Goal: Information Seeking & Learning: Learn about a topic

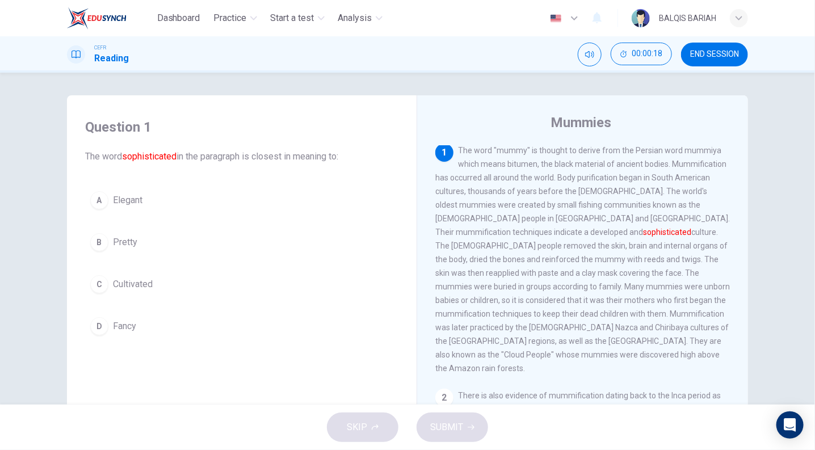
scroll to position [2, 0]
drag, startPoint x: 669, startPoint y: 160, endPoint x: 577, endPoint y: 190, distance: 97.3
click at [577, 190] on span "The word "mummy" is thought to derive from the Persian word mummiya which means…" at bounding box center [582, 258] width 295 height 227
drag, startPoint x: 604, startPoint y: 189, endPoint x: 600, endPoint y: 205, distance: 16.8
click at [600, 205] on span "The word "mummy" is thought to derive from the Persian word mummiya which means…" at bounding box center [582, 258] width 295 height 227
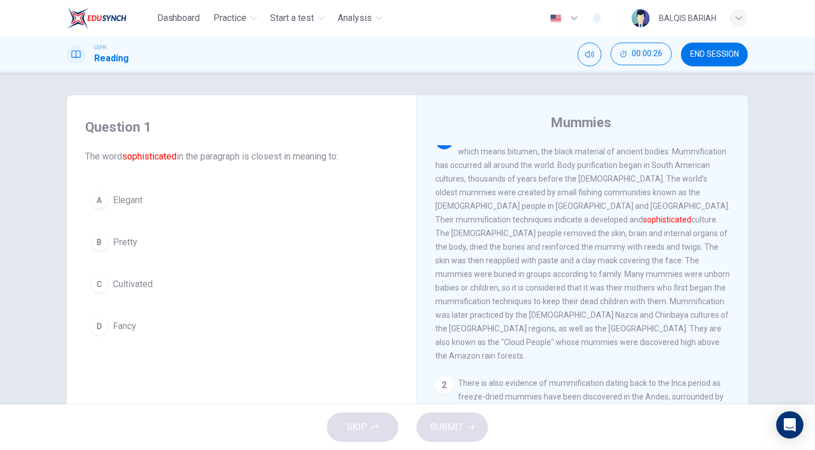
scroll to position [15, 0]
click at [133, 283] on span "Cultivated" at bounding box center [133, 284] width 40 height 14
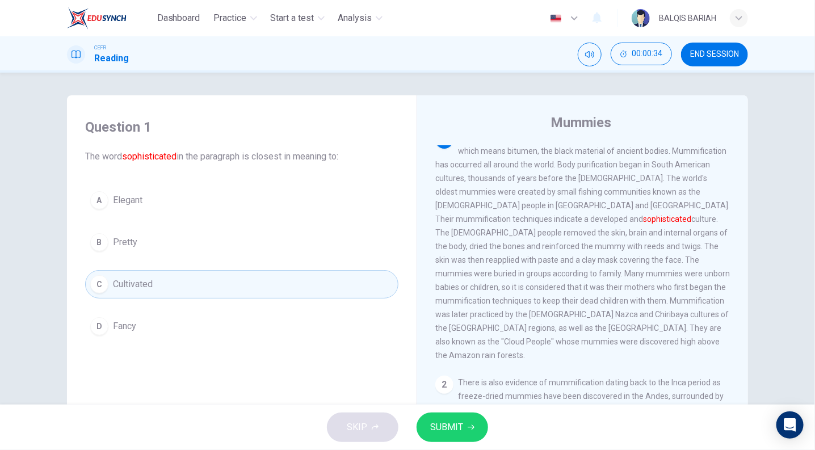
click at [135, 208] on button "A Elegant" at bounding box center [241, 200] width 313 height 28
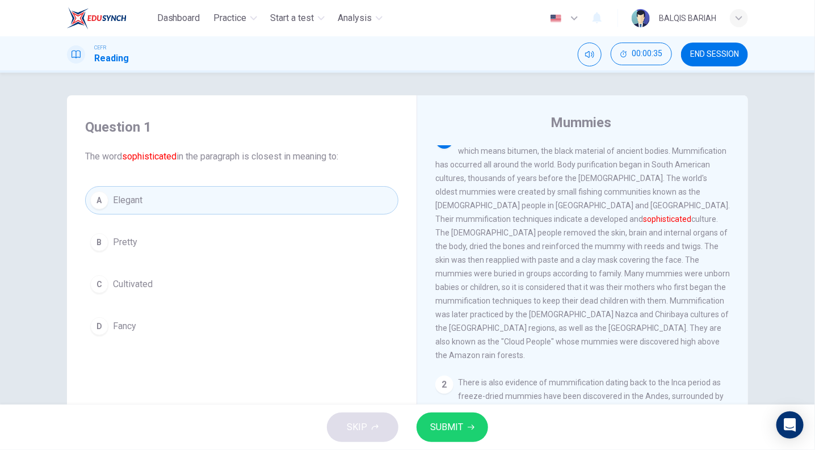
click at [158, 241] on button "B Pretty" at bounding box center [241, 242] width 313 height 28
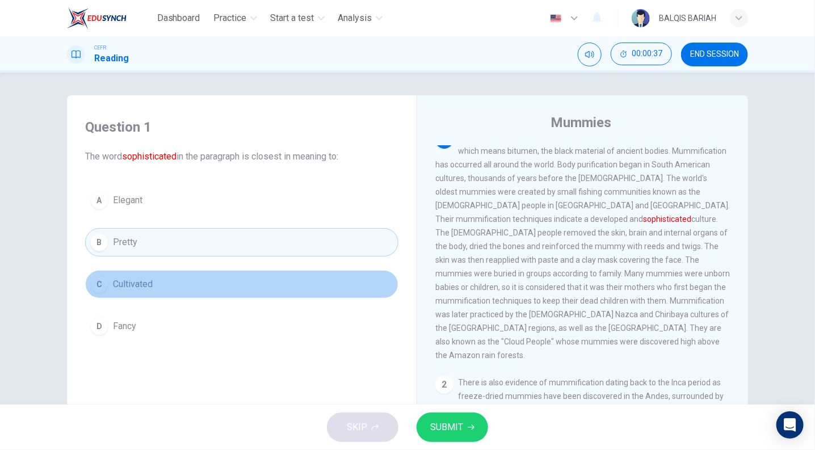
click at [217, 287] on button "C Cultivated" at bounding box center [241, 284] width 313 height 28
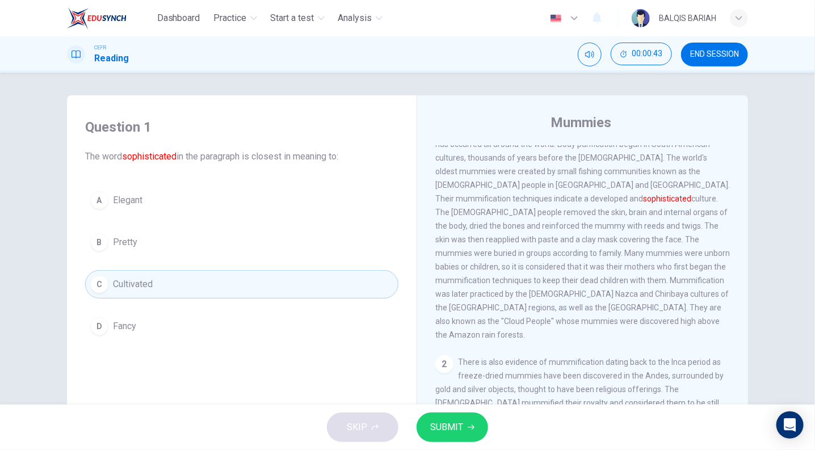
scroll to position [36, 0]
click at [465, 425] on button "SUBMIT" at bounding box center [453, 428] width 72 height 30
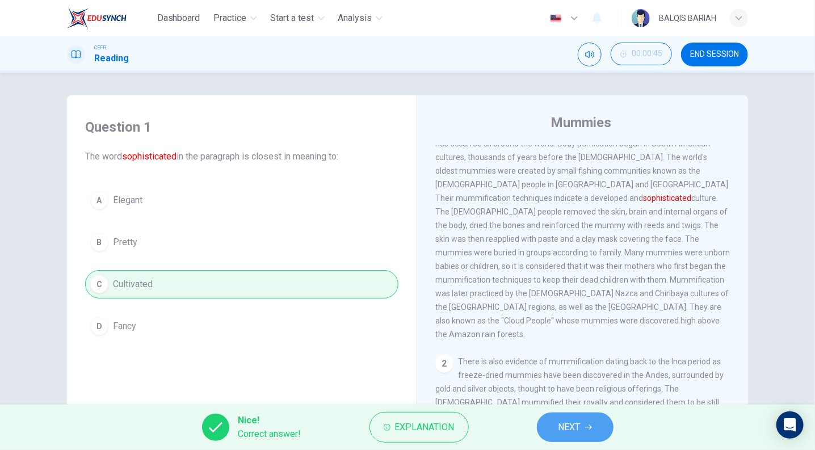
click at [585, 431] on button "NEXT" at bounding box center [575, 428] width 77 height 30
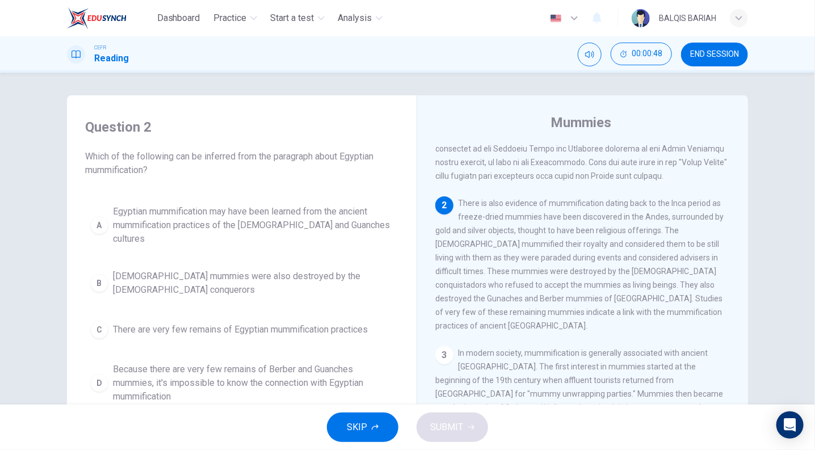
scroll to position [169, 0]
drag, startPoint x: 466, startPoint y: 226, endPoint x: 453, endPoint y: 243, distance: 21.8
click at [453, 243] on div "2 There is also evidence of mummification dating back to the Inca period as fre…" at bounding box center [582, 263] width 295 height 136
drag, startPoint x: 453, startPoint y: 243, endPoint x: 432, endPoint y: 252, distance: 22.1
click at [435, 252] on div "2 There is also evidence of mummification dating back to the Inca period as fre…" at bounding box center [582, 263] width 295 height 136
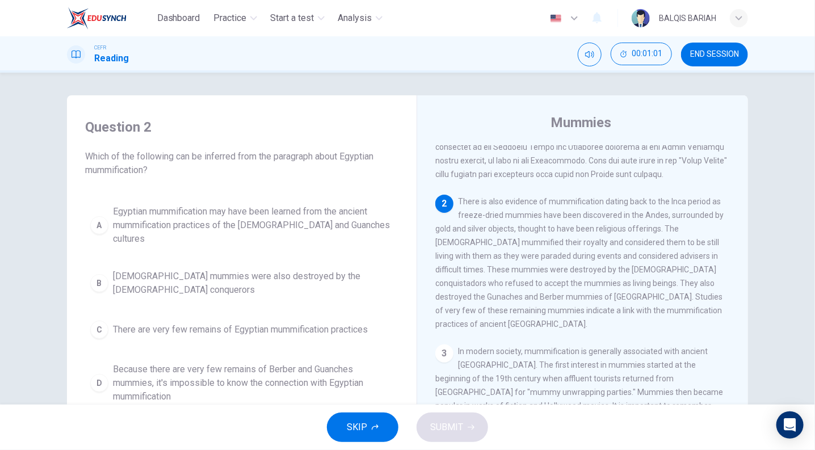
drag, startPoint x: 432, startPoint y: 252, endPoint x: 515, endPoint y: 270, distance: 84.3
click at [515, 270] on span "There is also evidence of mummification dating back to the Inca period as freez…" at bounding box center [579, 263] width 288 height 132
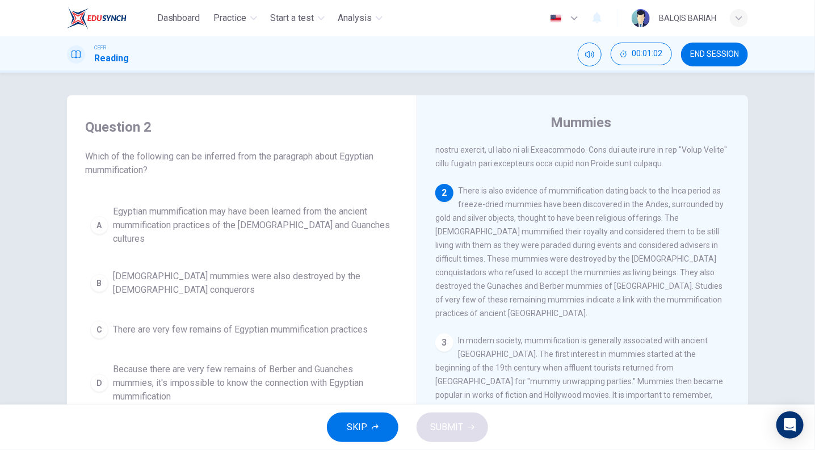
scroll to position [180, 0]
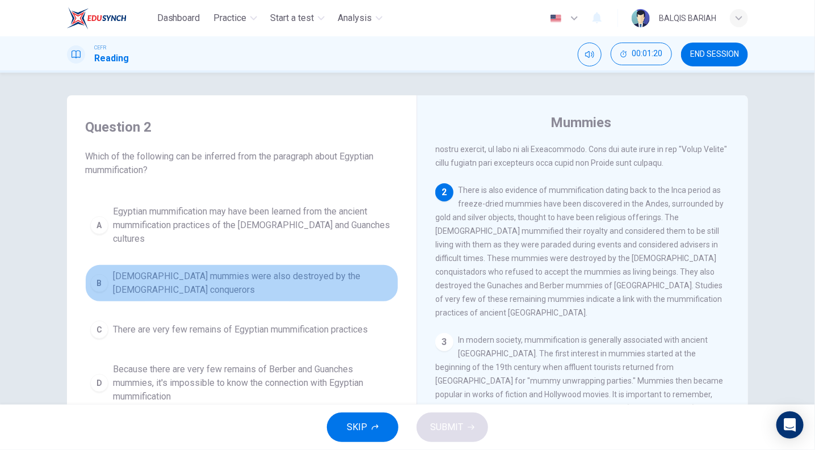
click at [180, 270] on span "Egyptian mummies were also destroyed by the Spanish conquerors" at bounding box center [253, 283] width 280 height 27
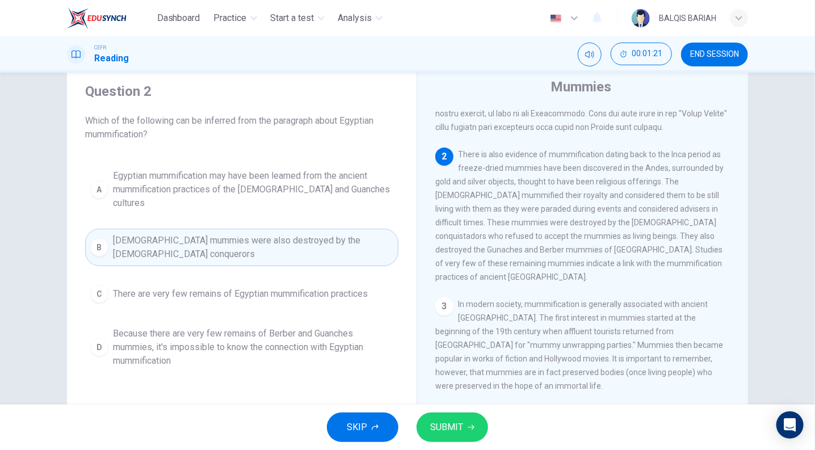
scroll to position [37, 0]
click at [445, 430] on span "SUBMIT" at bounding box center [446, 427] width 33 height 16
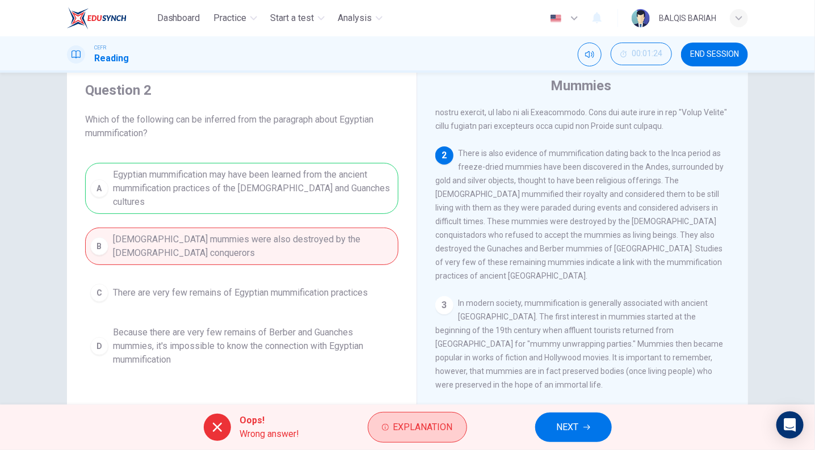
click at [424, 425] on span "Explanation" at bounding box center [423, 427] width 60 height 16
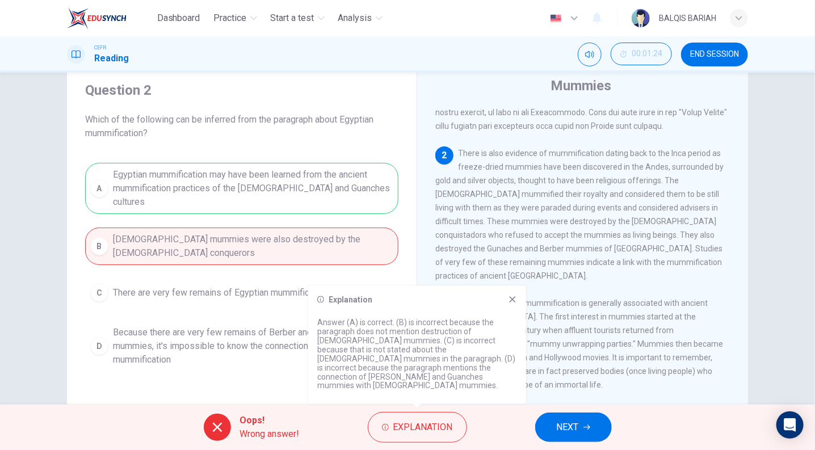
click at [514, 302] on icon at bounding box center [513, 299] width 6 height 6
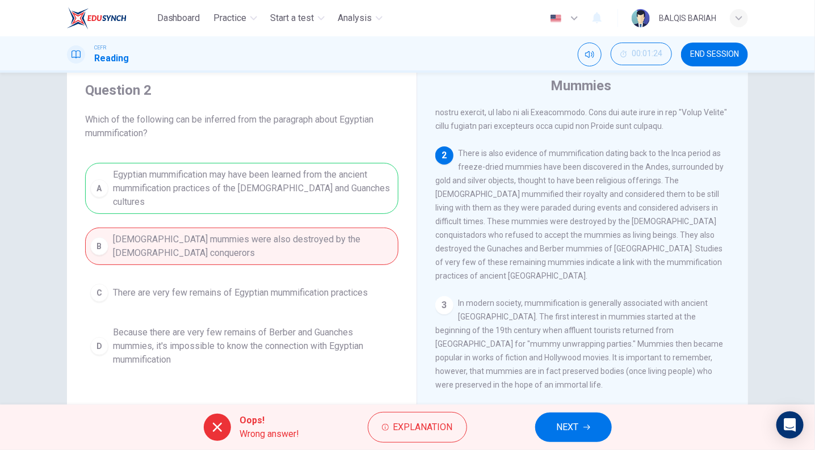
drag, startPoint x: 530, startPoint y: 257, endPoint x: 675, endPoint y: 228, distance: 147.7
click at [675, 228] on span "There is also evidence of mummification dating back to the Inca period as freez…" at bounding box center [579, 215] width 288 height 132
drag, startPoint x: 675, startPoint y: 228, endPoint x: 692, endPoint y: 247, distance: 26.2
click at [692, 247] on span "There is also evidence of mummification dating back to the Inca period as freez…" at bounding box center [579, 215] width 288 height 132
click at [579, 427] on button "NEXT" at bounding box center [573, 428] width 77 height 30
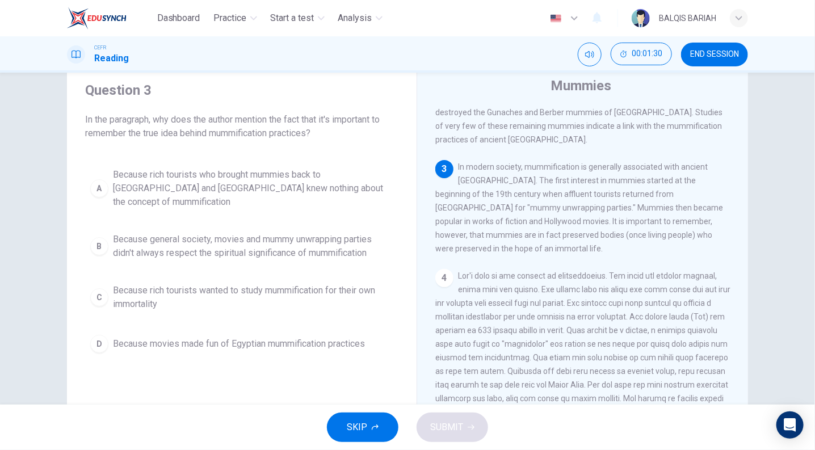
scroll to position [316, 0]
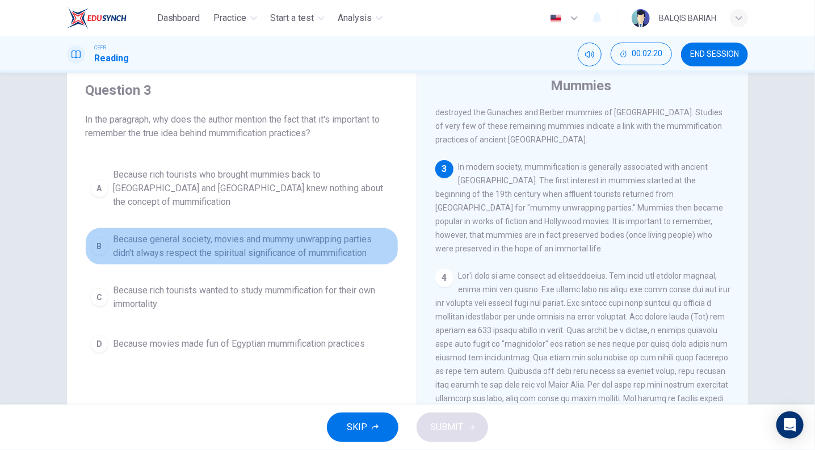
click at [330, 233] on span "Because general society, movies and mummy unwrapping parties didn't always resp…" at bounding box center [253, 246] width 280 height 27
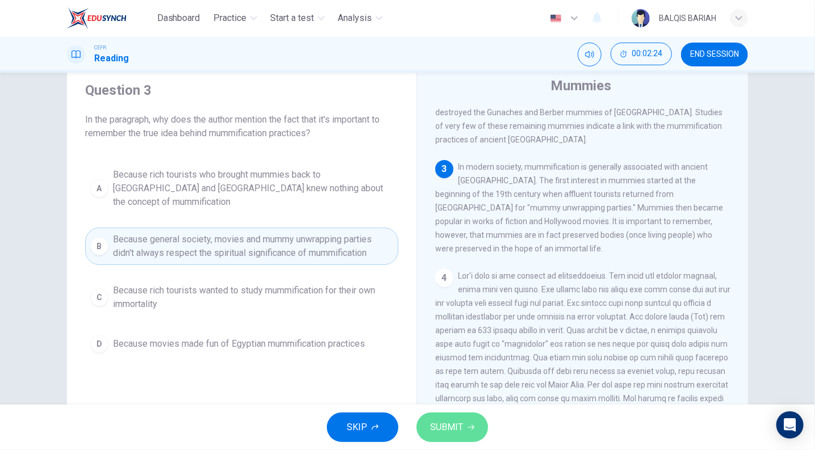
click at [461, 427] on span "SUBMIT" at bounding box center [446, 427] width 33 height 16
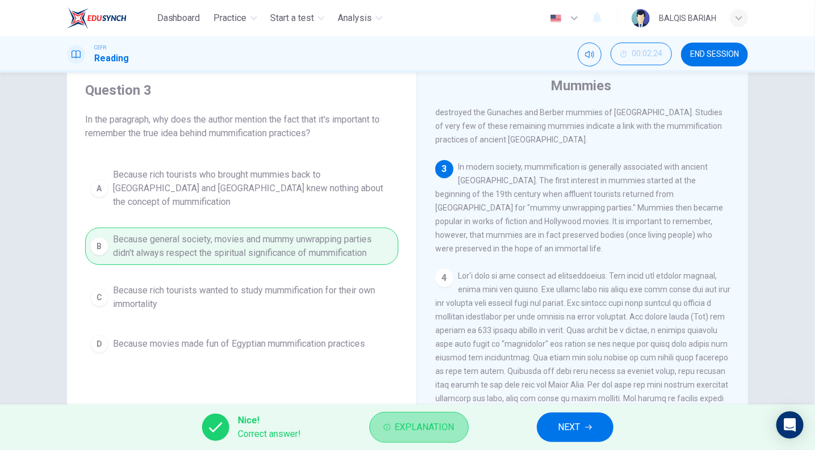
click at [440, 426] on span "Explanation" at bounding box center [425, 427] width 60 height 16
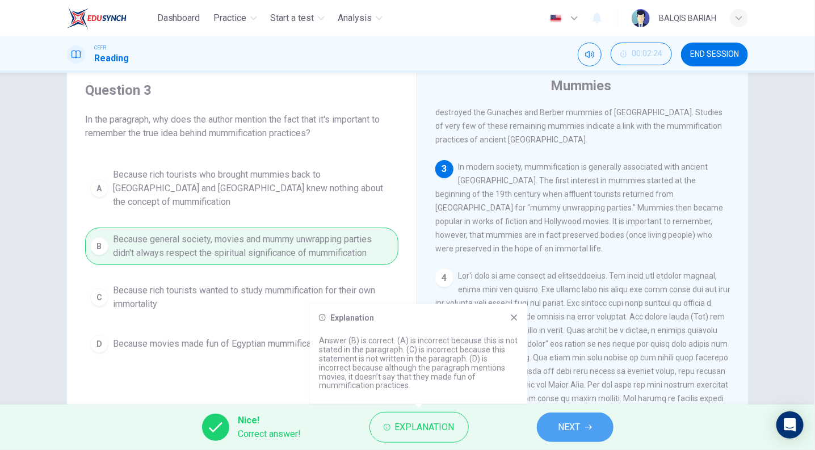
click at [591, 426] on icon "button" at bounding box center [588, 427] width 7 height 7
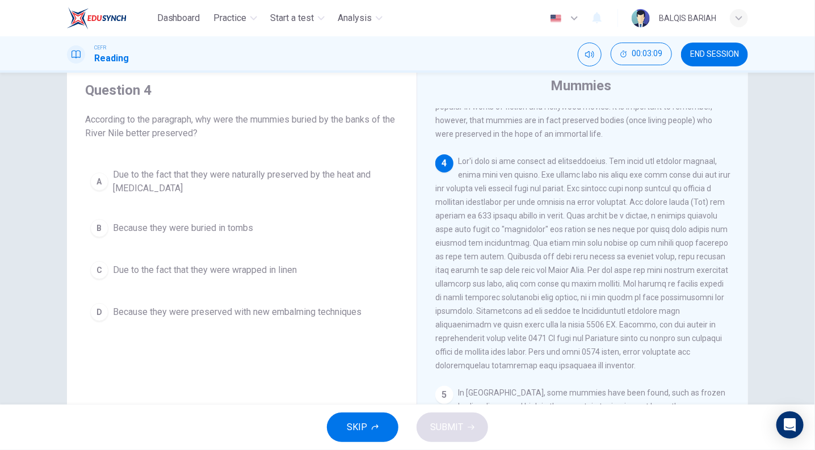
scroll to position [445, 0]
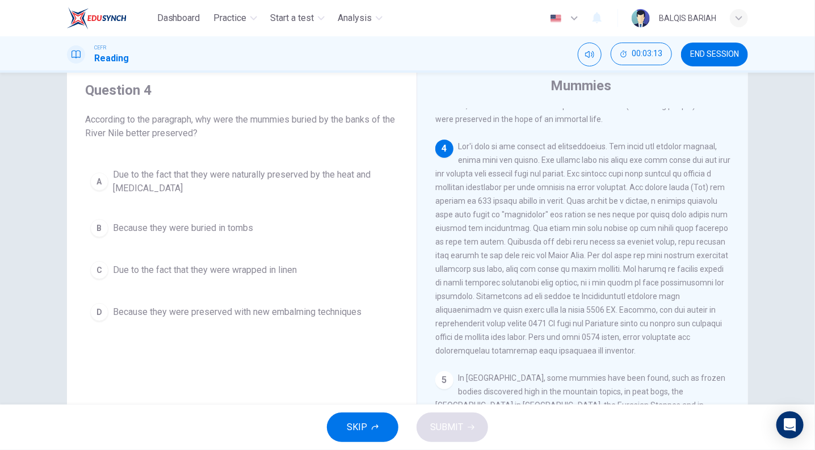
click at [307, 170] on span "Due to the fact that they were naturally preserved by the heat and dryness" at bounding box center [253, 181] width 280 height 27
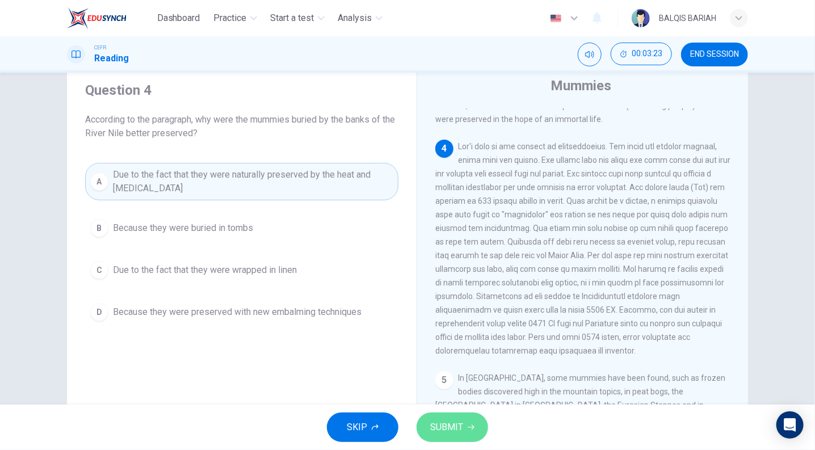
click at [468, 426] on icon "button" at bounding box center [471, 427] width 7 height 7
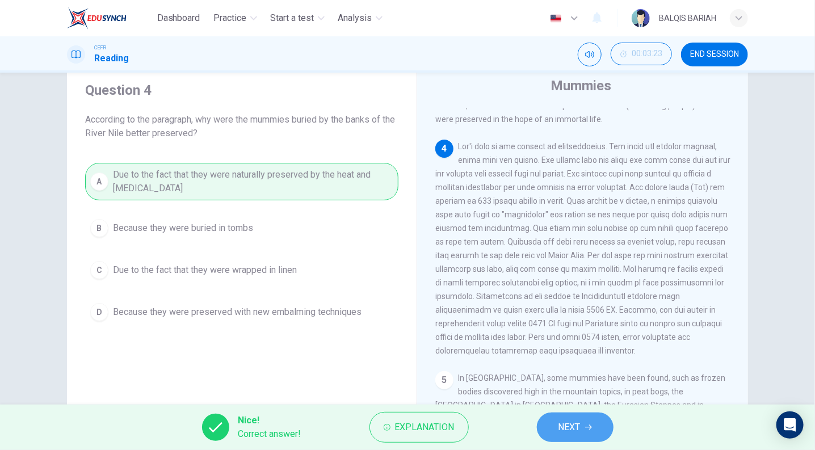
click at [581, 428] on span "NEXT" at bounding box center [569, 427] width 22 height 16
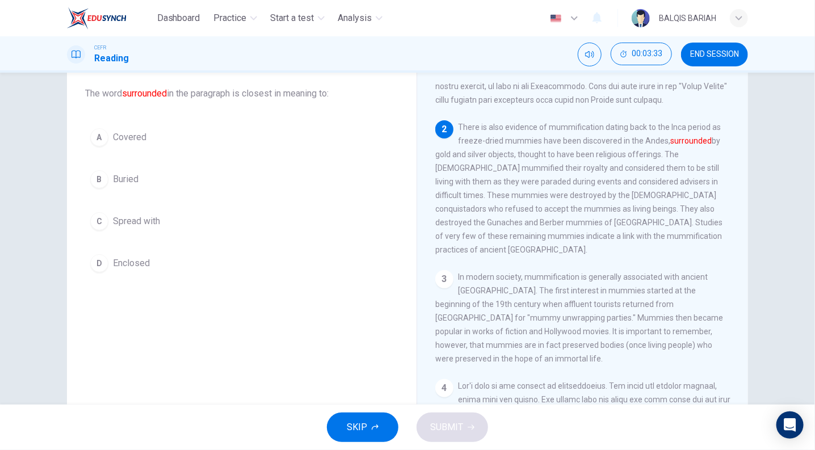
scroll to position [206, 0]
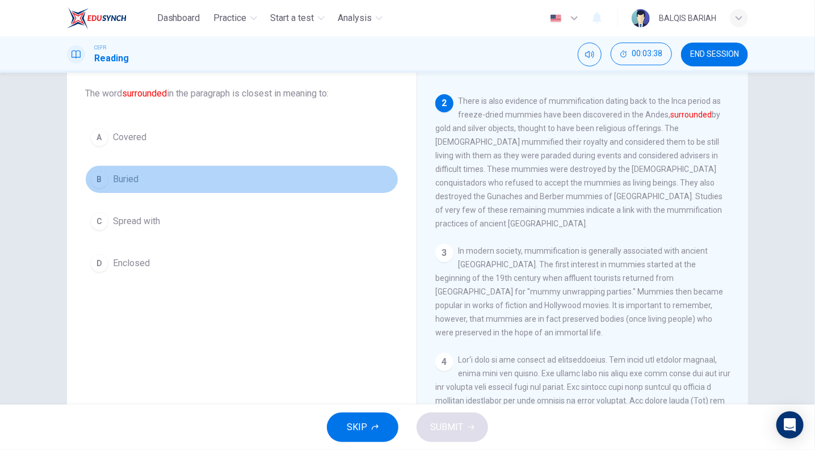
click at [97, 175] on div "B" at bounding box center [99, 179] width 18 height 18
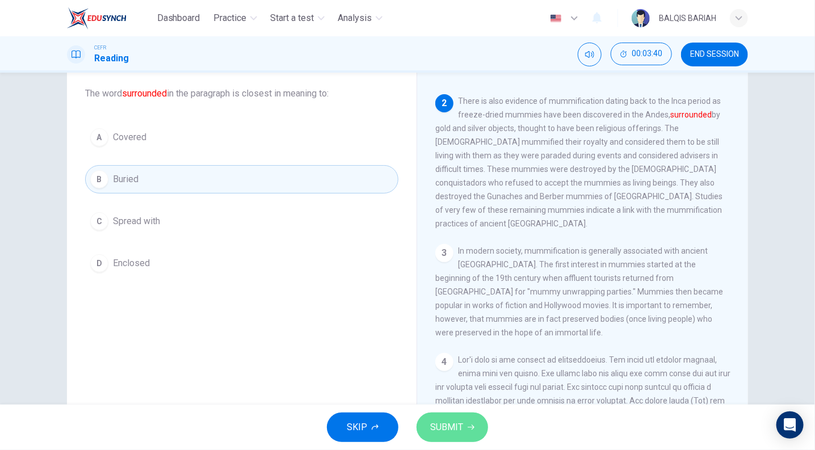
click at [452, 426] on span "SUBMIT" at bounding box center [446, 427] width 33 height 16
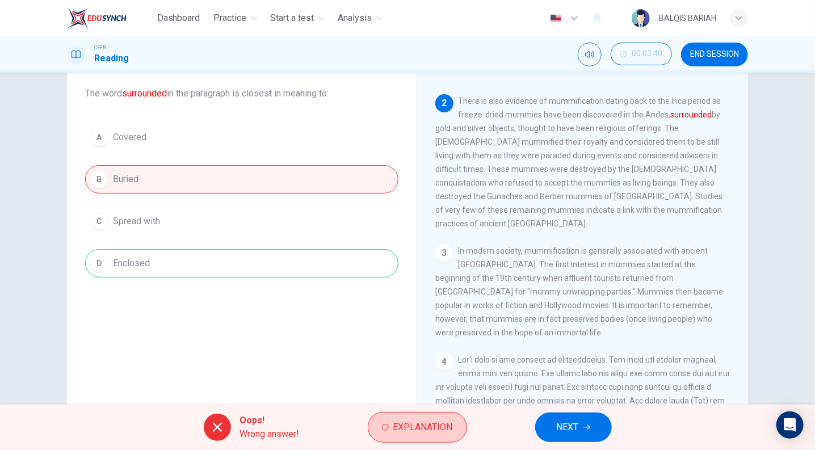
click at [433, 426] on span "Explanation" at bounding box center [423, 427] width 60 height 16
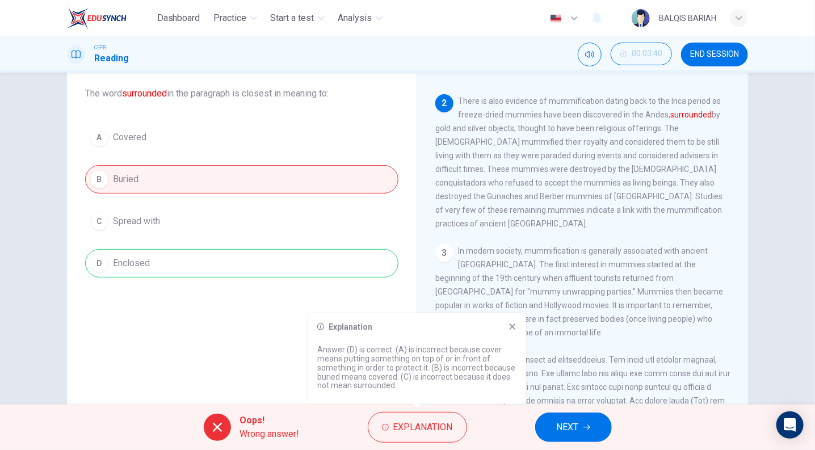
click at [574, 429] on span "NEXT" at bounding box center [568, 427] width 22 height 16
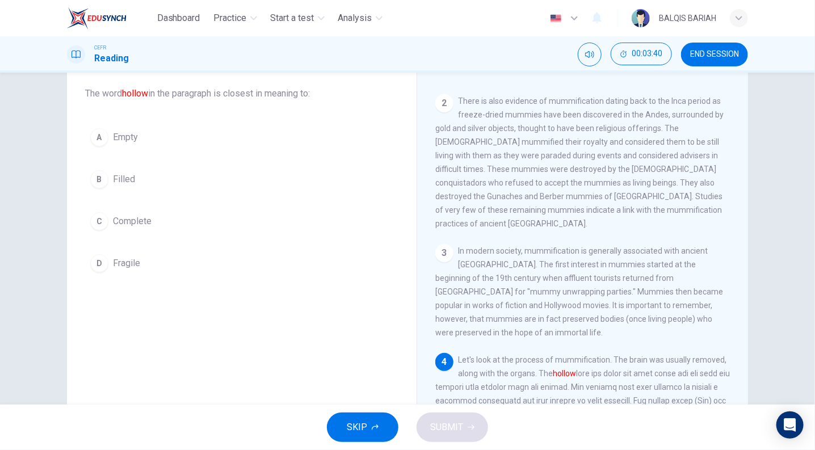
click at [574, 429] on div "SKIP SUBMIT" at bounding box center [407, 427] width 815 height 45
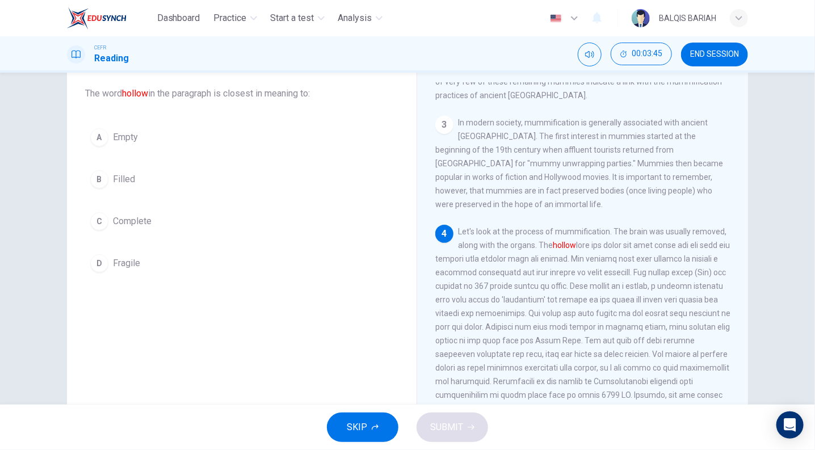
scroll to position [379, 0]
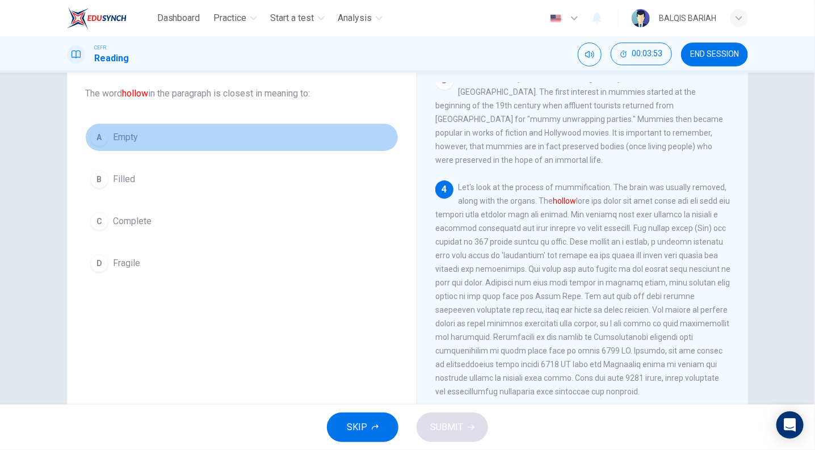
click at [113, 136] on span "Empty" at bounding box center [125, 138] width 25 height 14
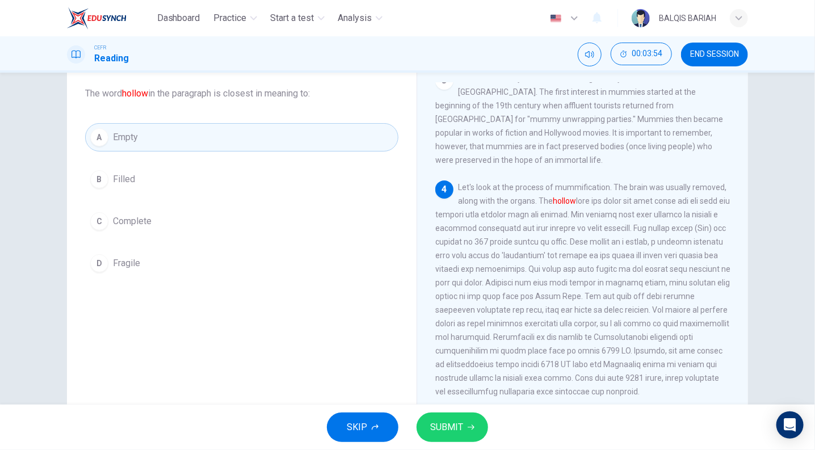
click at [446, 434] on span "SUBMIT" at bounding box center [446, 427] width 33 height 16
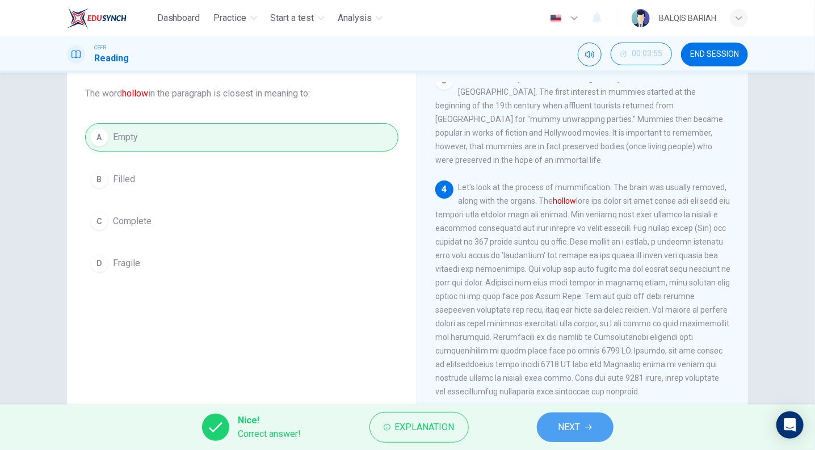
click at [600, 415] on button "NEXT" at bounding box center [575, 428] width 77 height 30
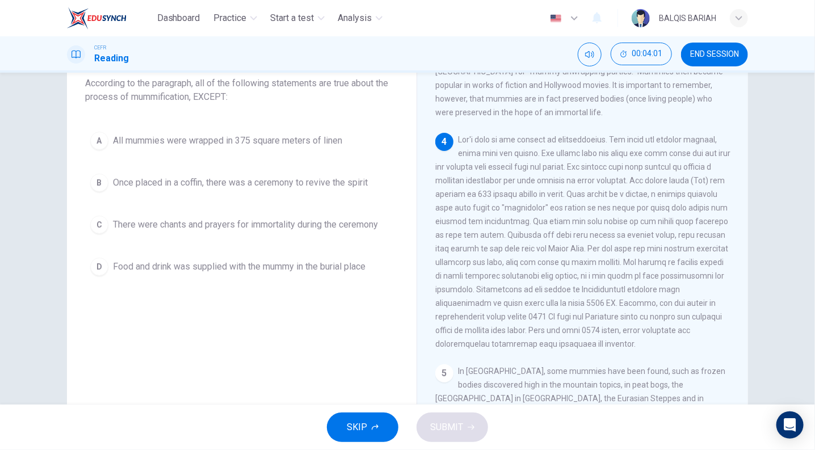
scroll to position [417, 0]
drag, startPoint x: 581, startPoint y: 156, endPoint x: 662, endPoint y: 180, distance: 84.7
click at [662, 180] on span at bounding box center [582, 240] width 295 height 213
drag, startPoint x: 662, startPoint y: 180, endPoint x: 641, endPoint y: 210, distance: 36.2
click at [641, 210] on span at bounding box center [582, 240] width 295 height 213
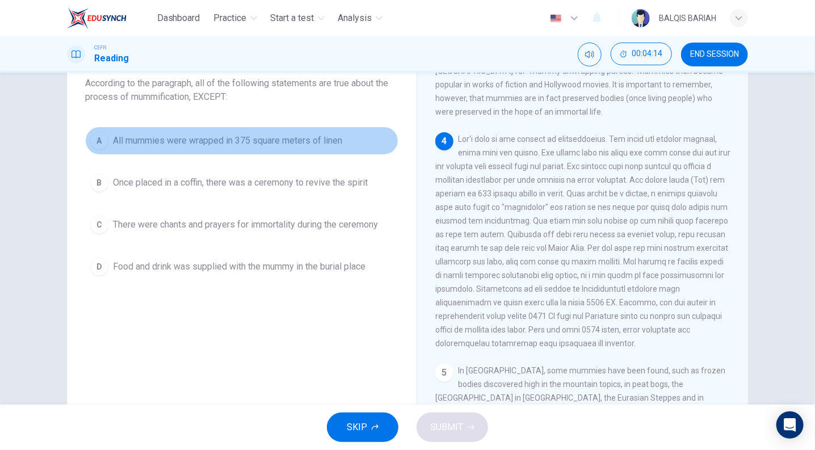
click at [243, 146] on span "All mummies were wrapped in 375 square meters of linen" at bounding box center [227, 141] width 229 height 14
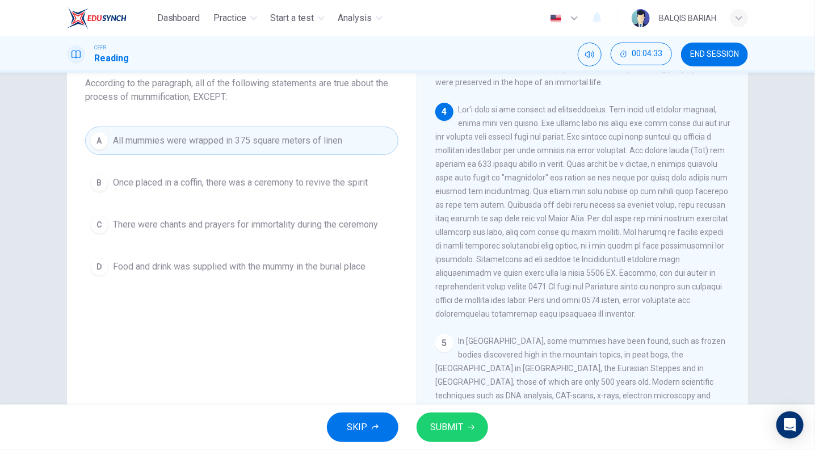
scroll to position [447, 0]
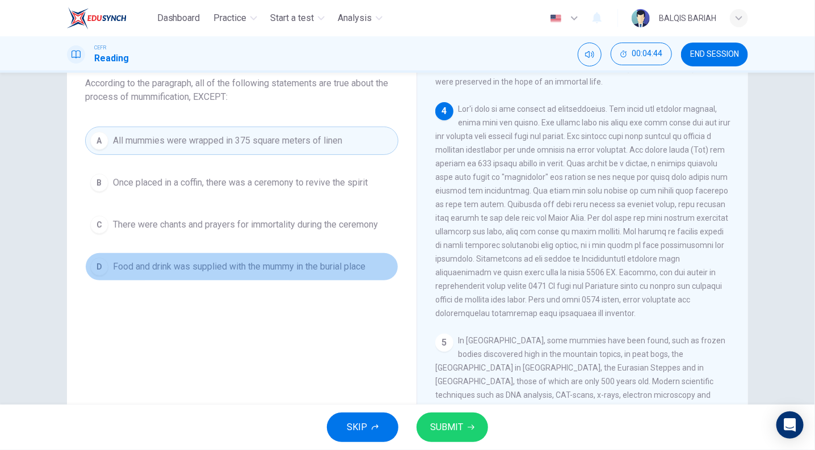
click at [297, 260] on span "Food and drink was supplied with the mummy in the burial place" at bounding box center [239, 267] width 253 height 14
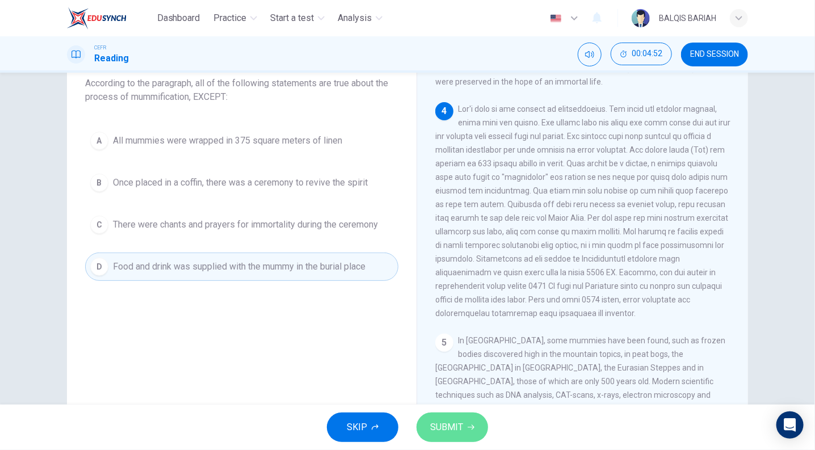
click at [447, 422] on span "SUBMIT" at bounding box center [446, 427] width 33 height 16
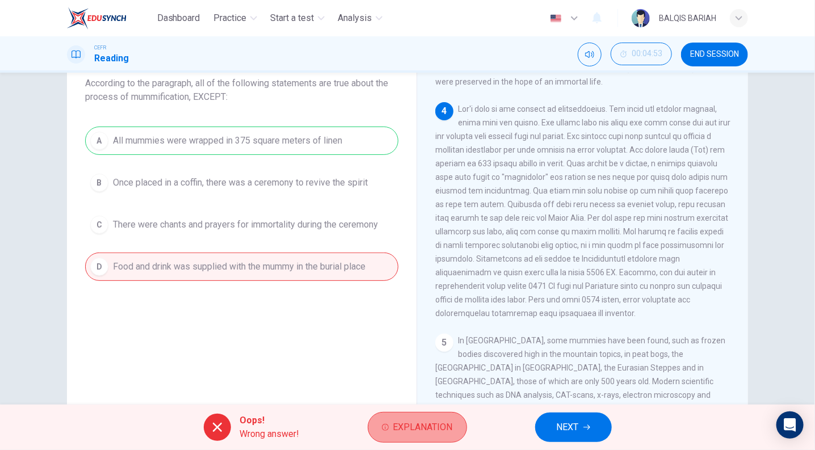
click at [397, 430] on span "Explanation" at bounding box center [423, 427] width 60 height 16
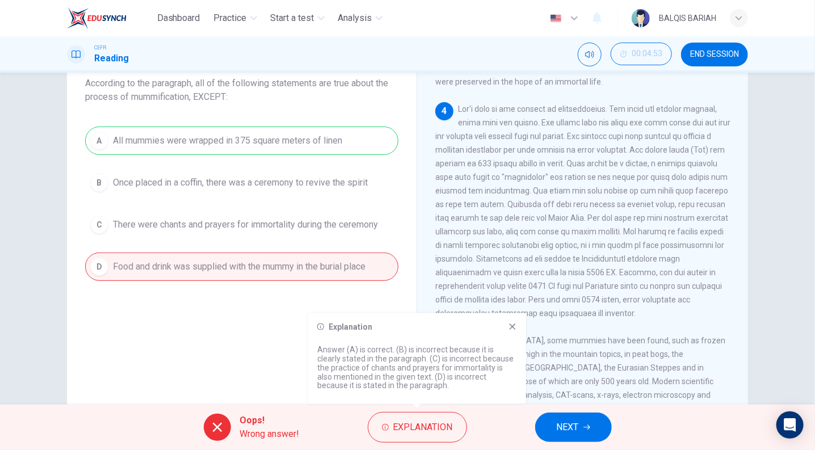
click at [508, 327] on icon at bounding box center [512, 326] width 9 height 9
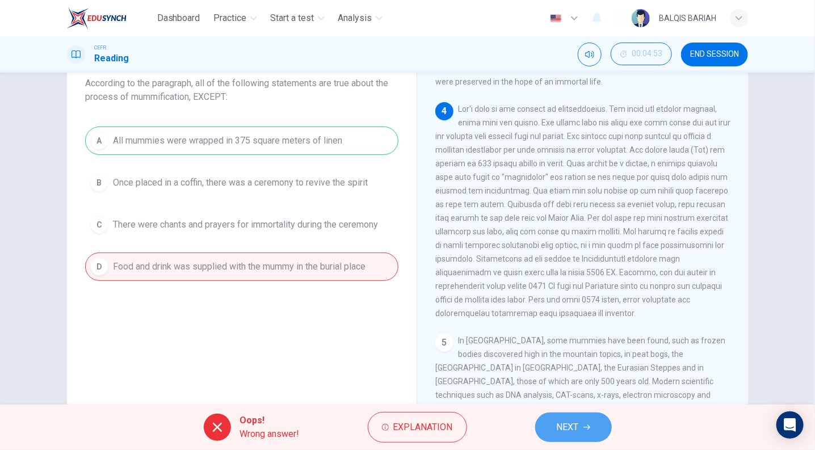
click at [586, 433] on button "NEXT" at bounding box center [573, 428] width 77 height 30
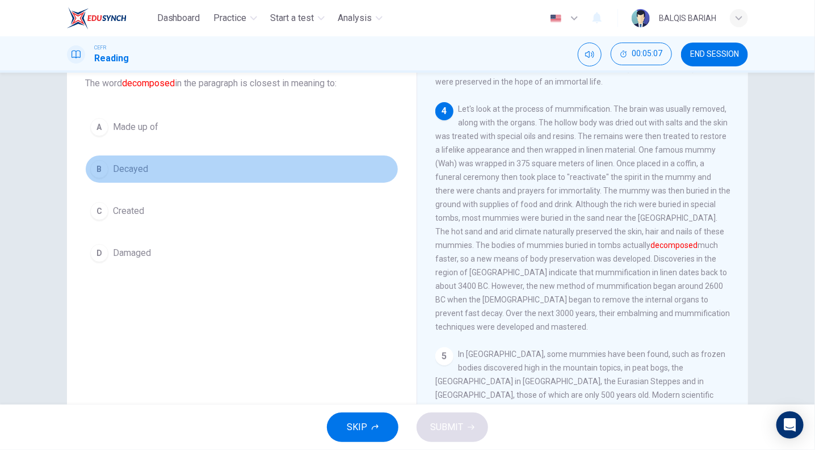
click at [90, 168] on div "B" at bounding box center [99, 169] width 18 height 18
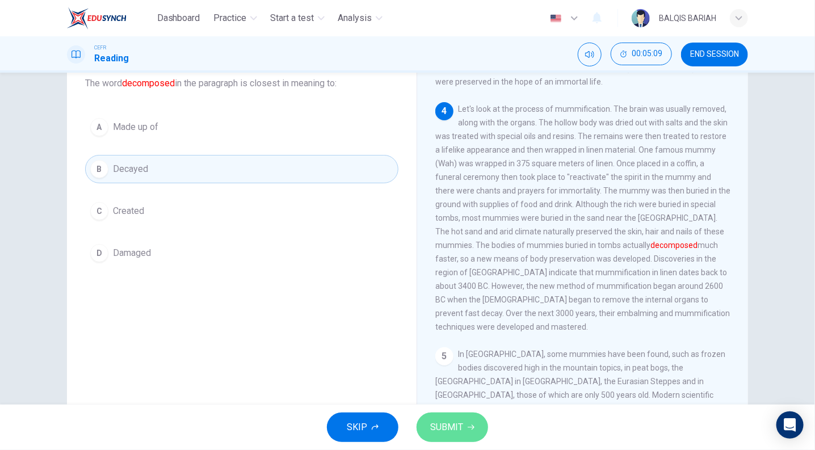
click at [463, 417] on button "SUBMIT" at bounding box center [453, 428] width 72 height 30
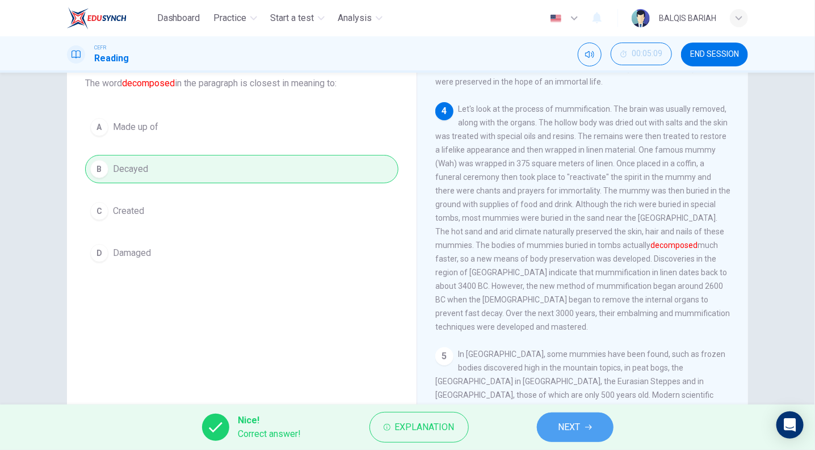
click at [564, 440] on button "NEXT" at bounding box center [575, 428] width 77 height 30
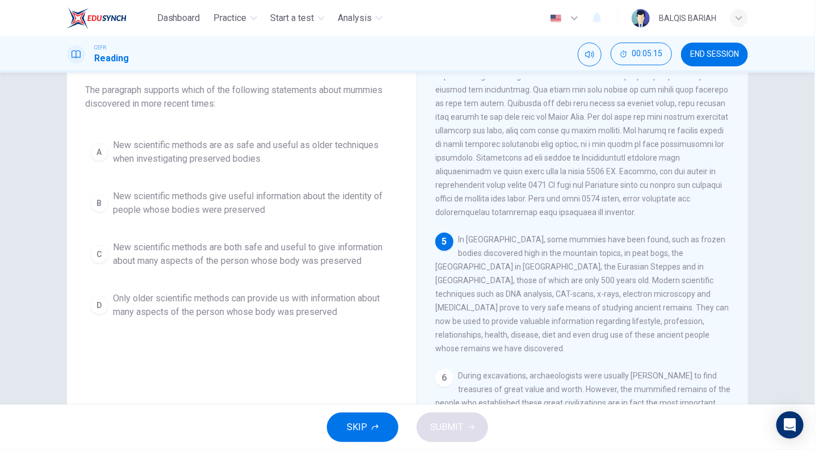
scroll to position [66, 0]
drag, startPoint x: 456, startPoint y: 266, endPoint x: 558, endPoint y: 294, distance: 106.4
click at [558, 294] on span "In Europe, some mummies have been found, such as frozen bodies discovered high …" at bounding box center [581, 295] width 293 height 118
drag, startPoint x: 79, startPoint y: 87, endPoint x: 238, endPoint y: 117, distance: 161.8
click at [238, 117] on div "Question 9 The paragraph supports which of the following statements about mummi…" at bounding box center [241, 188] width 331 height 295
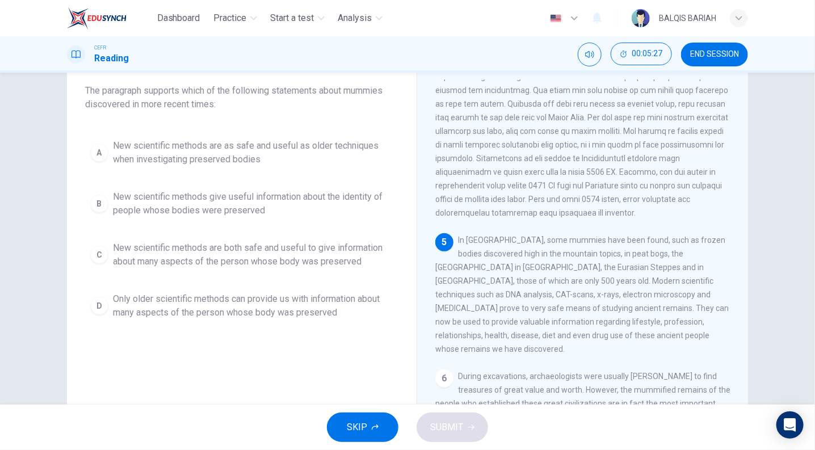
drag, startPoint x: 458, startPoint y: 266, endPoint x: 187, endPoint y: 174, distance: 286.4
click at [187, 174] on div "Question 9 The paragraph supports which of the following statements about mummi…" at bounding box center [407, 227] width 681 height 394
drag, startPoint x: 117, startPoint y: 143, endPoint x: 312, endPoint y: 185, distance: 199.1
click at [312, 185] on div "A New scientific methods are as safe and useful as older techniques when invest…" at bounding box center [241, 229] width 313 height 191
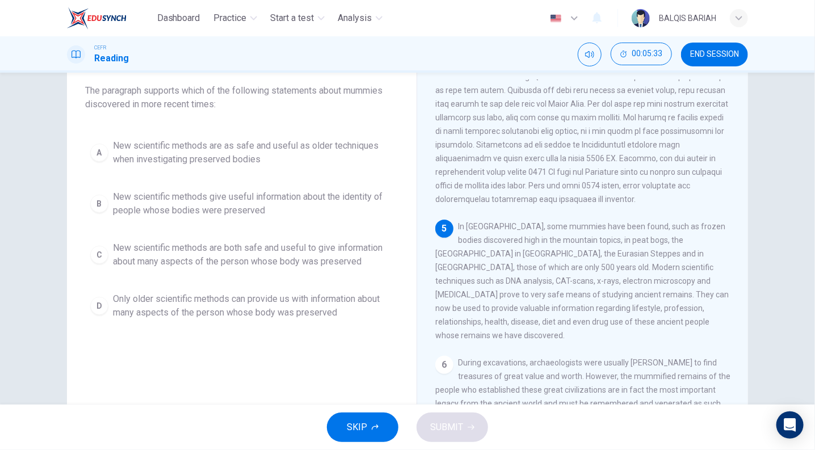
scroll to position [586, 0]
drag, startPoint x: 457, startPoint y: 230, endPoint x: 516, endPoint y: 266, distance: 68.7
click at [516, 266] on span "In Europe, some mummies have been found, such as frozen bodies discovered high …" at bounding box center [581, 281] width 293 height 118
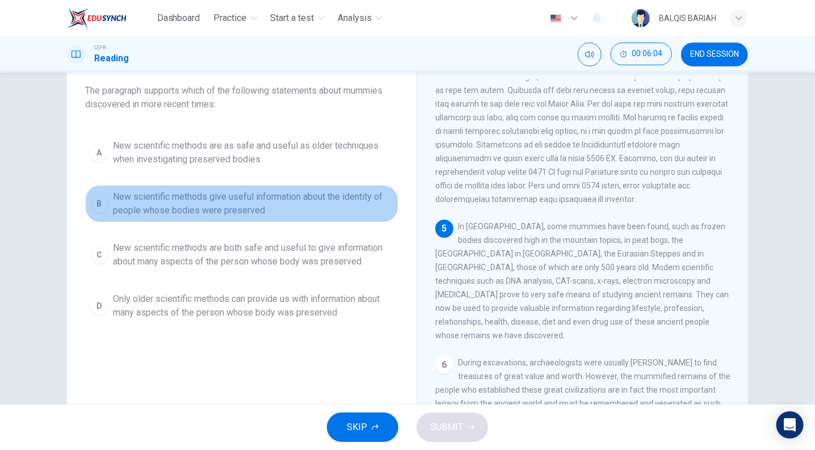
click at [202, 216] on span "New scientific methods give useful information about the identity of people who…" at bounding box center [253, 203] width 280 height 27
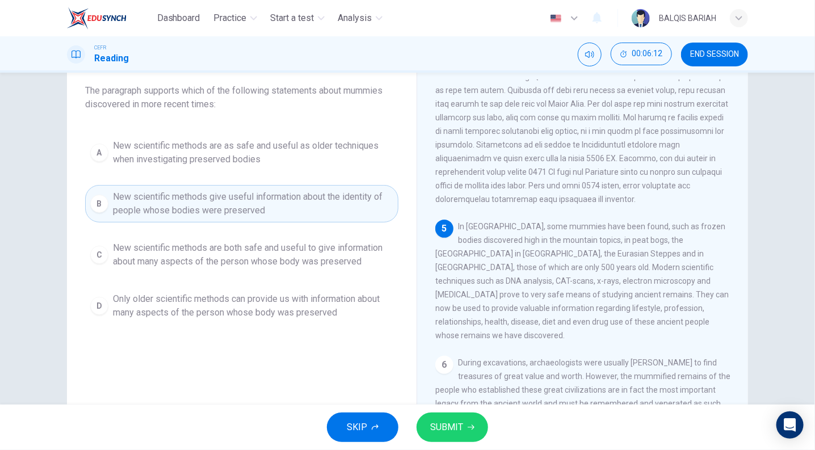
drag, startPoint x: 476, startPoint y: 316, endPoint x: 516, endPoint y: 328, distance: 42.7
click at [516, 328] on span "In Europe, some mummies have been found, such as frozen bodies discovered high …" at bounding box center [581, 281] width 293 height 118
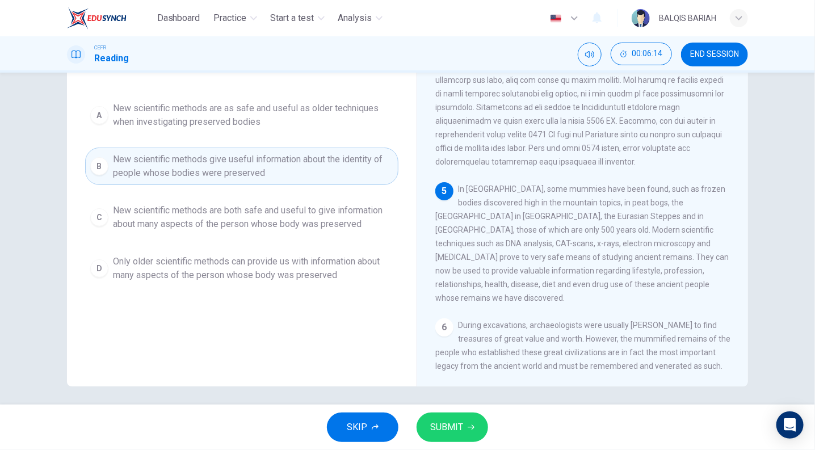
scroll to position [106, 0]
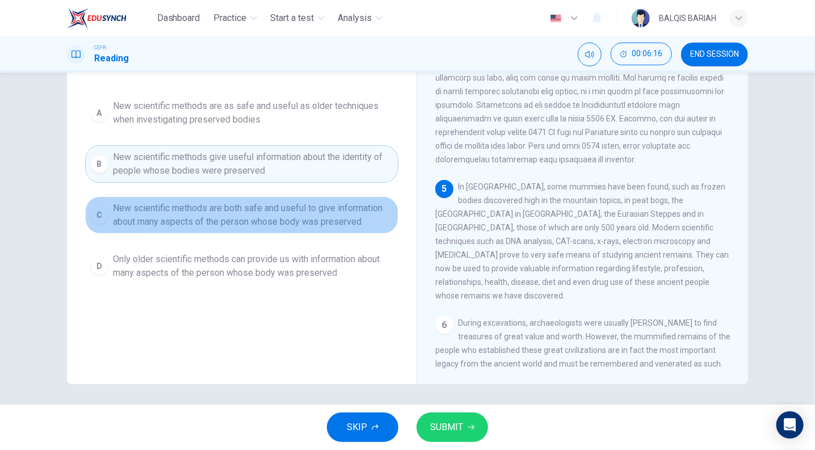
click at [309, 230] on button "C New scientific methods are both safe and useful to give information about man…" at bounding box center [241, 214] width 313 height 37
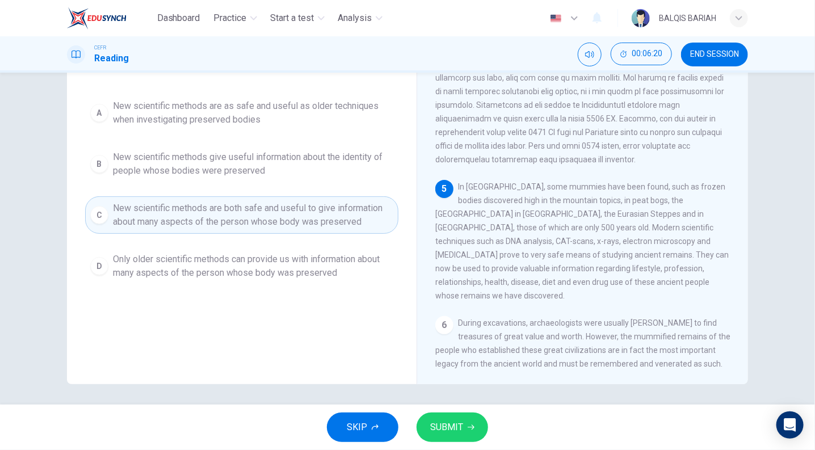
click at [462, 411] on div "SKIP SUBMIT" at bounding box center [407, 427] width 815 height 45
click at [474, 428] on button "SUBMIT" at bounding box center [453, 428] width 72 height 30
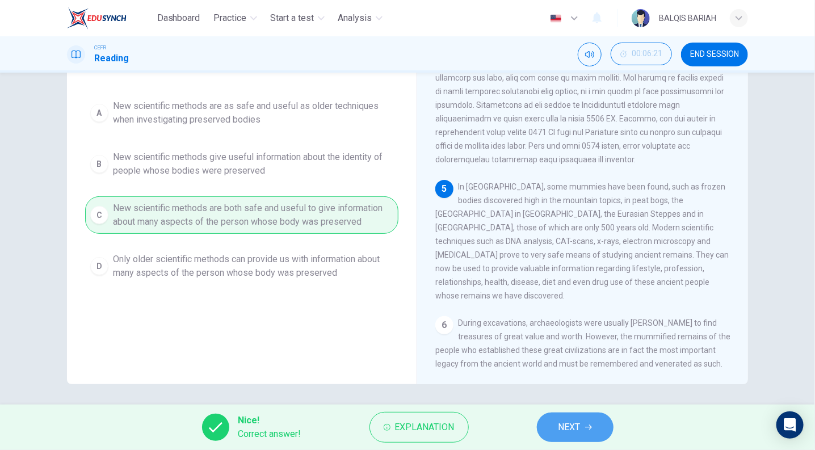
click at [576, 430] on span "NEXT" at bounding box center [569, 427] width 22 height 16
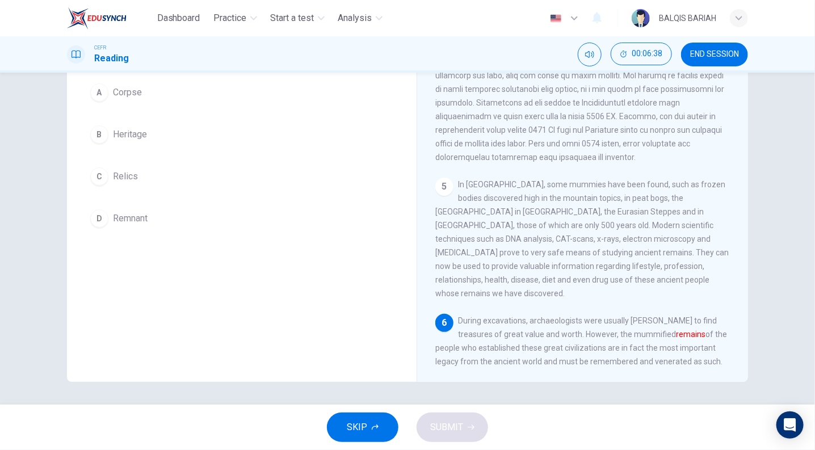
scroll to position [93, 0]
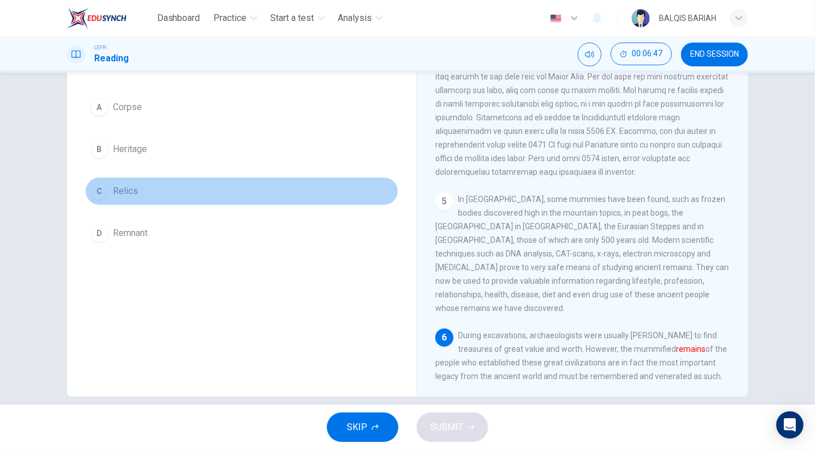
click at [120, 190] on span "Relics" at bounding box center [125, 191] width 25 height 14
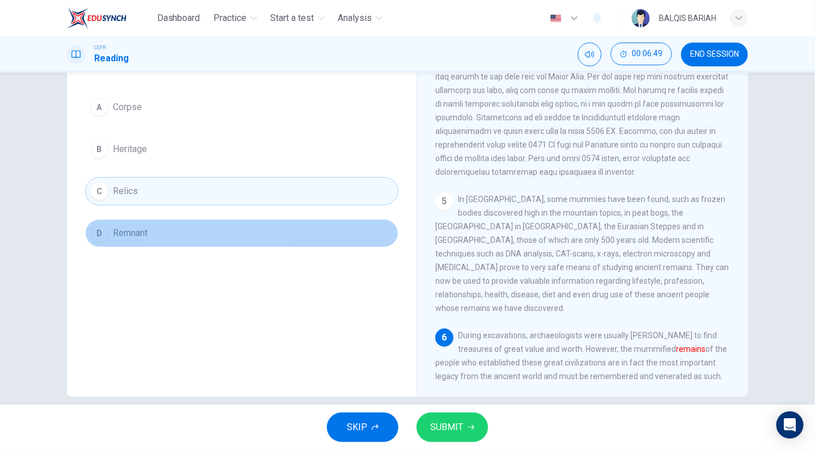
click at [115, 229] on span "Remnant" at bounding box center [130, 233] width 35 height 14
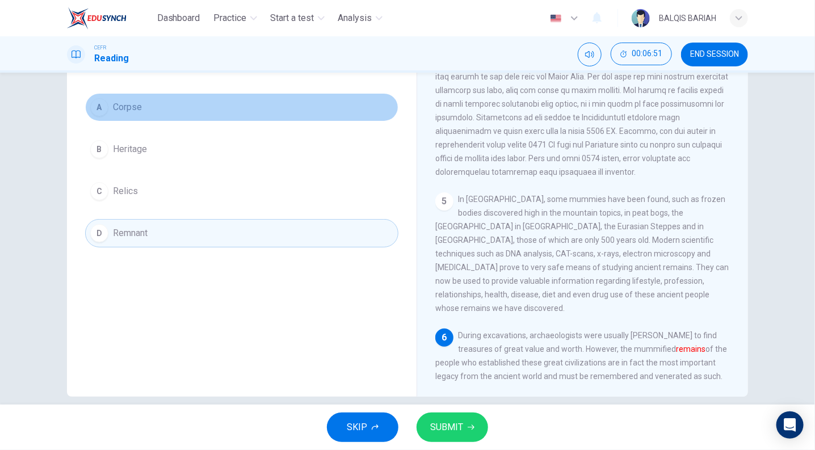
click at [107, 119] on button "A Corpse" at bounding box center [241, 107] width 313 height 28
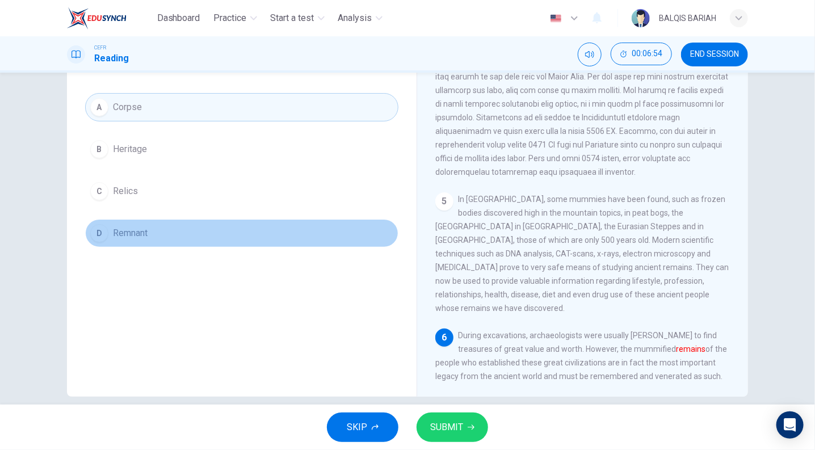
click at [113, 228] on span "Remnant" at bounding box center [130, 233] width 35 height 14
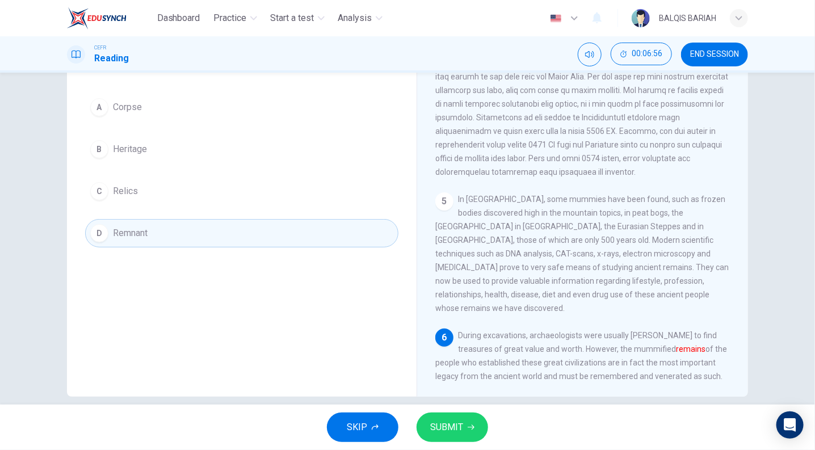
click at [112, 250] on div "Question 10 The word remains in the paragraph is closest in meaning to: A Corps…" at bounding box center [241, 136] width 331 height 245
click at [449, 430] on span "SUBMIT" at bounding box center [446, 427] width 33 height 16
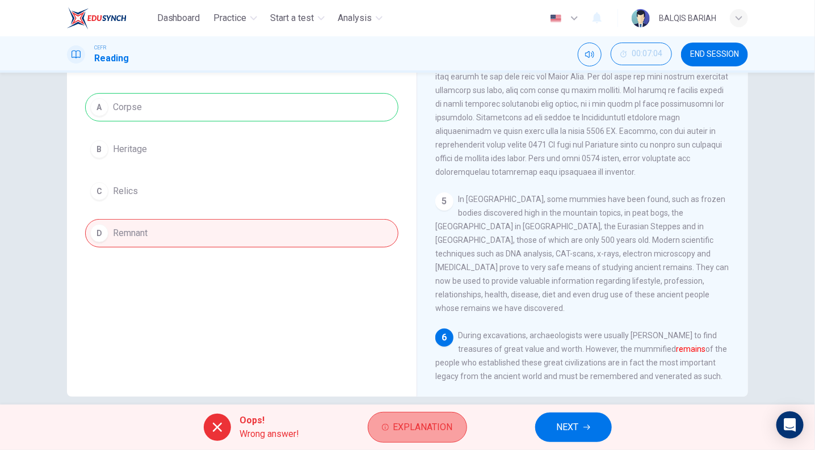
click at [443, 427] on span "Explanation" at bounding box center [423, 427] width 60 height 16
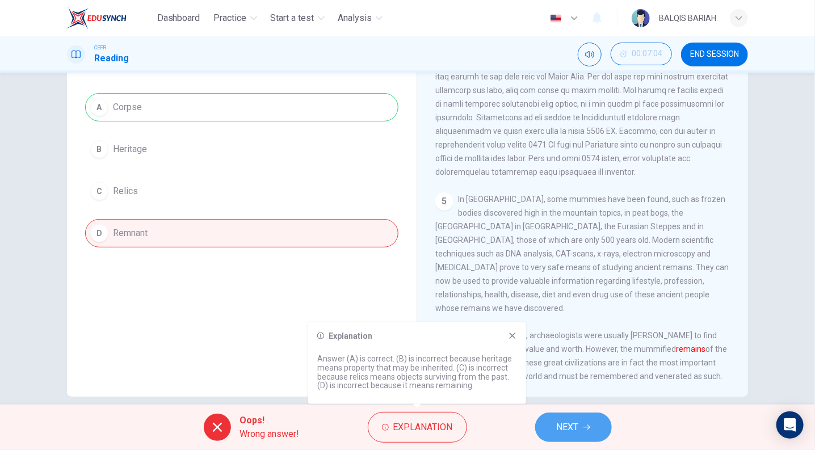
click at [581, 414] on button "NEXT" at bounding box center [573, 428] width 77 height 30
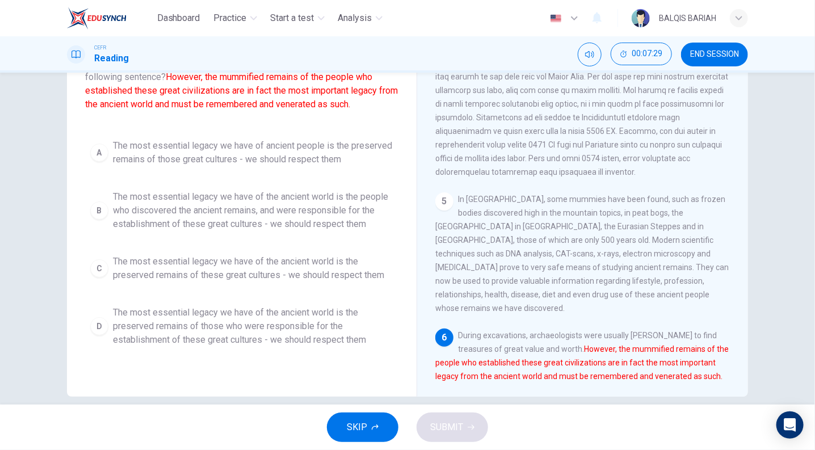
scroll to position [94, 0]
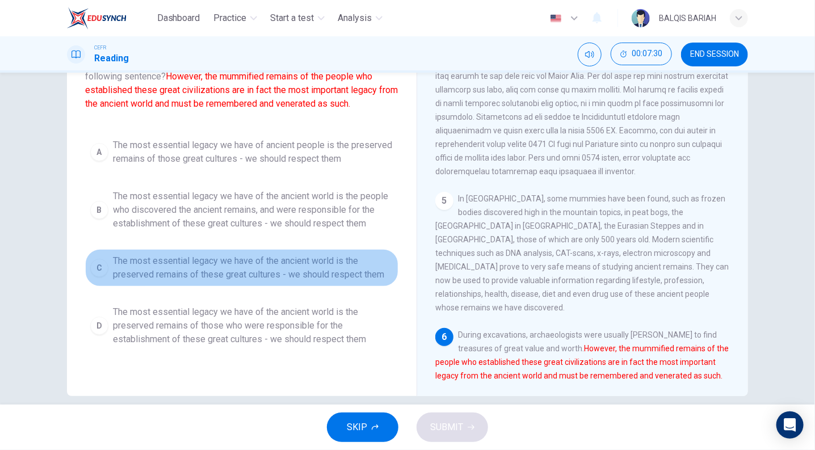
click at [254, 263] on span "The most essential legacy we have of the ancient world is the preserved remains…" at bounding box center [253, 267] width 280 height 27
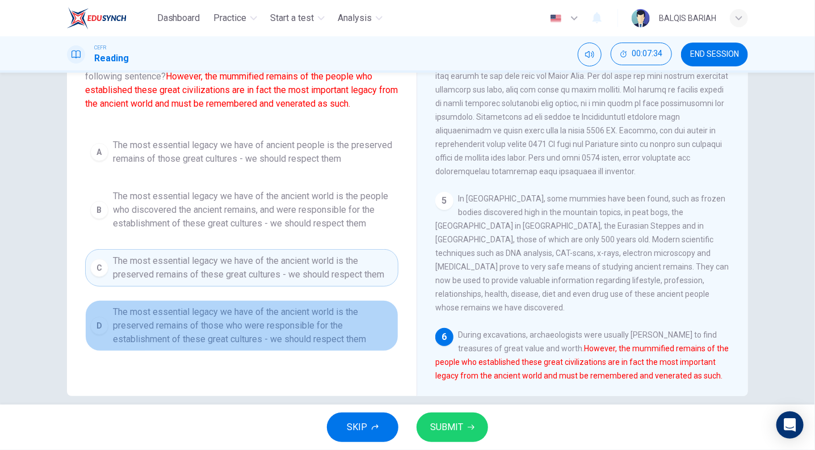
click at [278, 322] on span "The most essential legacy we have of the ancient world is the preserved remains…" at bounding box center [253, 325] width 280 height 41
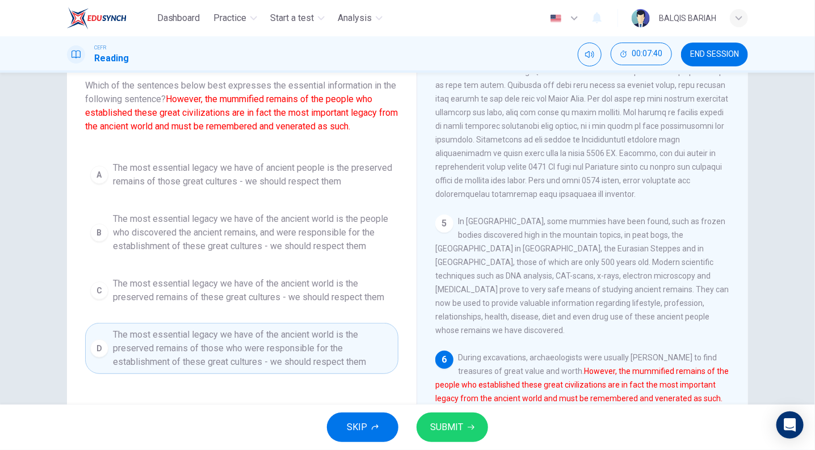
scroll to position [60, 0]
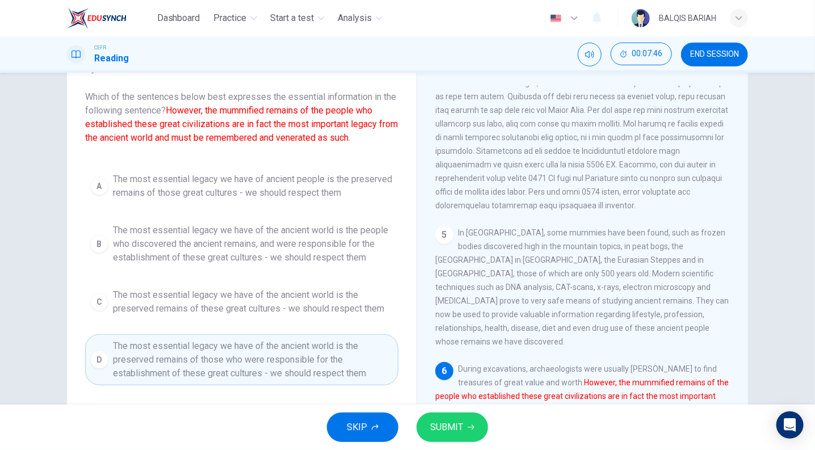
click at [277, 187] on span "The most essential legacy we have of ancient people is the preserved remains of…" at bounding box center [253, 186] width 280 height 27
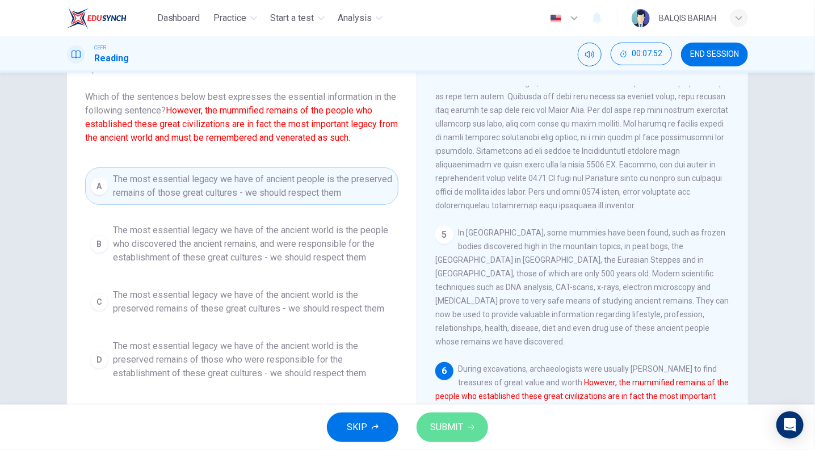
click at [453, 438] on button "SUBMIT" at bounding box center [453, 428] width 72 height 30
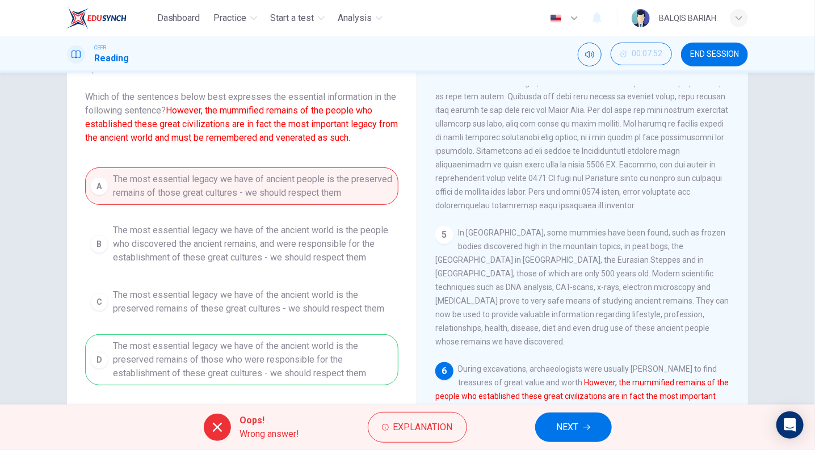
scroll to position [586, 0]
click at [418, 429] on span "Explanation" at bounding box center [423, 427] width 60 height 16
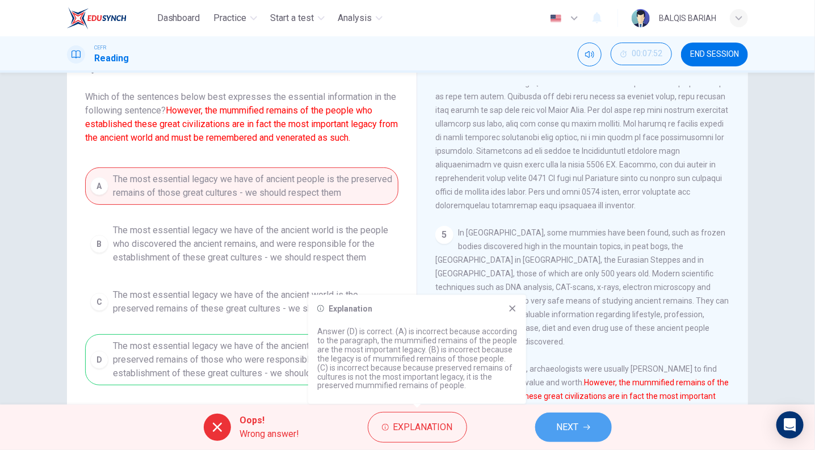
click at [566, 433] on span "NEXT" at bounding box center [568, 427] width 22 height 16
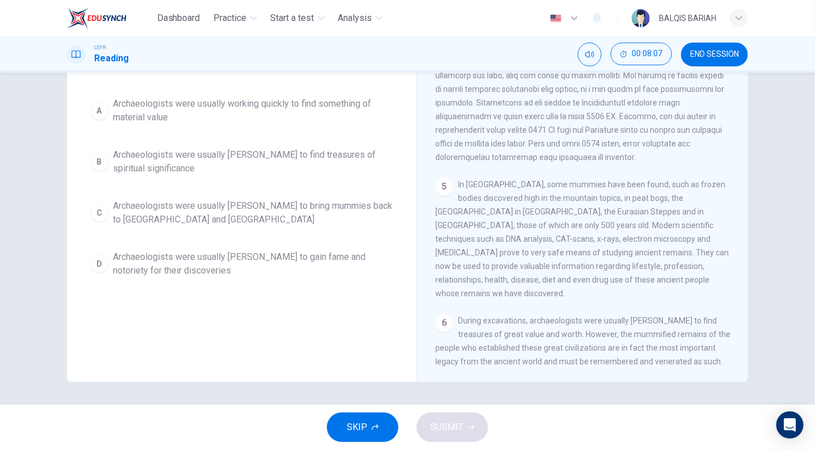
scroll to position [94, 0]
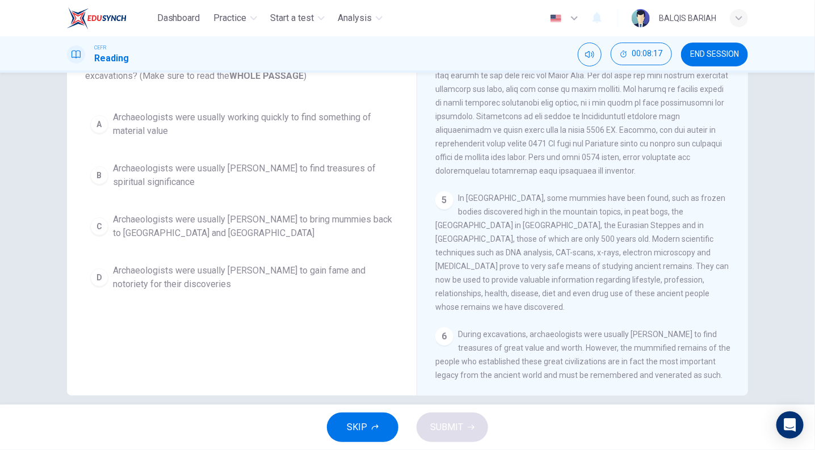
click at [327, 124] on span "Archaeologists were usually working quickly to find something of material value" at bounding box center [253, 124] width 280 height 27
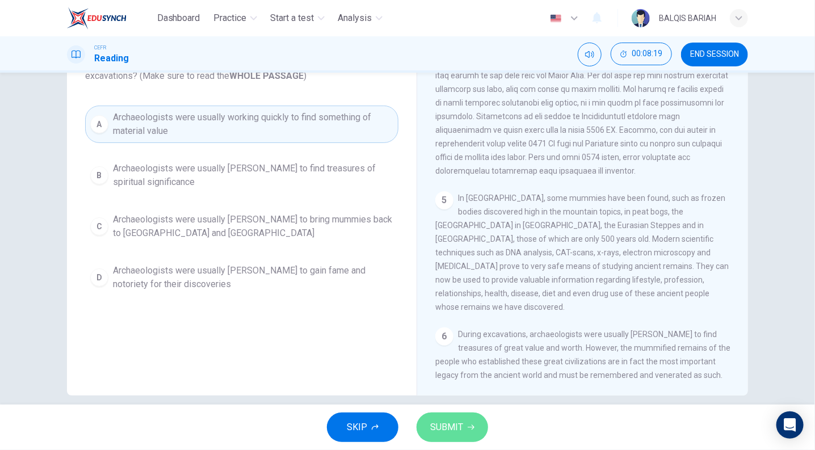
click at [444, 419] on span "SUBMIT" at bounding box center [446, 427] width 33 height 16
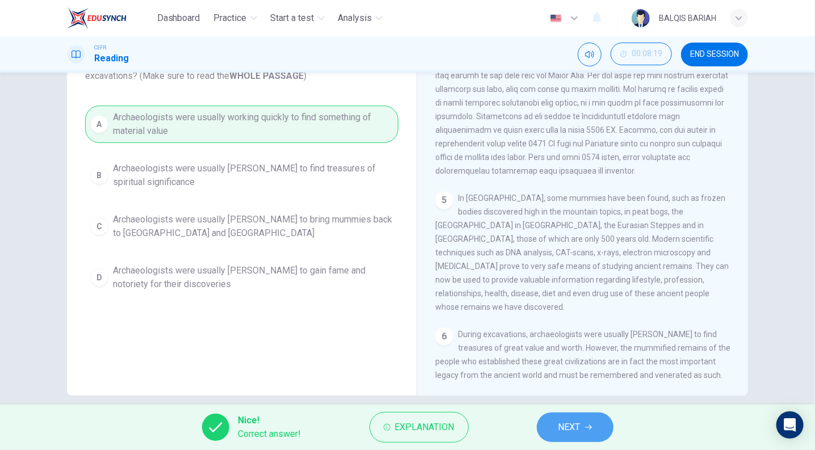
click at [560, 434] on span "NEXT" at bounding box center [569, 427] width 22 height 16
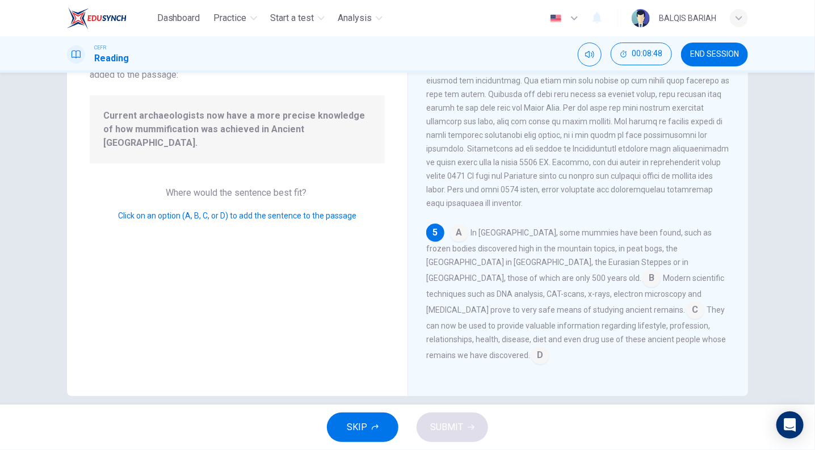
scroll to position [537, 0]
click at [686, 319] on input at bounding box center [695, 310] width 18 height 18
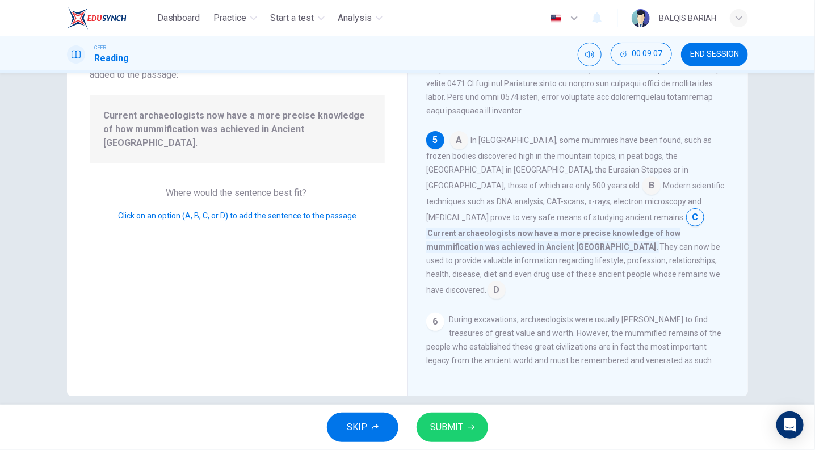
scroll to position [632, 0]
drag, startPoint x: 476, startPoint y: 149, endPoint x: 606, endPoint y: 170, distance: 131.7
click at [606, 170] on div "A In Europe, some mummies have been found, such as frozen bodies discovered hig…" at bounding box center [578, 212] width 304 height 168
click at [456, 148] on input at bounding box center [459, 138] width 18 height 18
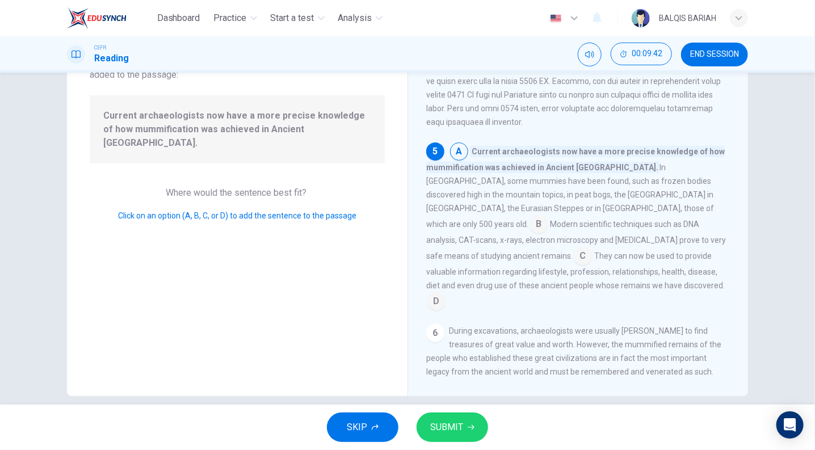
click at [445, 293] on input at bounding box center [436, 302] width 18 height 18
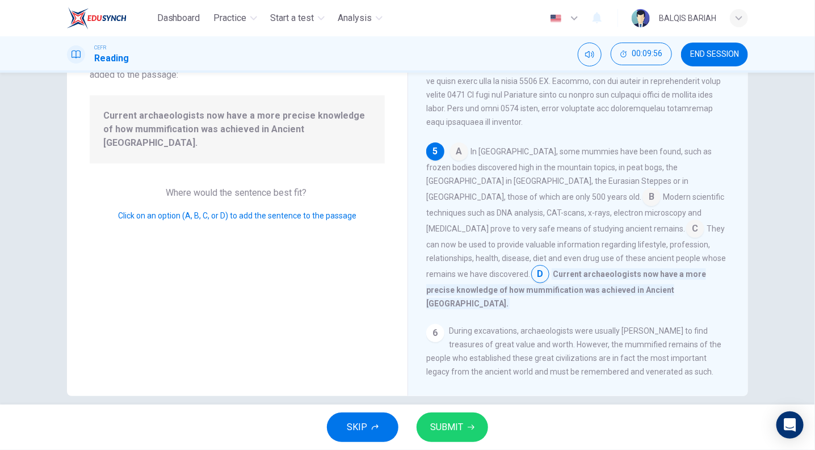
click at [452, 162] on input at bounding box center [459, 153] width 18 height 18
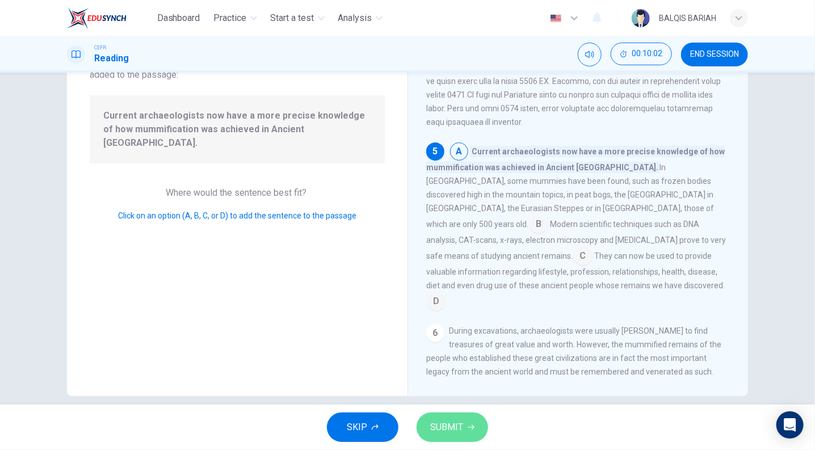
click at [468, 424] on icon "button" at bounding box center [471, 427] width 7 height 7
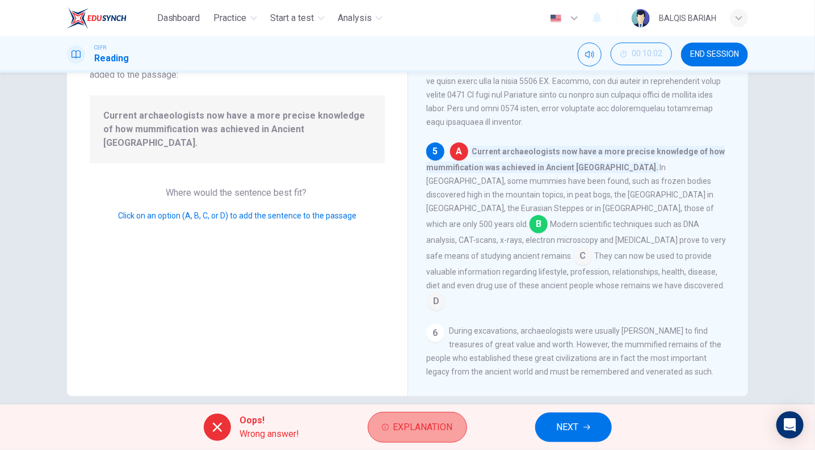
click at [445, 419] on span "Explanation" at bounding box center [423, 427] width 60 height 16
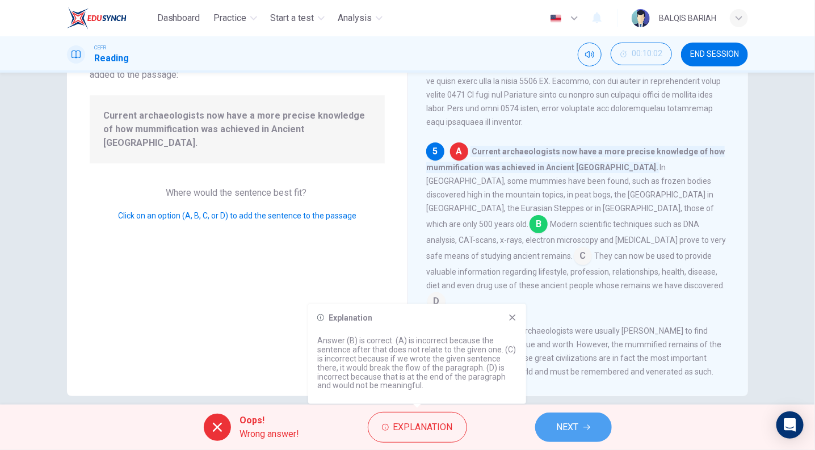
click at [569, 418] on button "NEXT" at bounding box center [573, 428] width 77 height 30
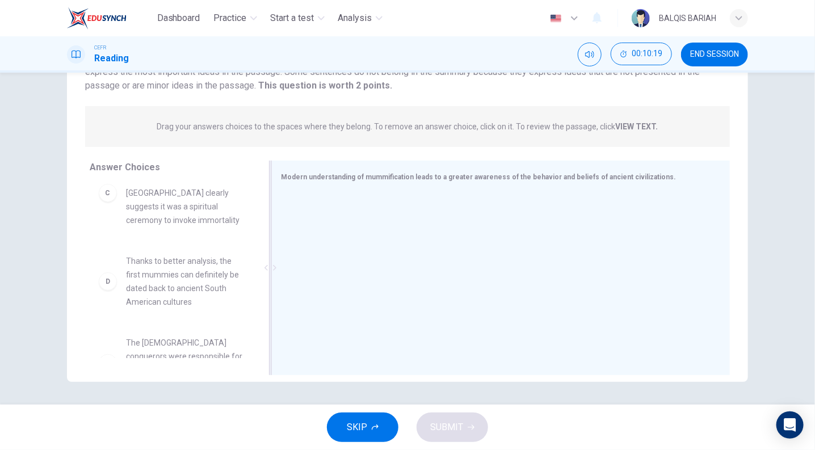
scroll to position [153, 0]
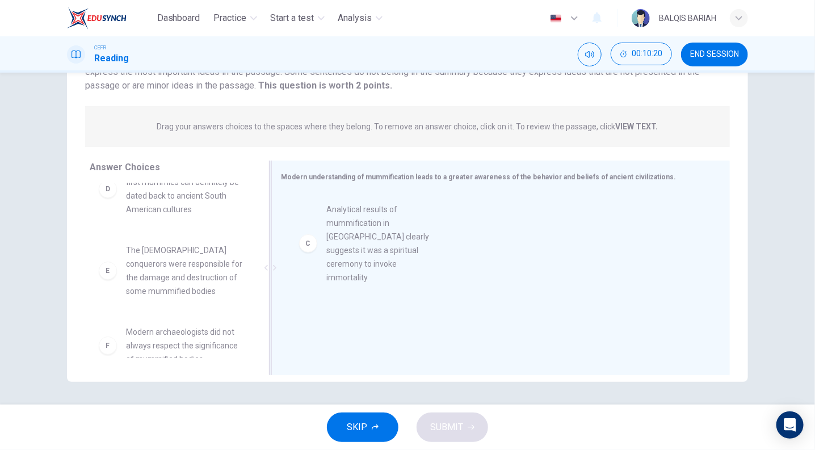
drag, startPoint x: 165, startPoint y: 209, endPoint x: 373, endPoint y: 255, distance: 213.3
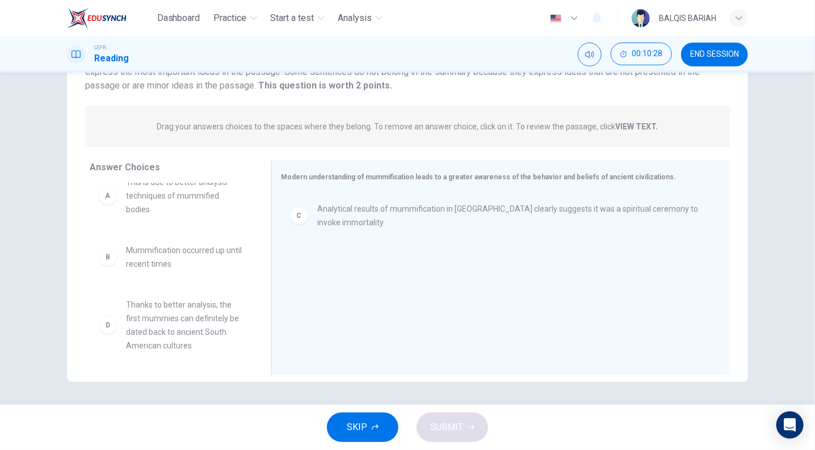
scroll to position [0, 0]
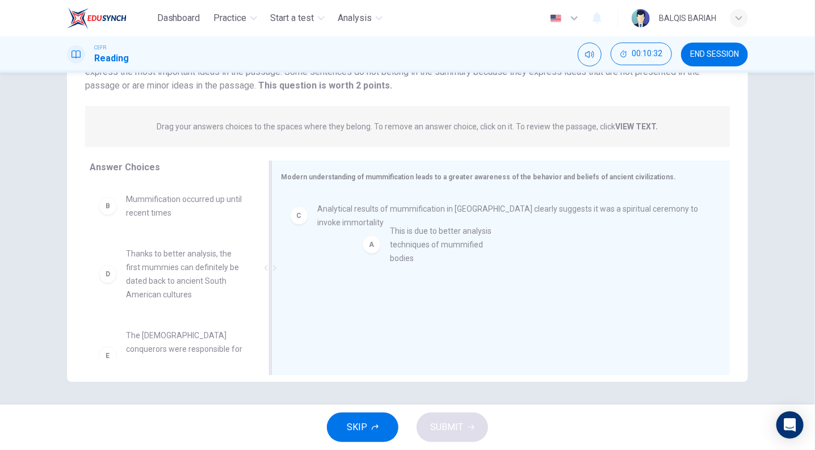
drag, startPoint x: 174, startPoint y: 215, endPoint x: 445, endPoint y: 247, distance: 273.8
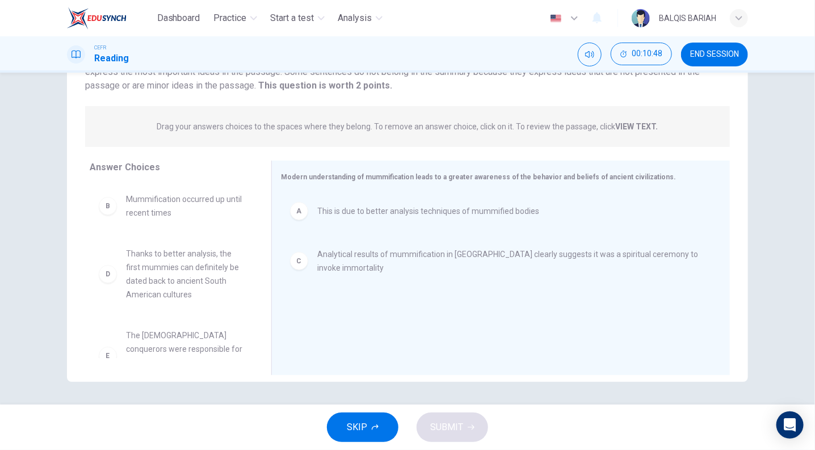
scroll to position [102, 0]
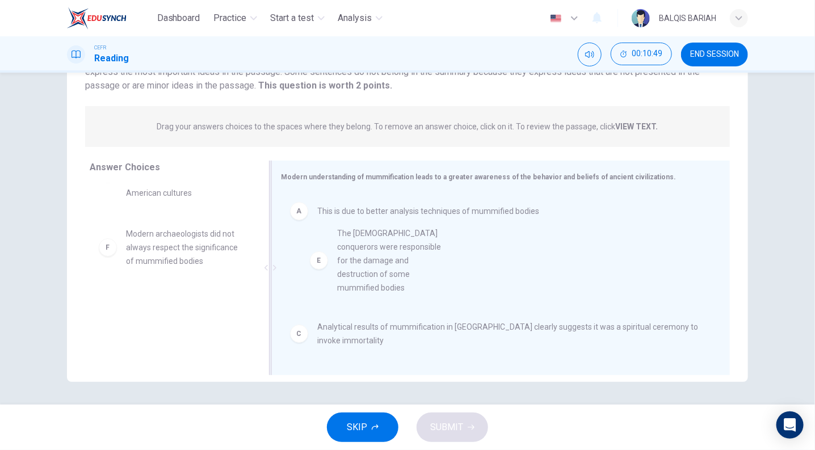
drag, startPoint x: 154, startPoint y: 280, endPoint x: 394, endPoint y: 288, distance: 240.2
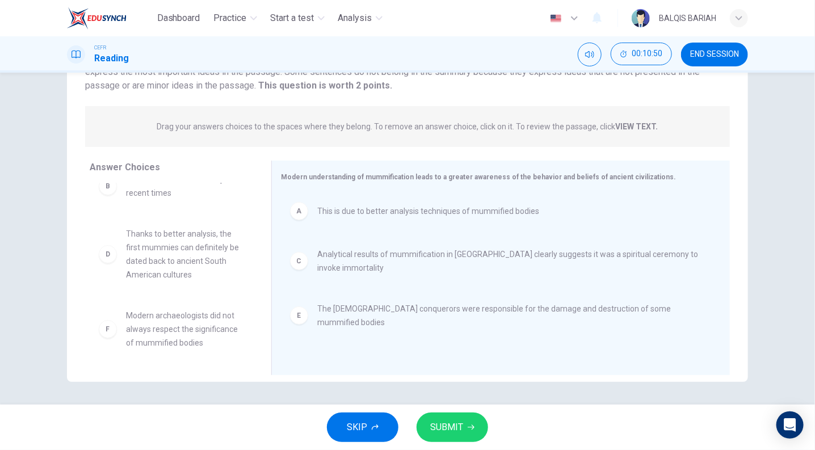
scroll to position [20, 0]
click at [445, 421] on span "SUBMIT" at bounding box center [446, 427] width 33 height 16
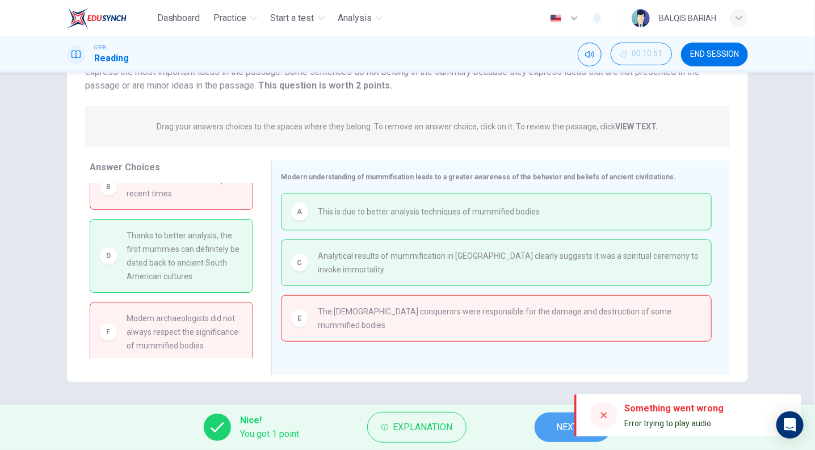
click at [560, 429] on span "NEXT" at bounding box center [567, 427] width 22 height 16
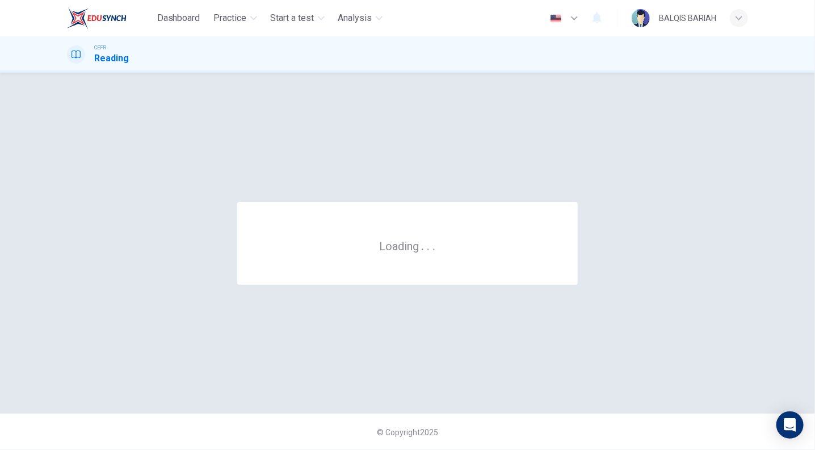
scroll to position [0, 0]
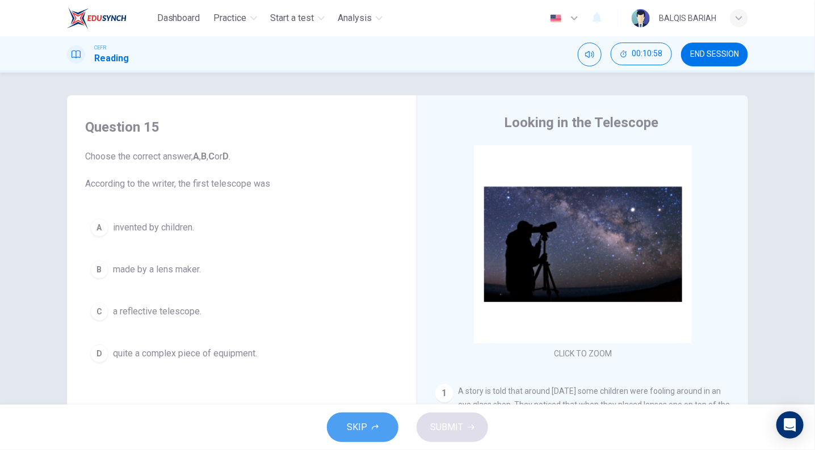
click at [373, 421] on button "SKIP" at bounding box center [363, 428] width 72 height 30
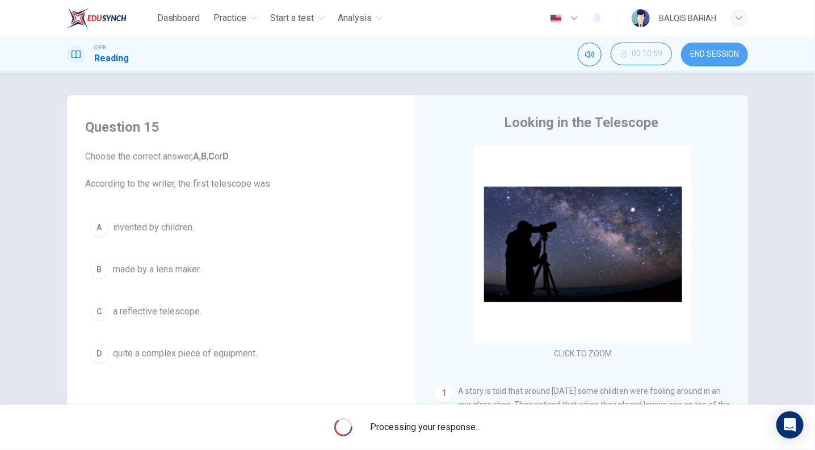
click at [697, 55] on span "END SESSION" at bounding box center [714, 54] width 49 height 9
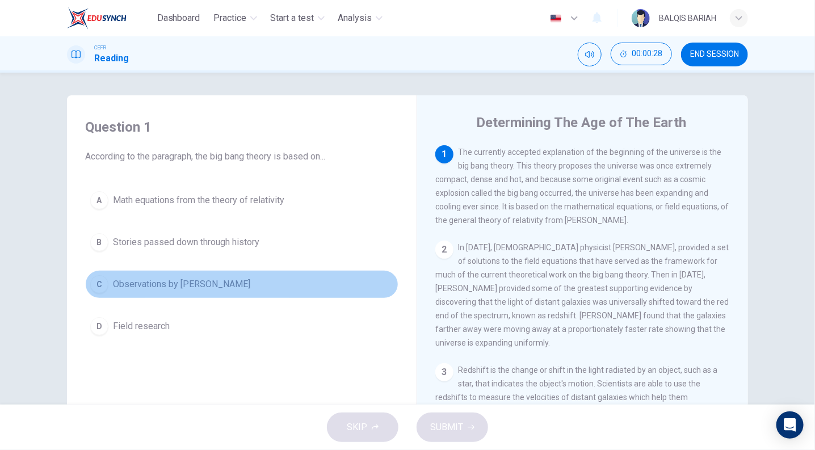
click at [199, 279] on span "Observations by [PERSON_NAME]" at bounding box center [181, 284] width 137 height 14
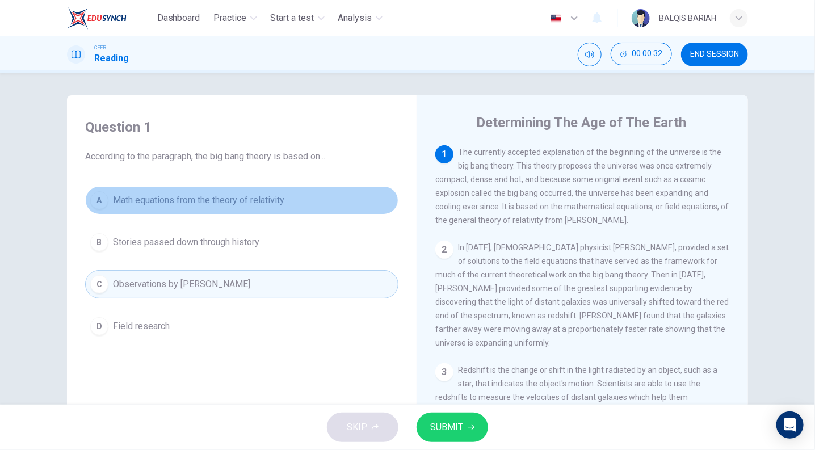
click at [196, 203] on span "Math equations from the theory of relativity" at bounding box center [198, 201] width 171 height 14
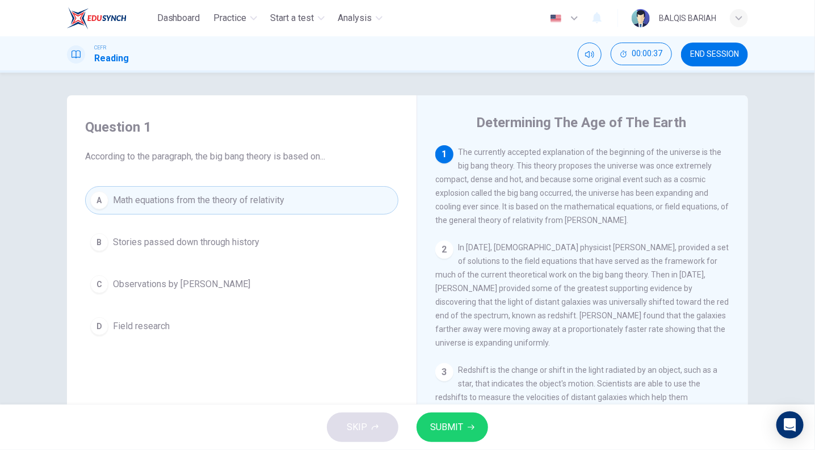
click at [479, 426] on button "SUBMIT" at bounding box center [453, 428] width 72 height 30
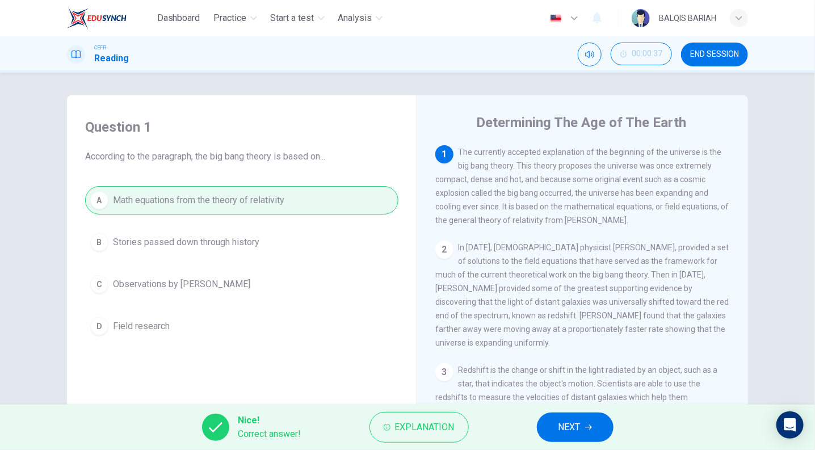
click at [598, 423] on button "NEXT" at bounding box center [575, 428] width 77 height 30
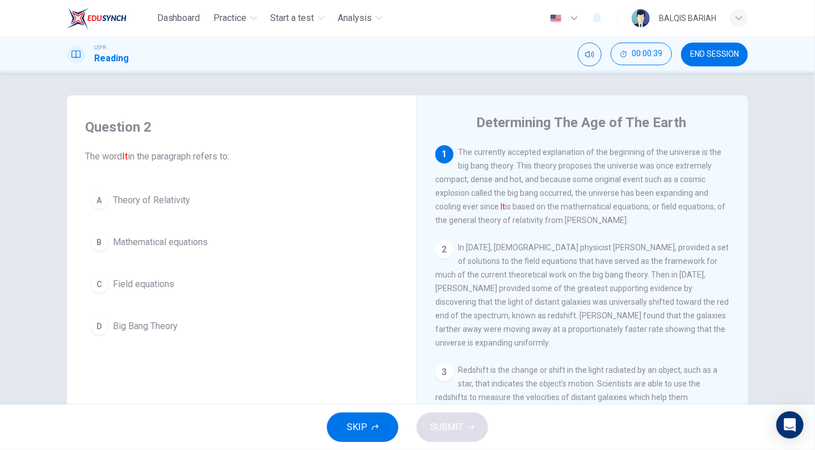
click at [598, 423] on div "SKIP SUBMIT" at bounding box center [407, 427] width 815 height 45
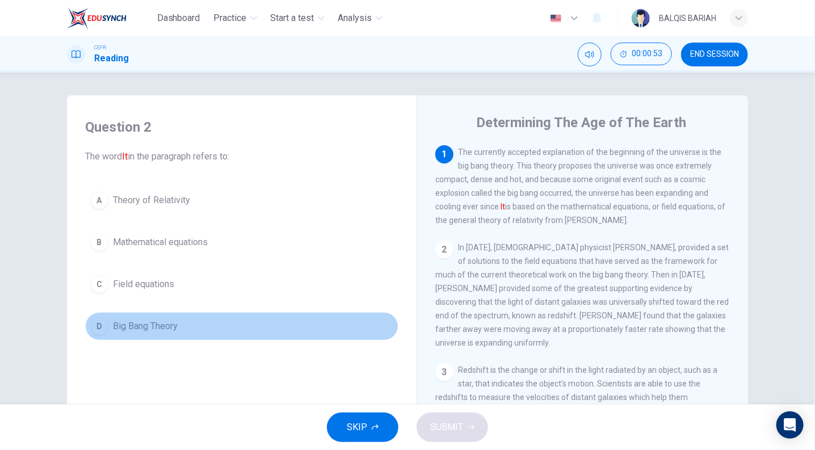
click at [150, 330] on span "Big Bang Theory" at bounding box center [145, 326] width 65 height 14
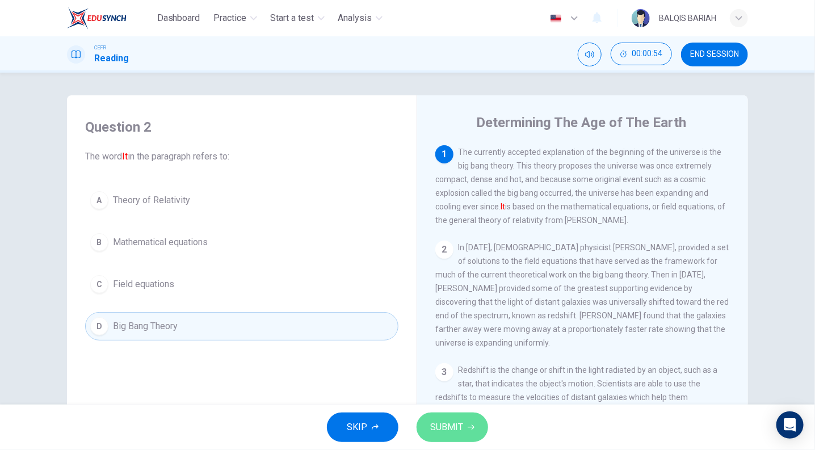
click at [434, 413] on button "SUBMIT" at bounding box center [453, 428] width 72 height 30
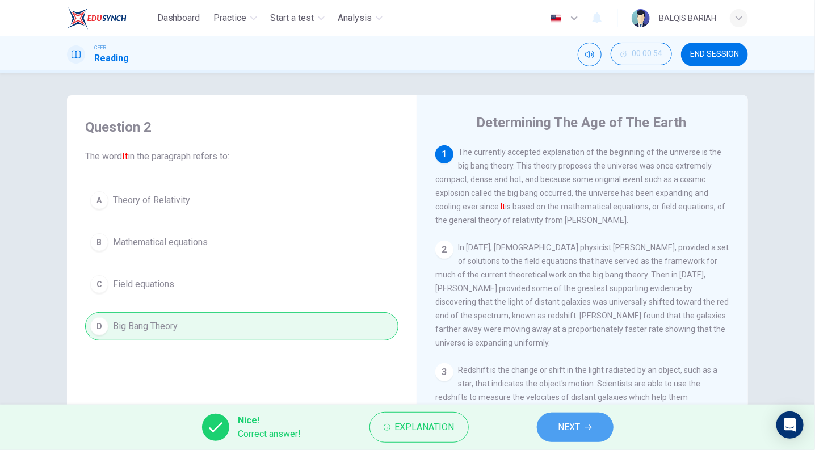
click at [574, 436] on button "NEXT" at bounding box center [575, 428] width 77 height 30
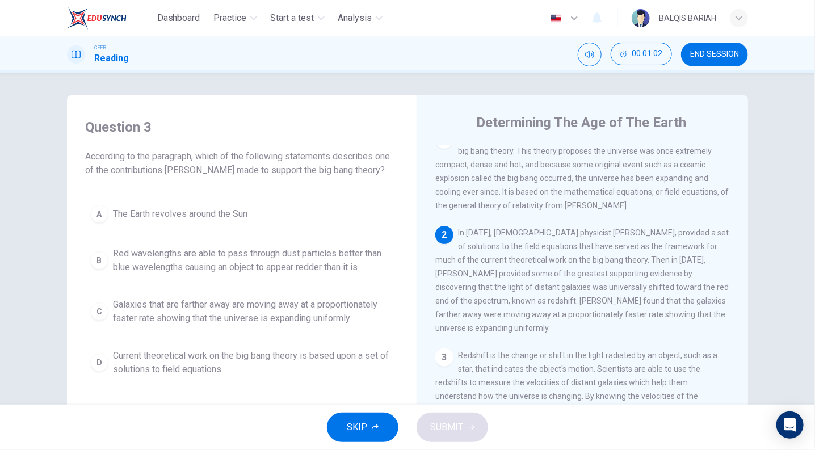
scroll to position [17, 0]
click at [517, 232] on span "In 1922, Russian physicist Alexander Friedmann, provided a set of solutions to …" at bounding box center [581, 278] width 293 height 104
drag, startPoint x: 517, startPoint y: 232, endPoint x: 516, endPoint y: 245, distance: 12.5
click at [516, 245] on span "In 1922, Russian physicist Alexander Friedmann, provided a set of solutions to …" at bounding box center [581, 278] width 293 height 104
drag, startPoint x: 495, startPoint y: 237, endPoint x: 550, endPoint y: 247, distance: 55.4
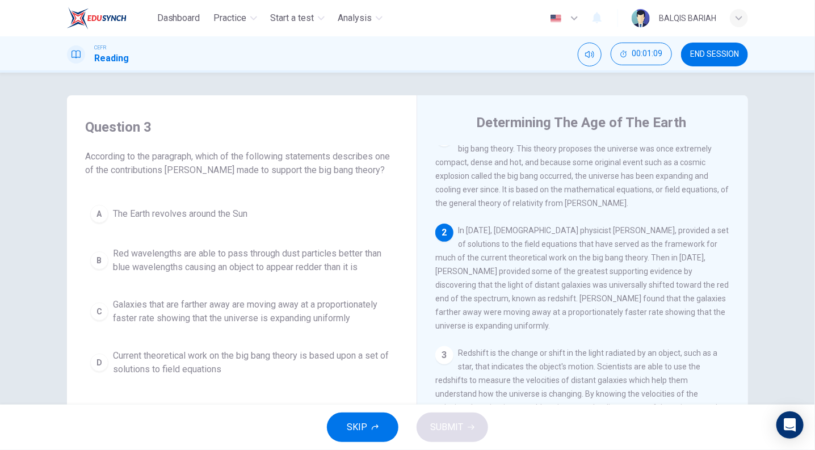
click at [550, 247] on span "In 1922, Russian physicist Alexander Friedmann, provided a set of solutions to …" at bounding box center [581, 278] width 293 height 104
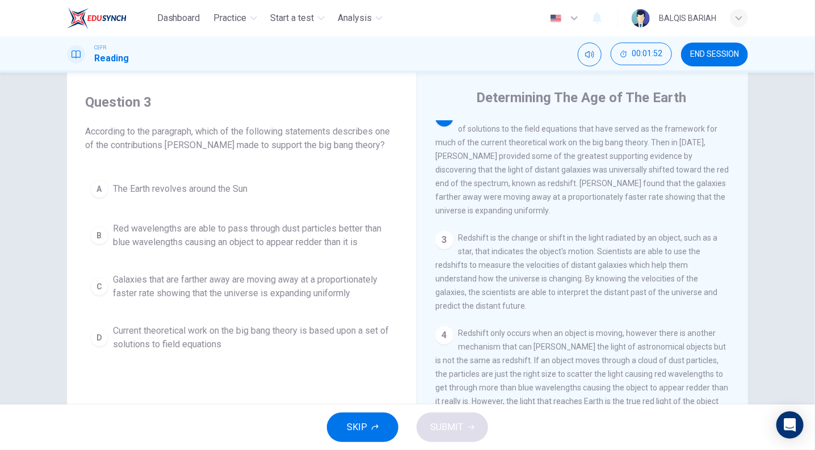
scroll to position [26, 0]
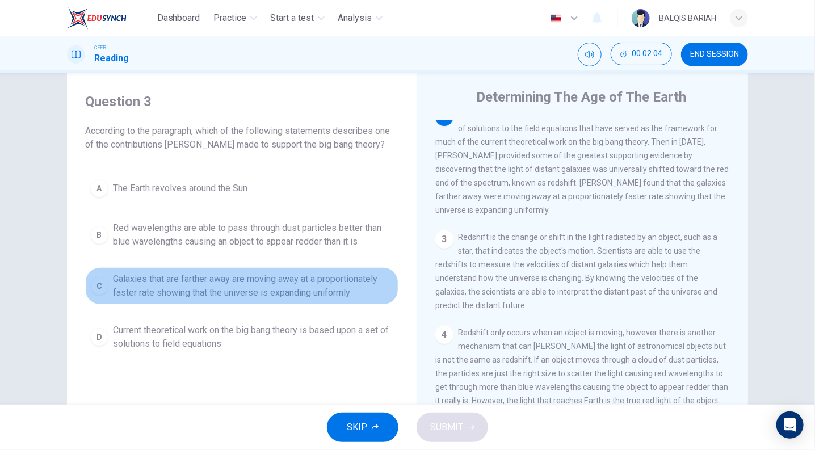
click at [334, 277] on span "Galaxies that are farther away are moving away at a proportionately faster rate…" at bounding box center [253, 285] width 280 height 27
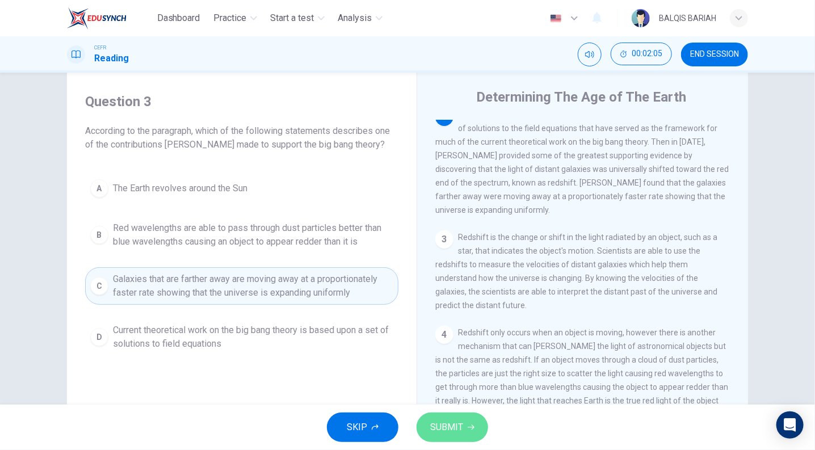
click at [459, 428] on span "SUBMIT" at bounding box center [446, 427] width 33 height 16
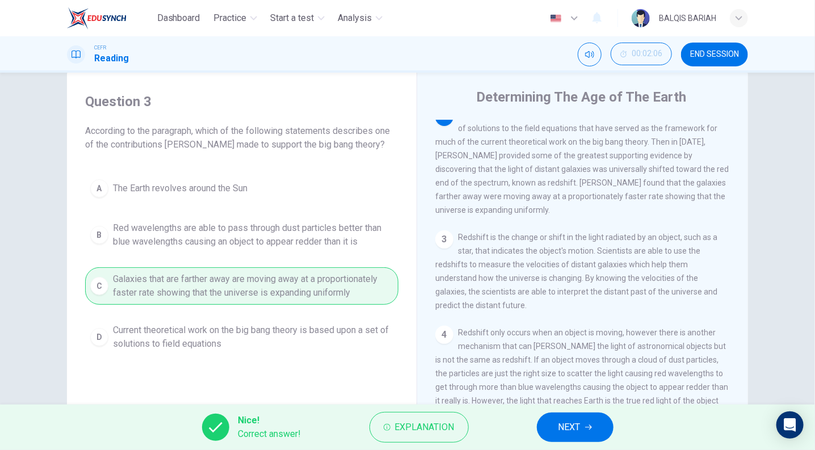
click at [588, 430] on icon "button" at bounding box center [588, 427] width 7 height 7
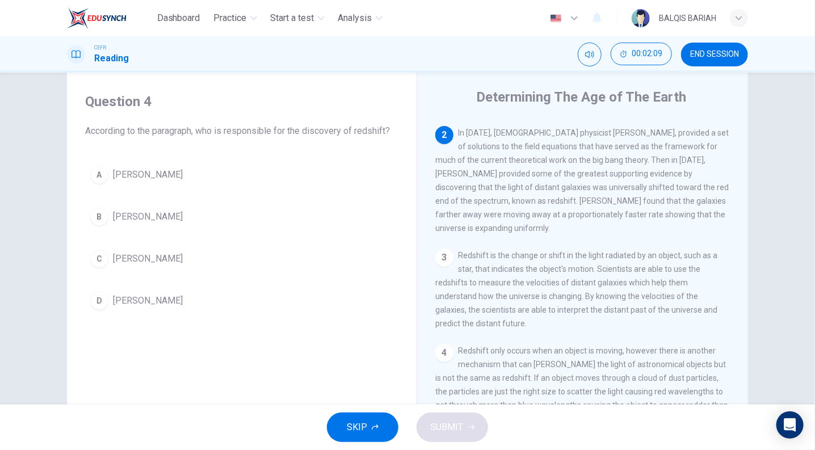
scroll to position [89, 0]
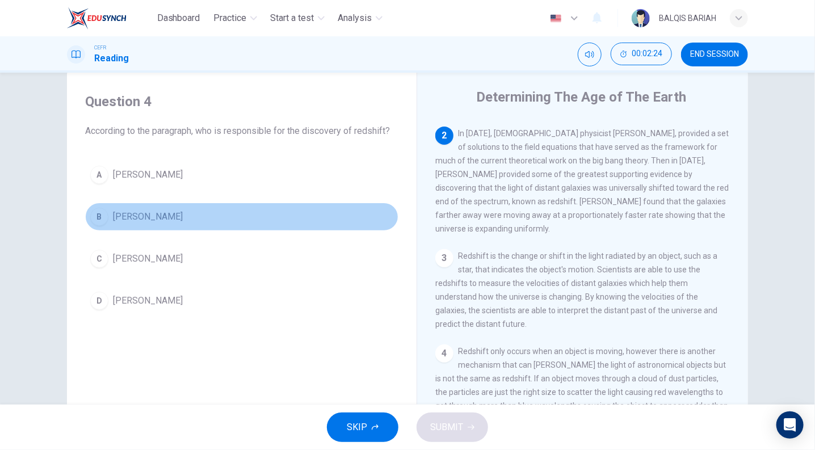
click at [158, 220] on span "Edwinn Hubble" at bounding box center [148, 217] width 70 height 14
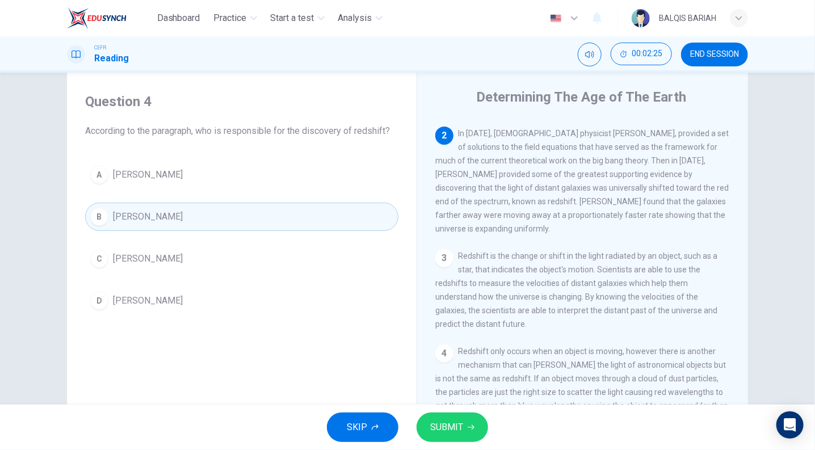
click at [431, 422] on span "SUBMIT" at bounding box center [446, 427] width 33 height 16
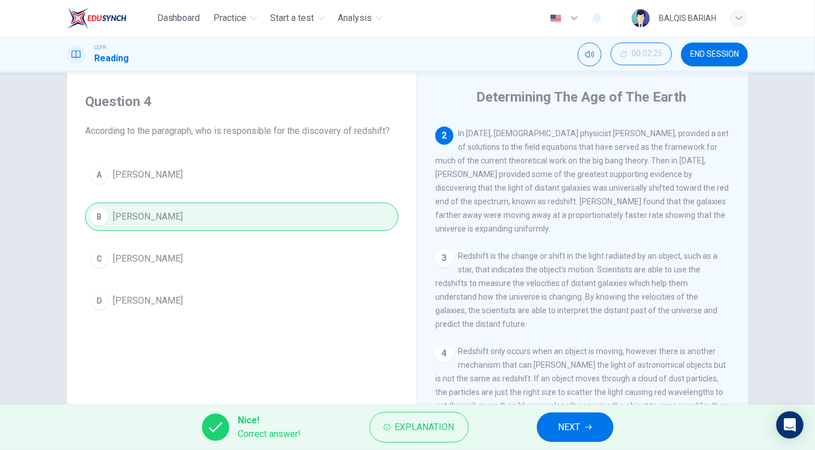
click at [570, 437] on button "NEXT" at bounding box center [575, 428] width 77 height 30
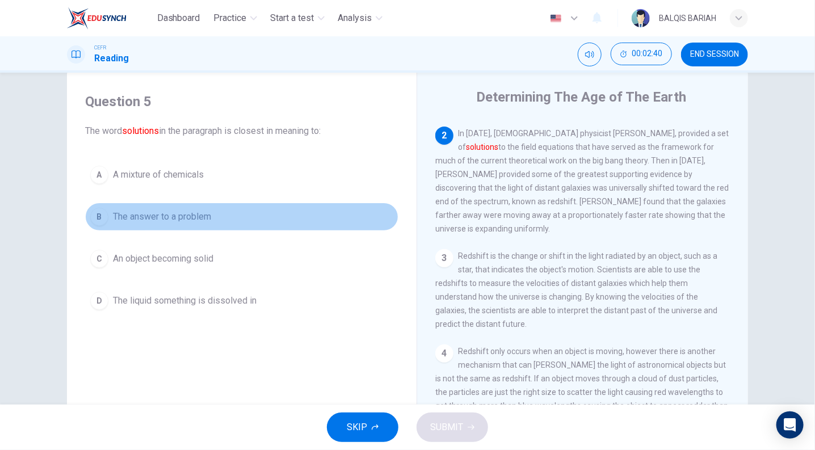
click at [197, 223] on button "B The answer to a problem" at bounding box center [241, 217] width 313 height 28
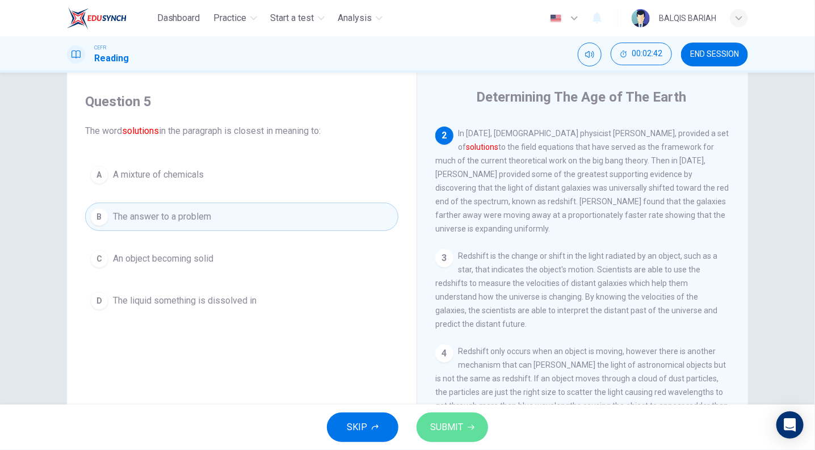
click at [458, 431] on span "SUBMIT" at bounding box center [446, 427] width 33 height 16
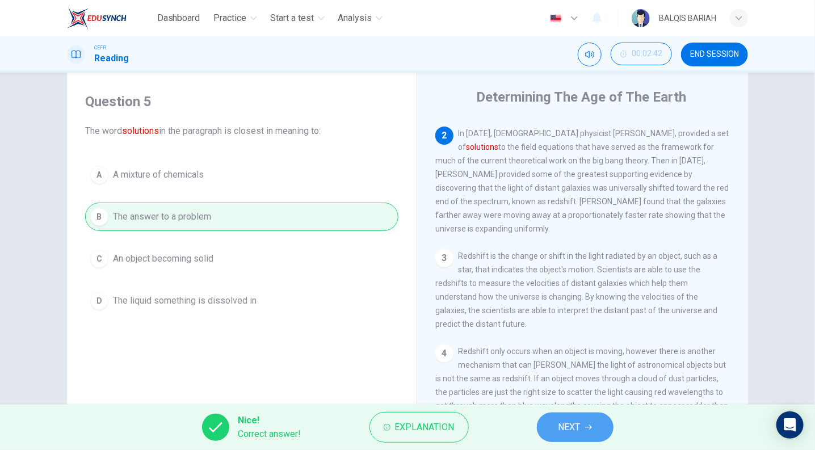
click at [573, 427] on span "NEXT" at bounding box center [569, 427] width 22 height 16
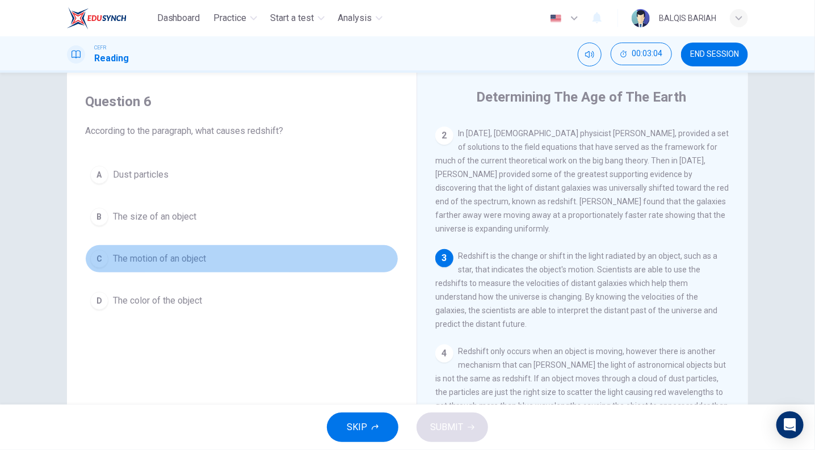
click at [176, 253] on span "The motion of an object" at bounding box center [159, 259] width 93 height 14
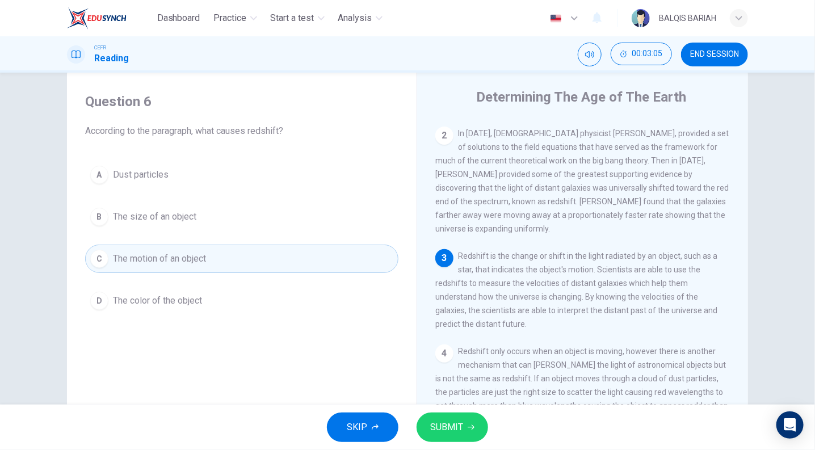
click at [482, 412] on div "SKIP SUBMIT" at bounding box center [407, 427] width 815 height 45
click at [473, 430] on icon "button" at bounding box center [471, 427] width 7 height 7
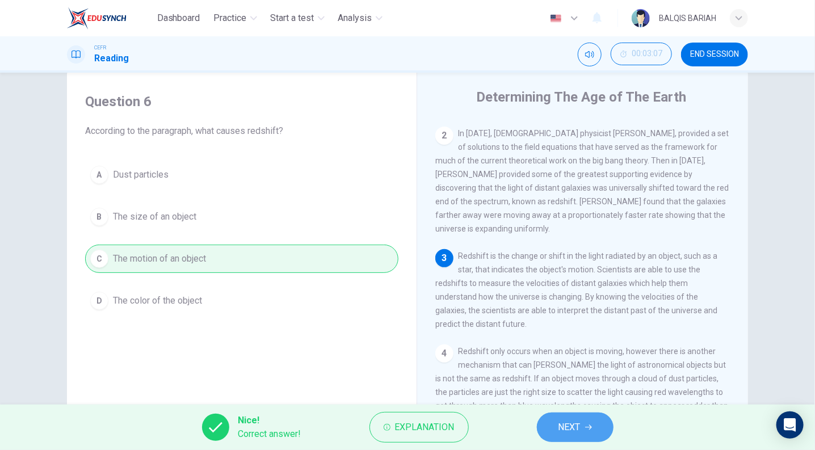
click at [593, 435] on button "NEXT" at bounding box center [575, 428] width 77 height 30
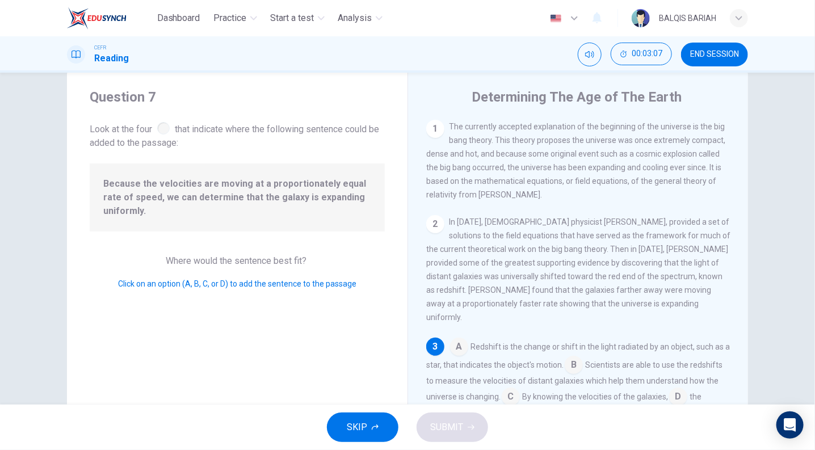
scroll to position [94, 0]
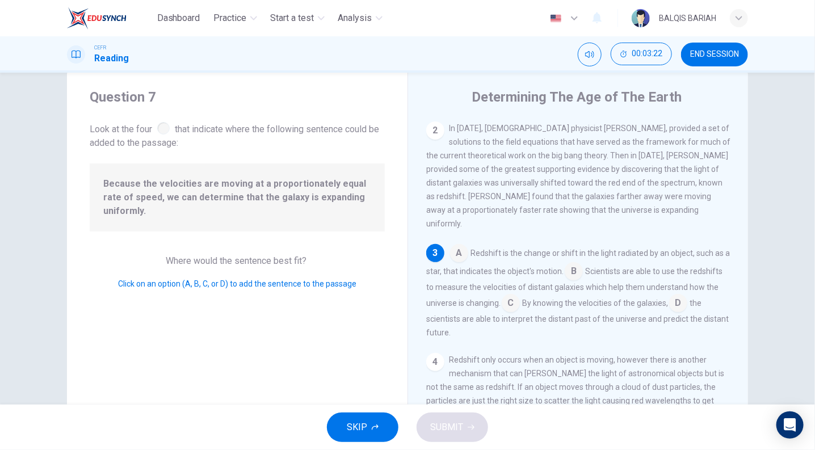
click at [575, 263] on input at bounding box center [574, 272] width 18 height 18
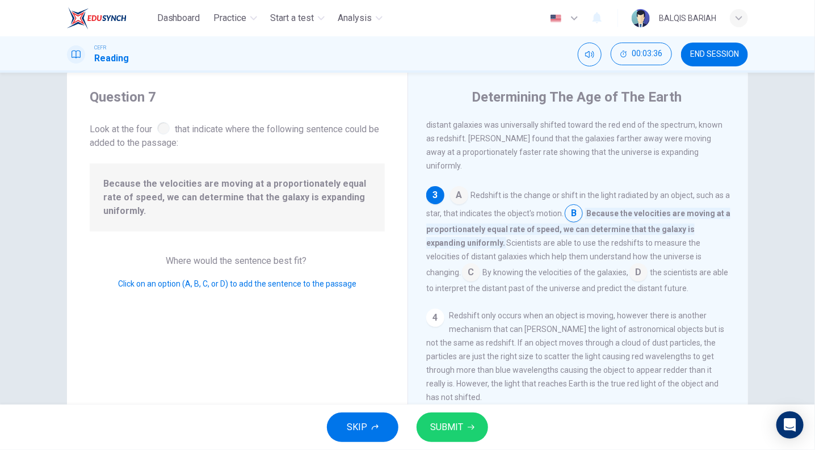
scroll to position [152, 0]
click at [475, 264] on input at bounding box center [471, 273] width 18 height 18
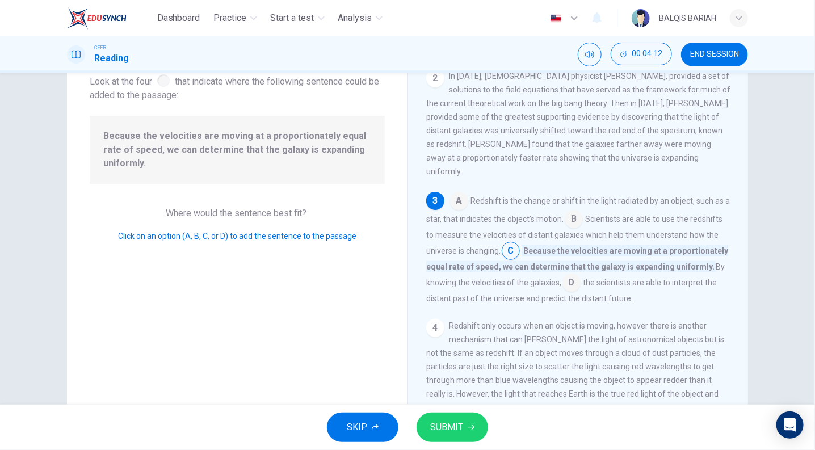
scroll to position [99, 0]
click at [454, 428] on span "SUBMIT" at bounding box center [446, 427] width 33 height 16
click at [579, 211] on input at bounding box center [574, 220] width 18 height 18
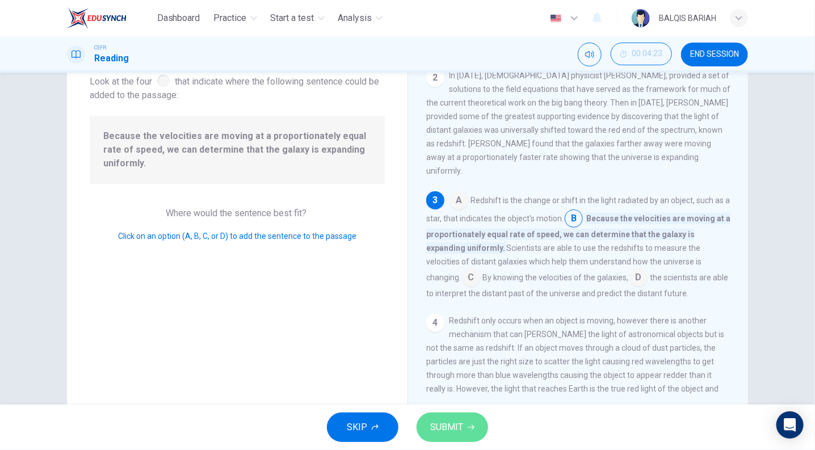
click at [455, 423] on span "SUBMIT" at bounding box center [446, 427] width 33 height 16
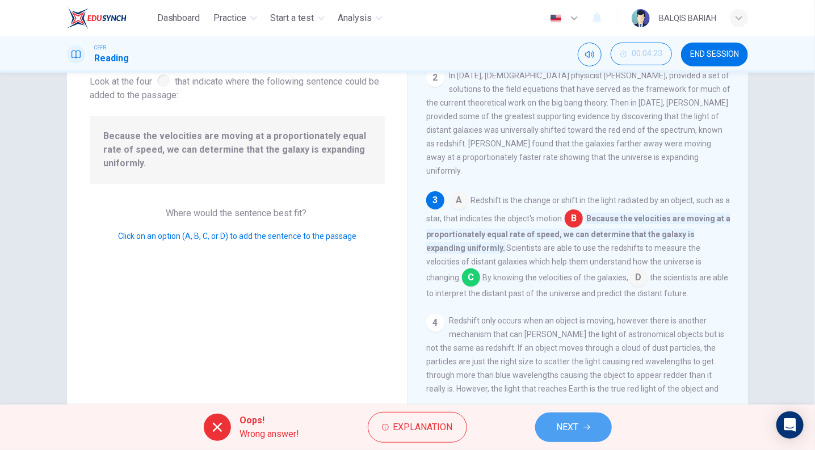
click at [544, 428] on button "NEXT" at bounding box center [573, 428] width 77 height 30
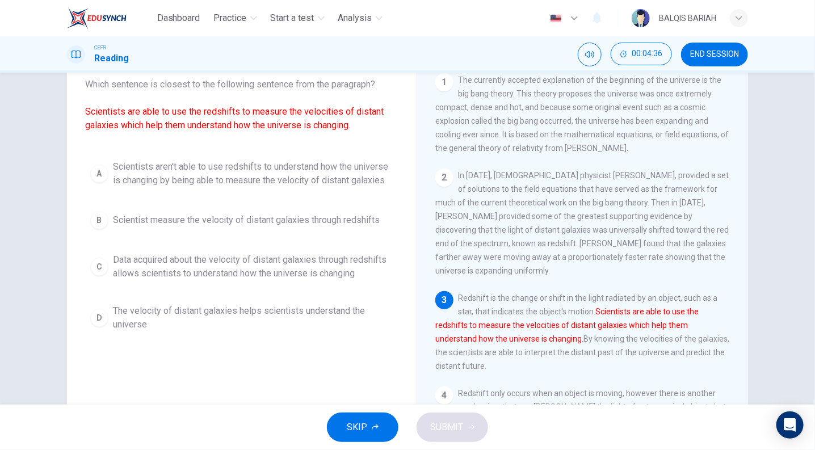
scroll to position [73, 0]
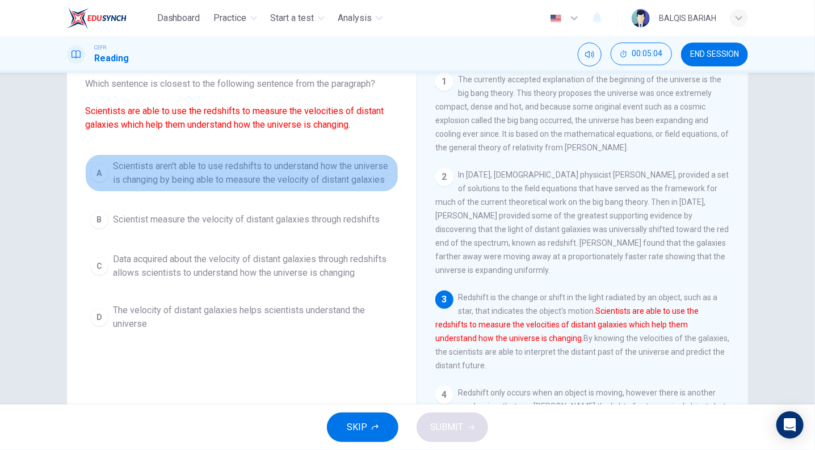
click at [291, 186] on span "Scientists aren't able to use redshifts to understand how the universe is chang…" at bounding box center [253, 172] width 280 height 27
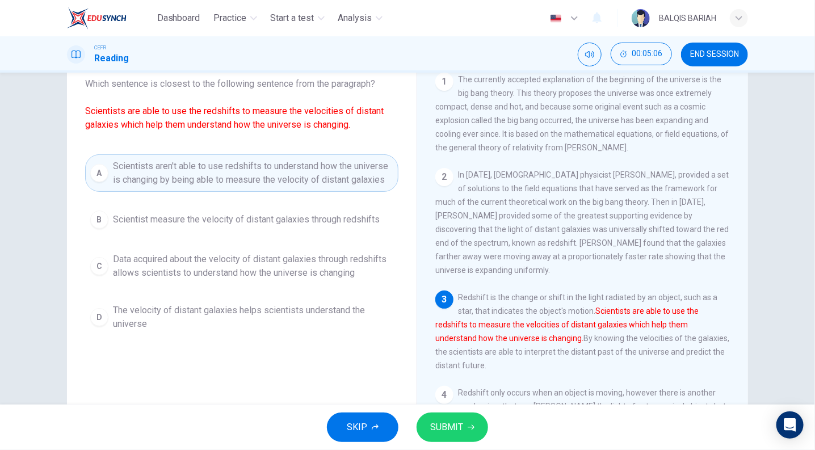
scroll to position [77, 0]
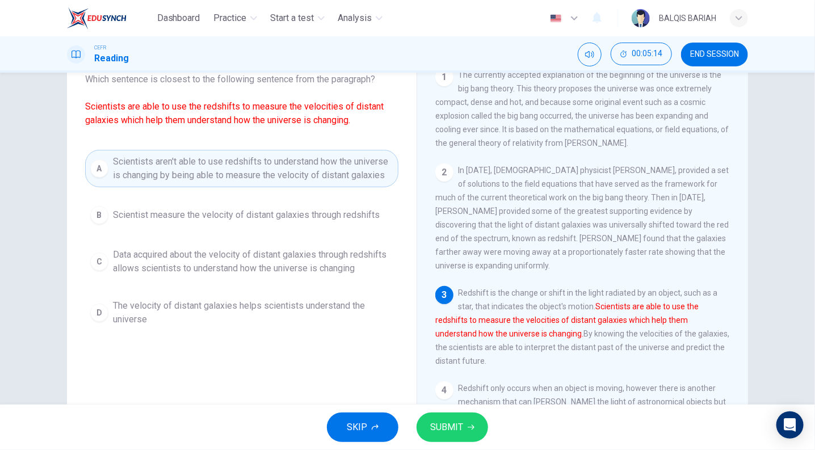
click at [275, 237] on div "A Scientists aren't able to use redshifts to understand how the universe is cha…" at bounding box center [241, 241] width 313 height 182
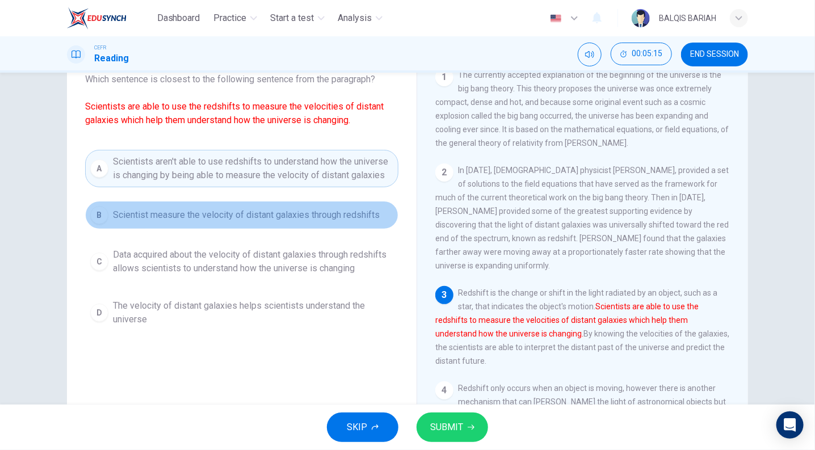
click at [276, 222] on button "B Scientist measure the velocity of distant galaxies through redshifts" at bounding box center [241, 215] width 313 height 28
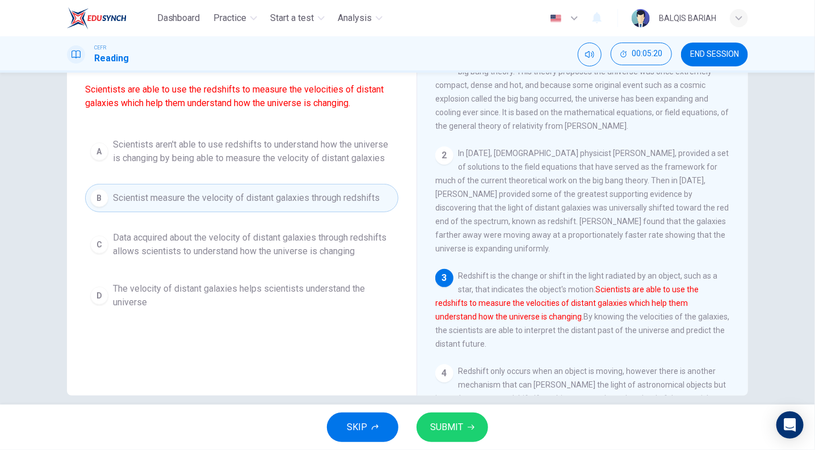
scroll to position [84, 0]
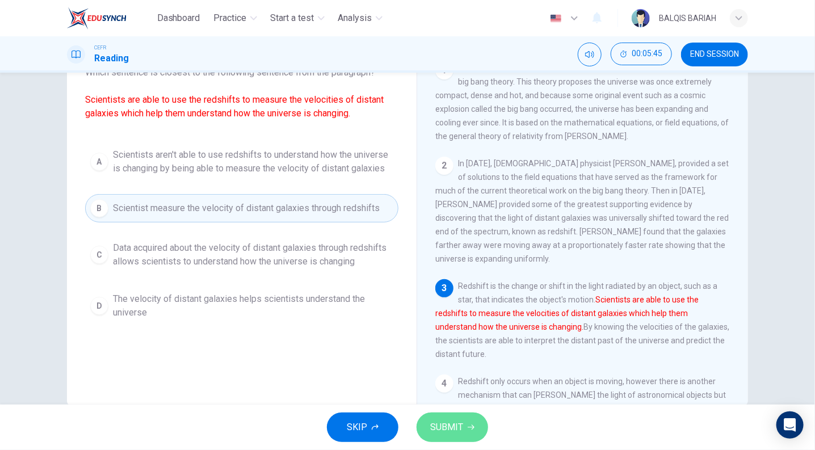
click at [461, 421] on span "SUBMIT" at bounding box center [446, 427] width 33 height 16
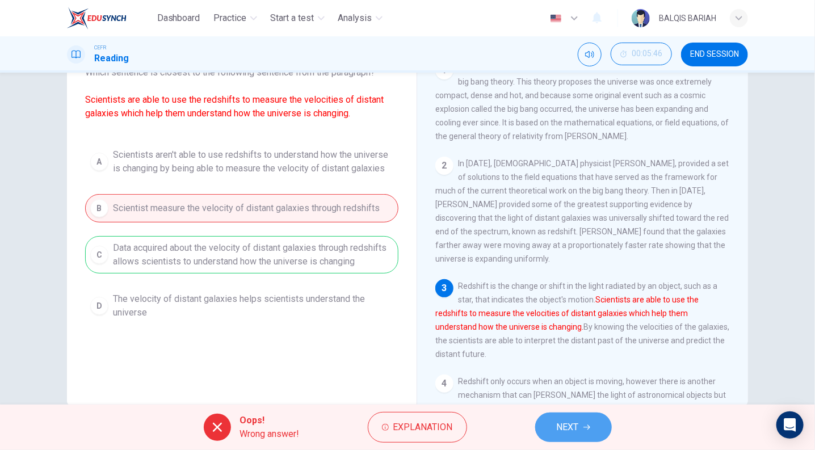
click at [560, 432] on span "NEXT" at bounding box center [568, 427] width 22 height 16
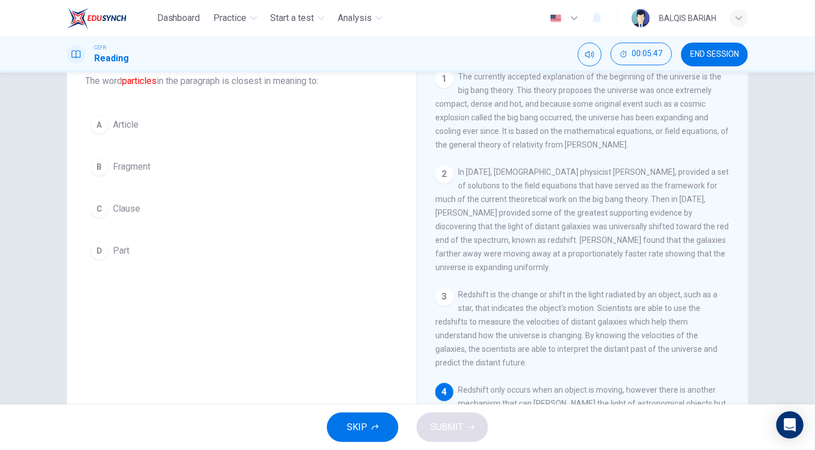
scroll to position [108, 0]
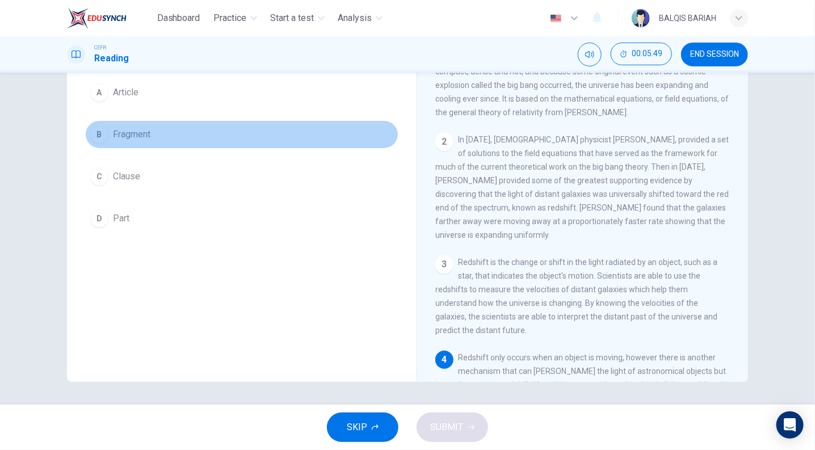
click at [155, 131] on button "B Fragment" at bounding box center [241, 134] width 313 height 28
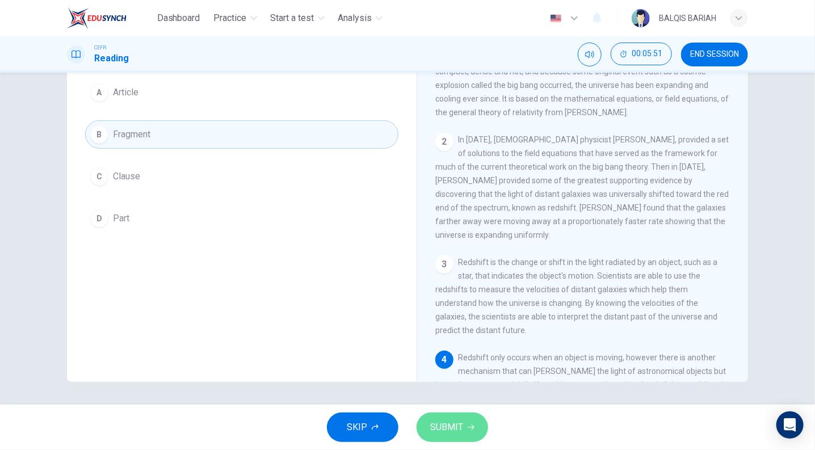
click at [453, 422] on span "SUBMIT" at bounding box center [446, 427] width 33 height 16
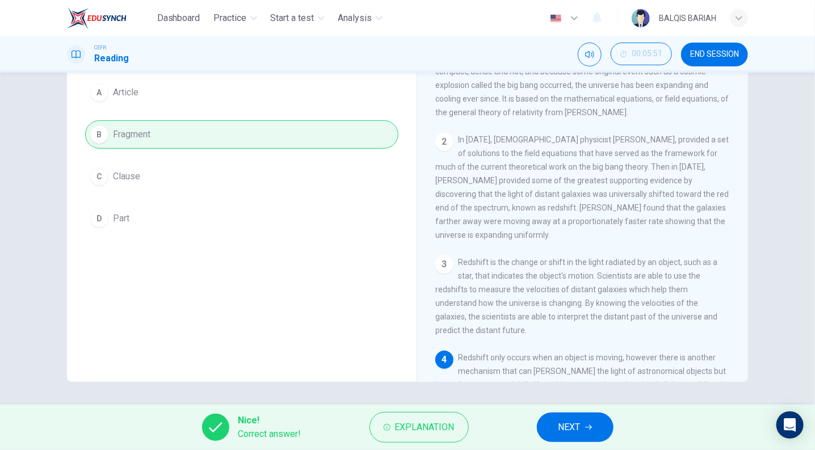
click at [558, 430] on span "NEXT" at bounding box center [569, 427] width 22 height 16
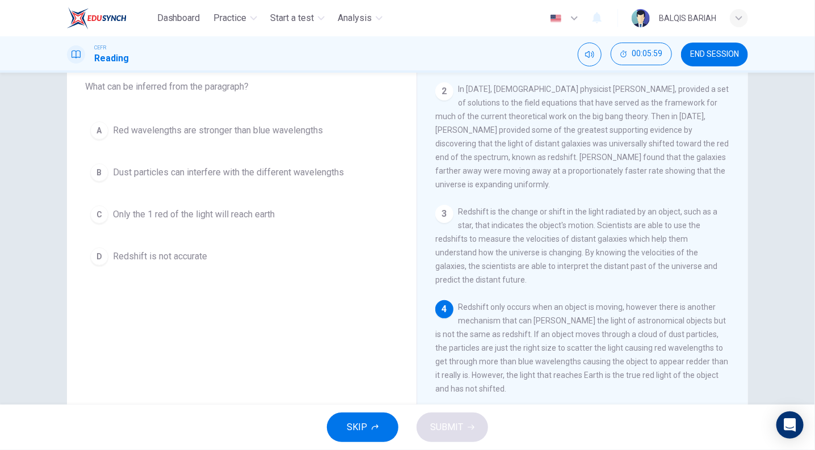
scroll to position [70, 0]
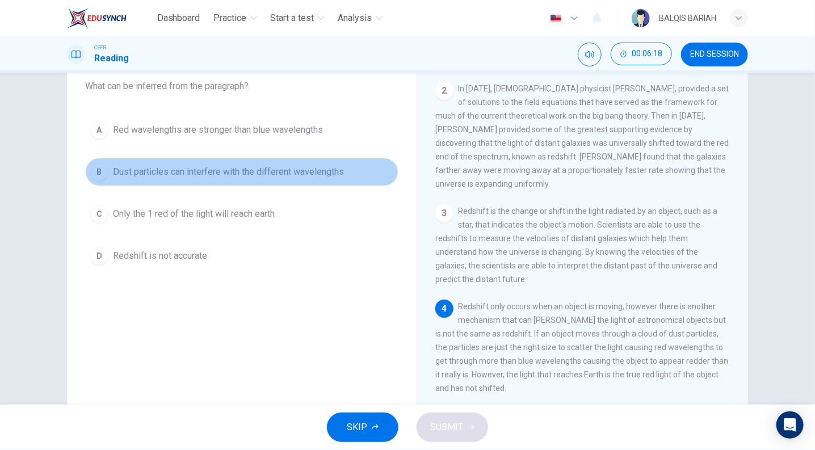
click at [293, 160] on button "B Dust particles can interfere with the different wavelengths" at bounding box center [241, 172] width 313 height 28
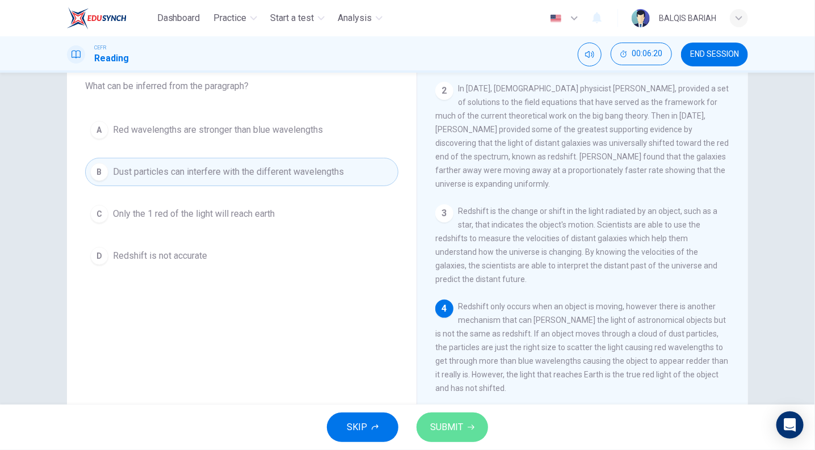
click at [448, 429] on span "SUBMIT" at bounding box center [446, 427] width 33 height 16
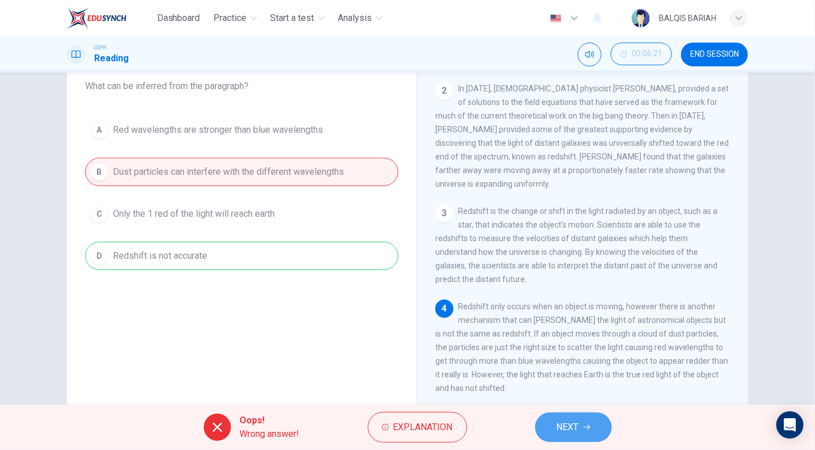
click at [571, 427] on span "NEXT" at bounding box center [568, 427] width 22 height 16
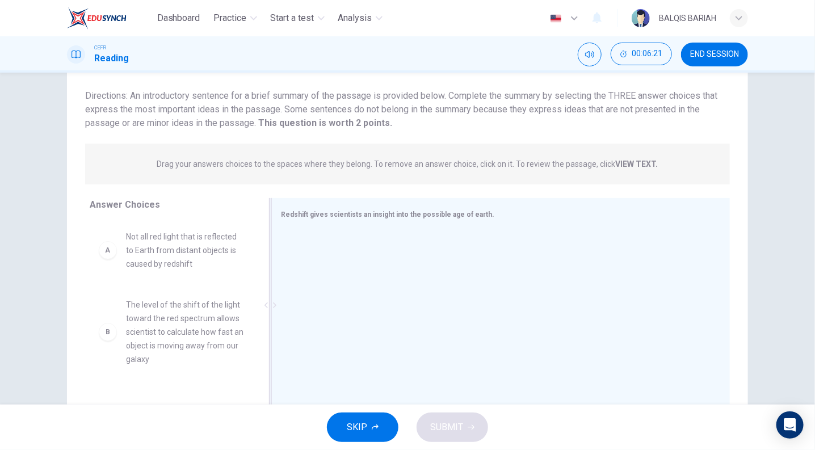
scroll to position [108, 0]
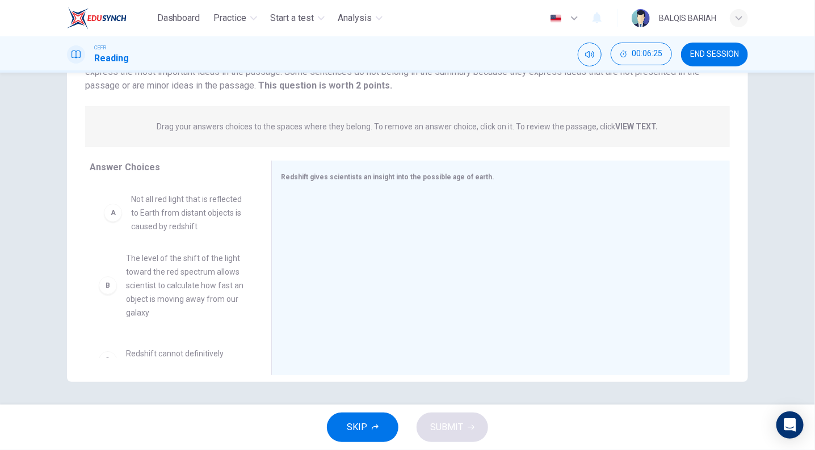
drag, startPoint x: 190, startPoint y: 230, endPoint x: 203, endPoint y: 230, distance: 12.5
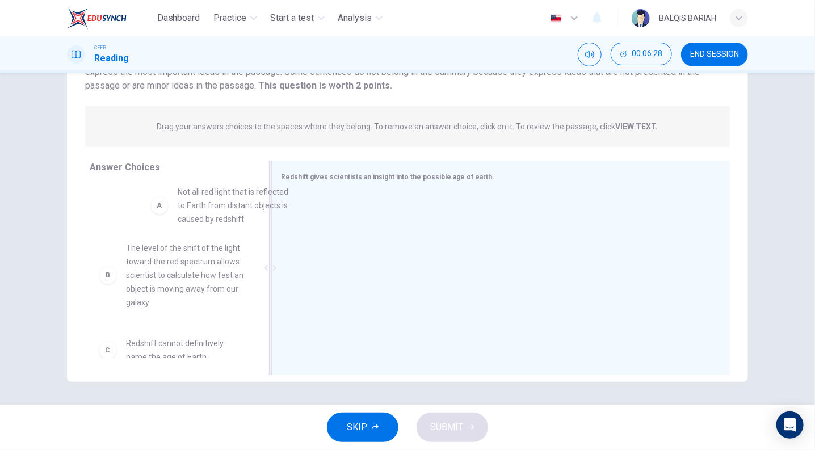
scroll to position [0, 0]
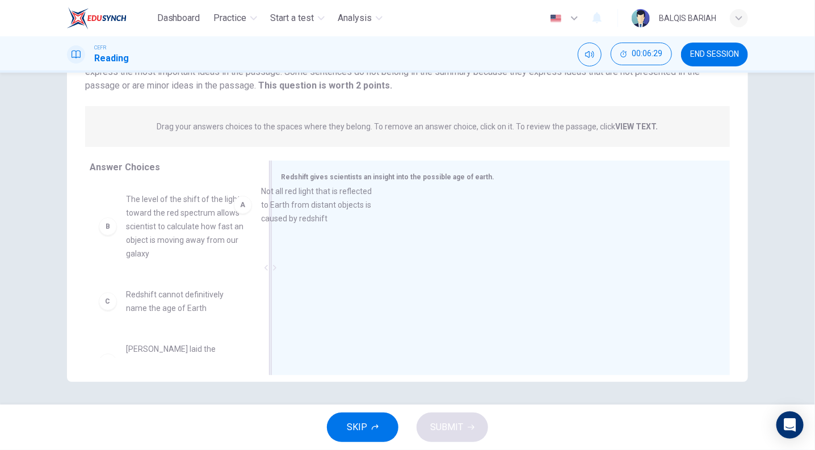
drag, startPoint x: 203, startPoint y: 230, endPoint x: 346, endPoint y: 233, distance: 143.6
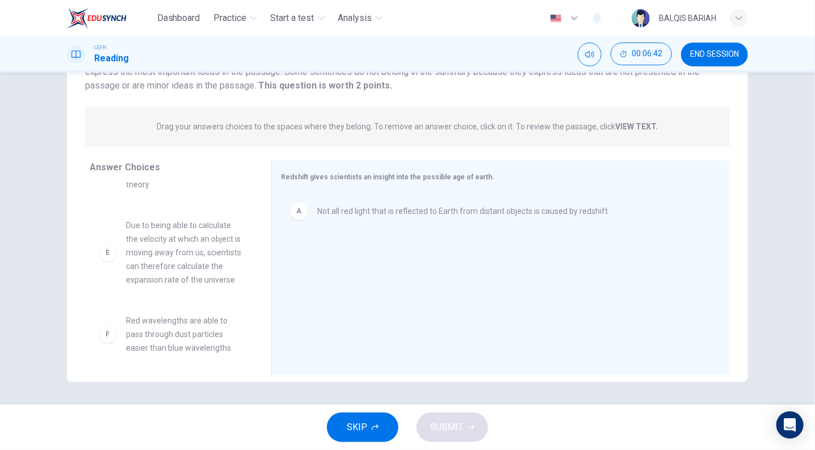
scroll to position [211, 0]
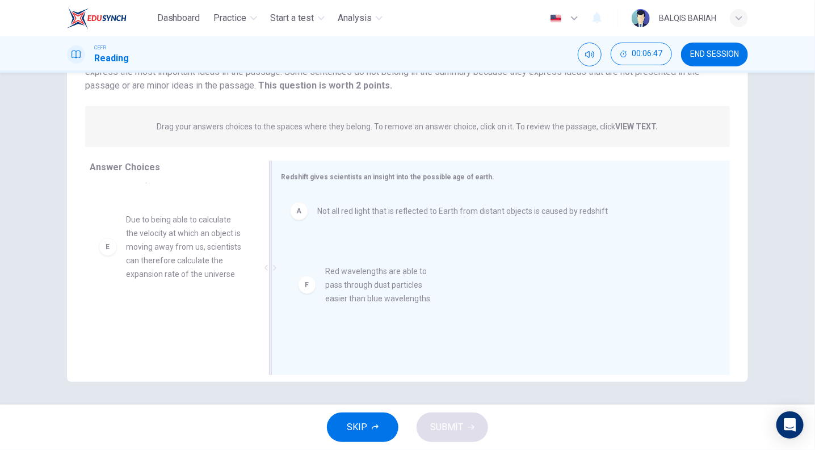
drag, startPoint x: 184, startPoint y: 340, endPoint x: 403, endPoint y: 298, distance: 223.0
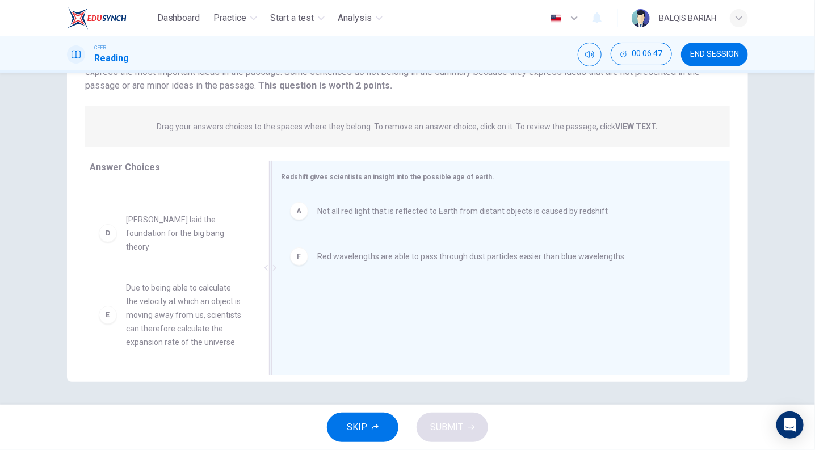
scroll to position [142, 0]
drag, startPoint x: 159, startPoint y: 327, endPoint x: 170, endPoint y: 331, distance: 11.8
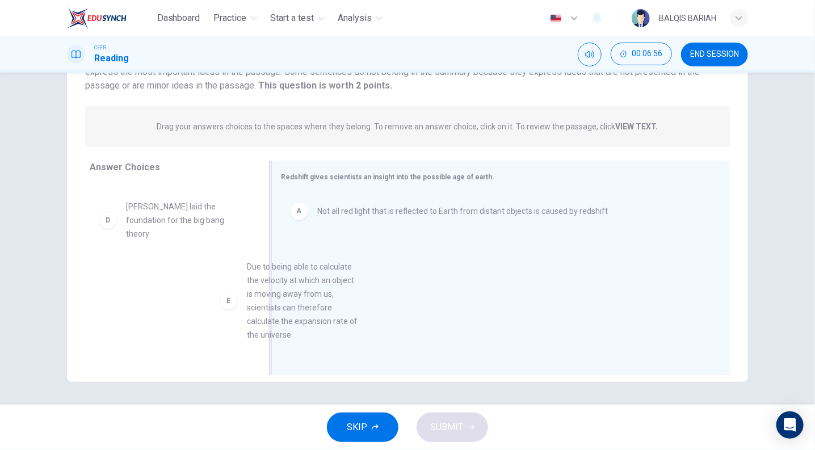
drag, startPoint x: 192, startPoint y: 304, endPoint x: 363, endPoint y: 279, distance: 172.7
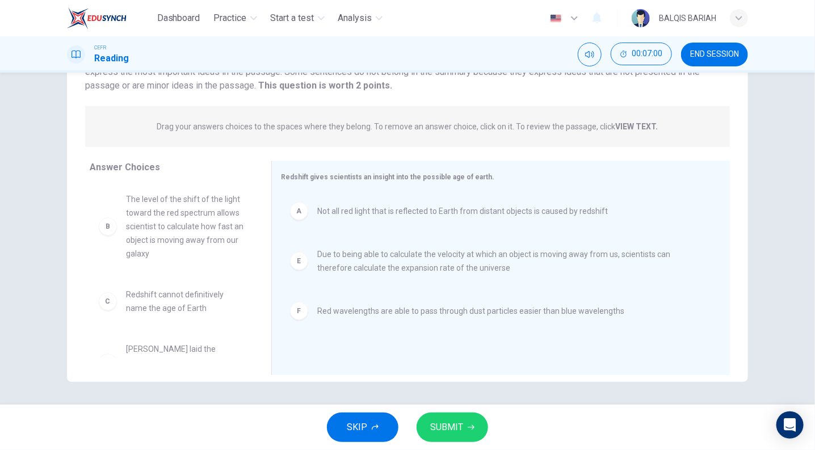
scroll to position [0, 0]
click at [468, 424] on icon "button" at bounding box center [471, 427] width 7 height 7
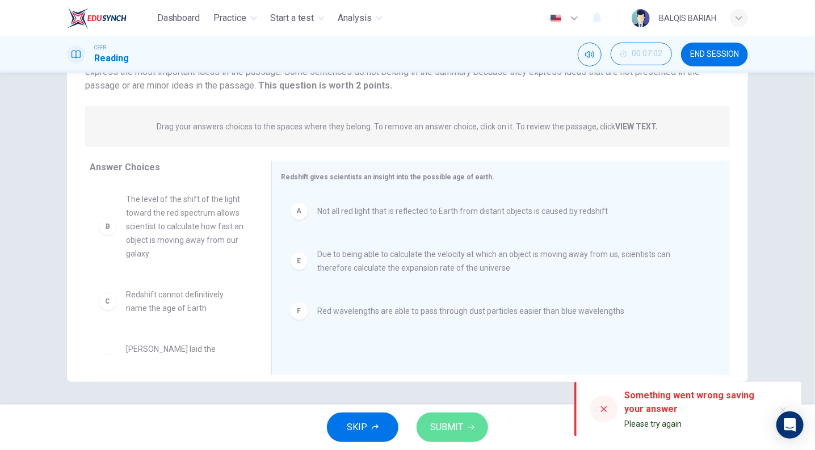
click at [474, 435] on button "SUBMIT" at bounding box center [453, 428] width 72 height 30
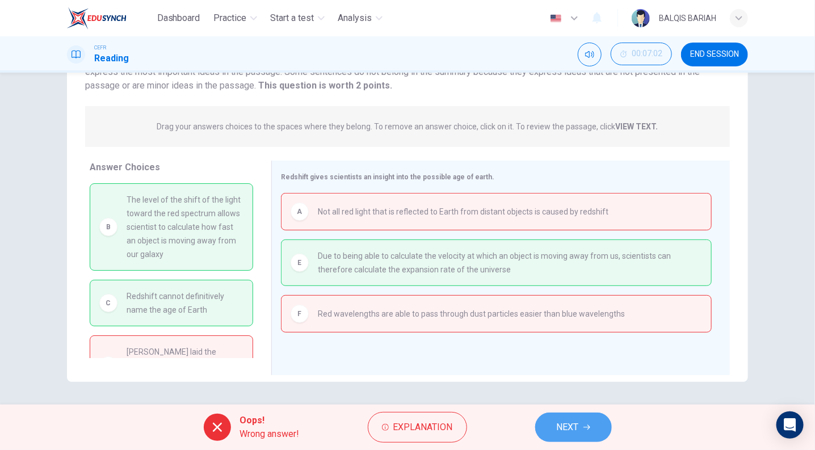
click at [577, 425] on span "NEXT" at bounding box center [568, 427] width 22 height 16
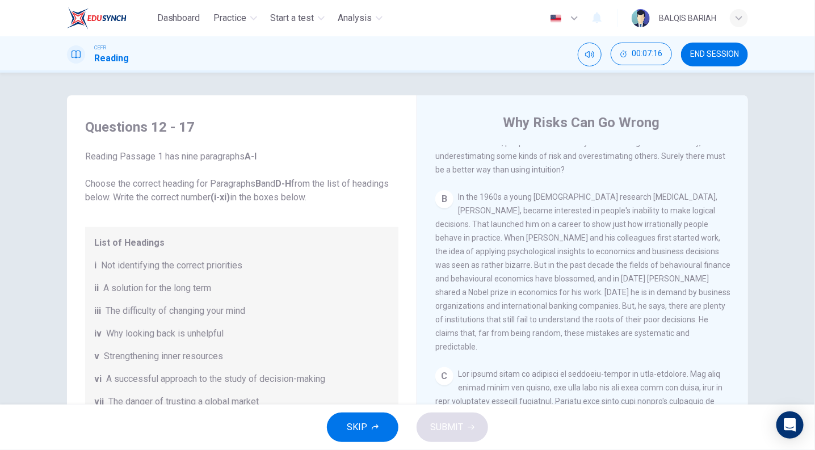
scroll to position [276, 0]
drag, startPoint x: 529, startPoint y: 213, endPoint x: 538, endPoint y: 257, distance: 45.1
click at [538, 257] on span "In the 1960s a young American research psychologist, Daniel Kahneman, became in…" at bounding box center [582, 271] width 295 height 159
drag, startPoint x: 462, startPoint y: 222, endPoint x: 608, endPoint y: 272, distance: 154.2
click at [608, 272] on span "In the 1960s a young American research psychologist, Daniel Kahneman, became in…" at bounding box center [582, 271] width 295 height 159
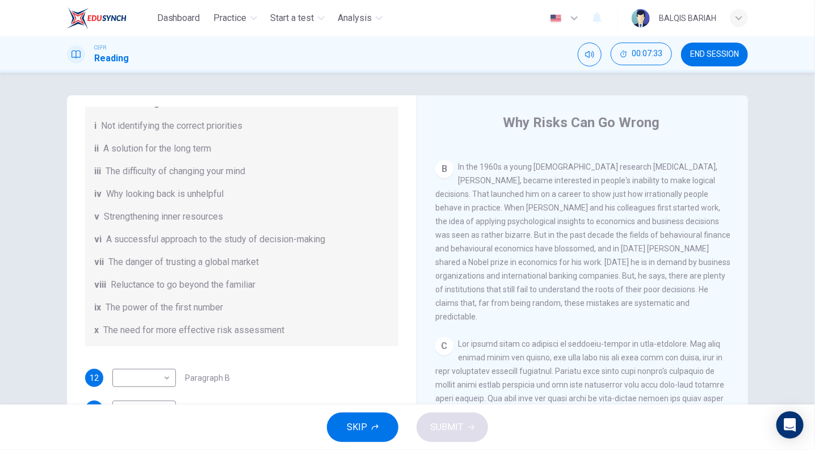
scroll to position [171, 0]
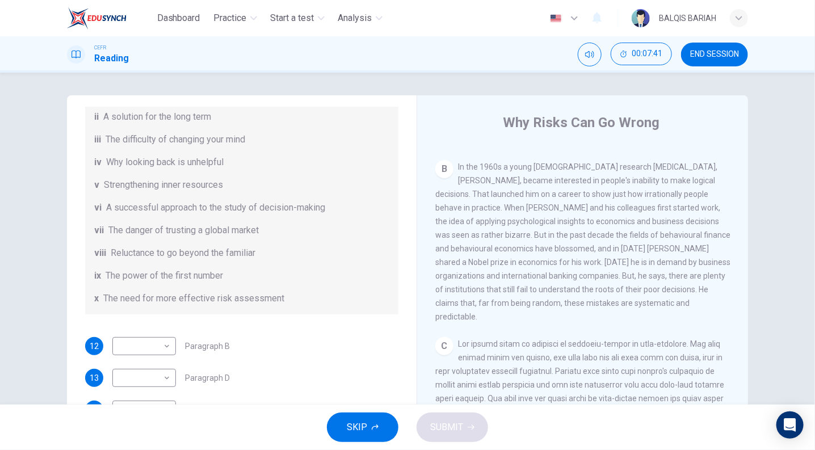
drag, startPoint x: 540, startPoint y: 257, endPoint x: 519, endPoint y: 267, distance: 23.9
click at [519, 267] on span "In the 1960s a young American research psychologist, Daniel Kahneman, became in…" at bounding box center [582, 241] width 295 height 159
drag, startPoint x: 519, startPoint y: 267, endPoint x: 486, endPoint y: 308, distance: 52.5
click at [486, 308] on span "In the 1960s a young American research psychologist, Daniel Kahneman, became in…" at bounding box center [582, 241] width 295 height 159
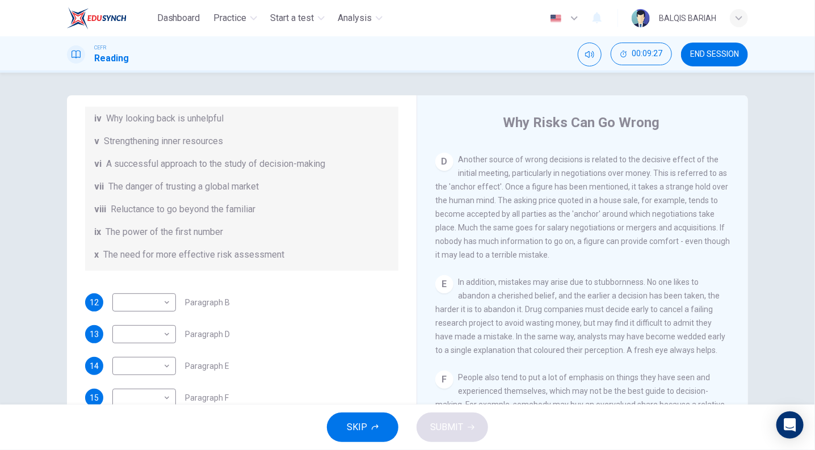
scroll to position [218, 0]
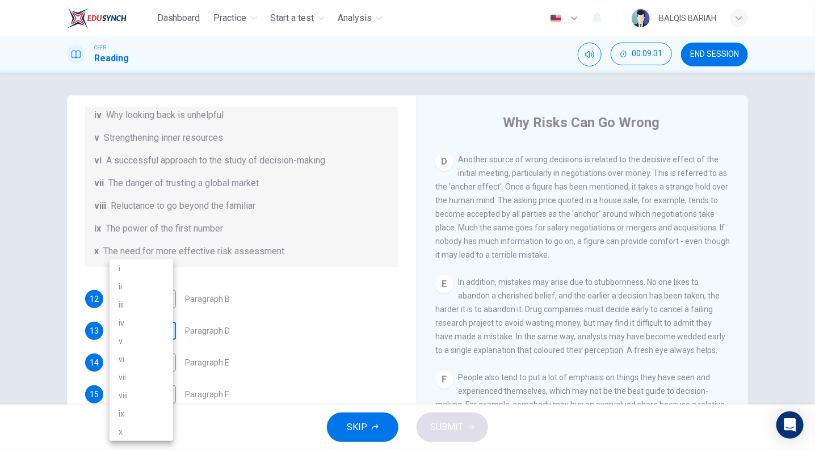
click at [150, 319] on body "Dashboard Practice Start a test Analysis English en ​ BALQIS BARIAH CEFR Readin…" at bounding box center [407, 225] width 815 height 450
click at [163, 394] on li "viii" at bounding box center [142, 395] width 64 height 18
type input "viii"
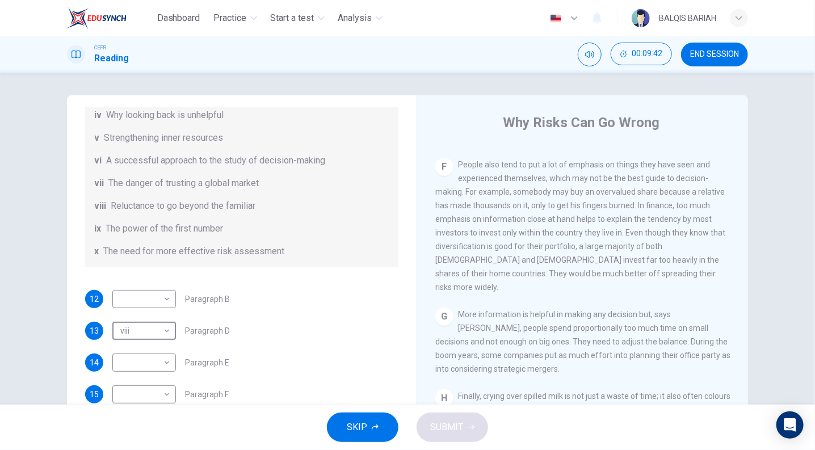
scroll to position [910, 0]
click at [507, 229] on span "People also tend to put a lot of emphasis on things they have seen and experien…" at bounding box center [580, 224] width 290 height 132
drag, startPoint x: 507, startPoint y: 229, endPoint x: 520, endPoint y: 263, distance: 36.8
click at [520, 263] on div "F People also tend to put a lot of emphasis on things they have seen and experi…" at bounding box center [582, 223] width 295 height 136
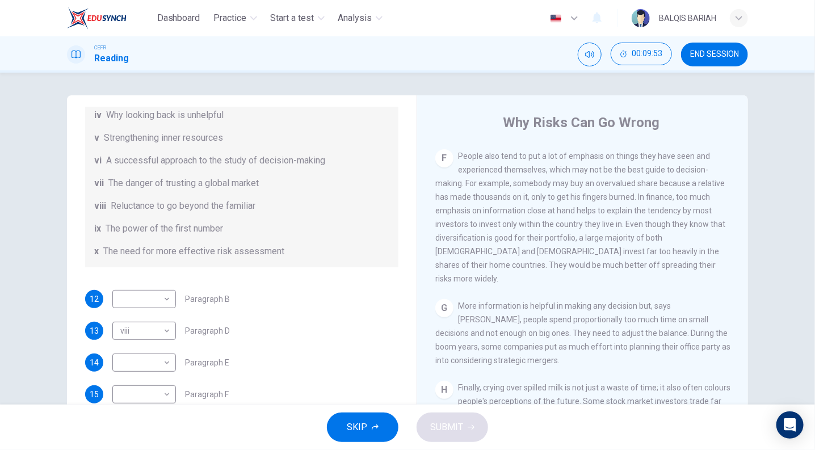
scroll to position [1036, 0]
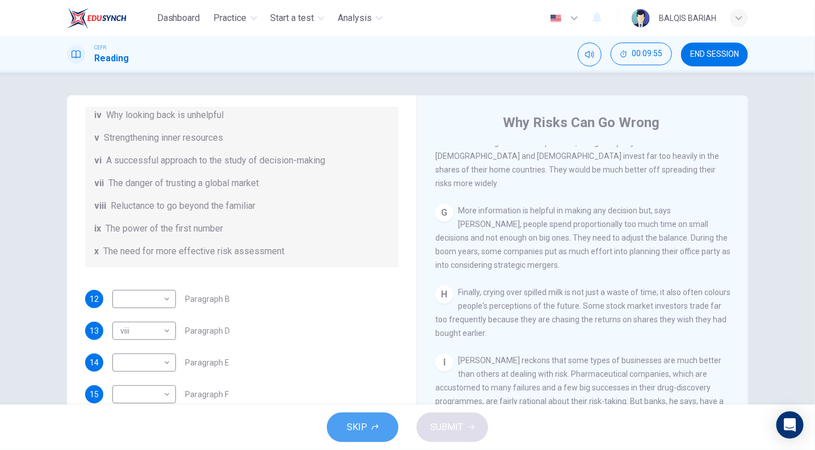
click at [356, 417] on button "SKIP" at bounding box center [363, 428] width 72 height 30
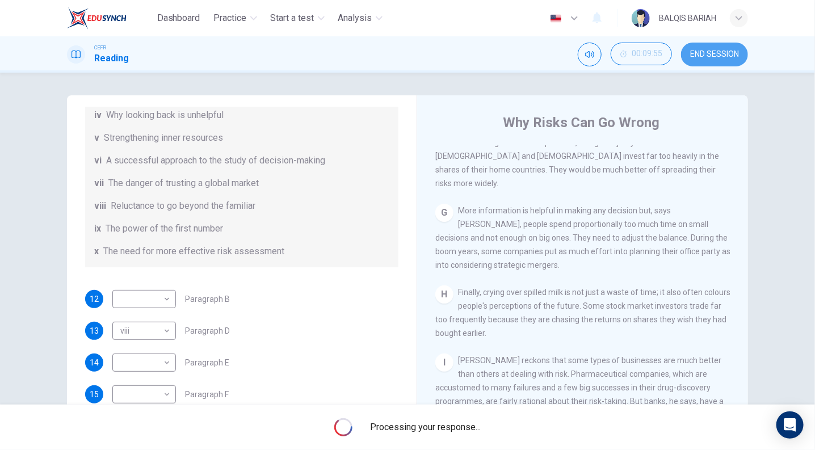
click at [727, 51] on span "END SESSION" at bounding box center [714, 54] width 49 height 9
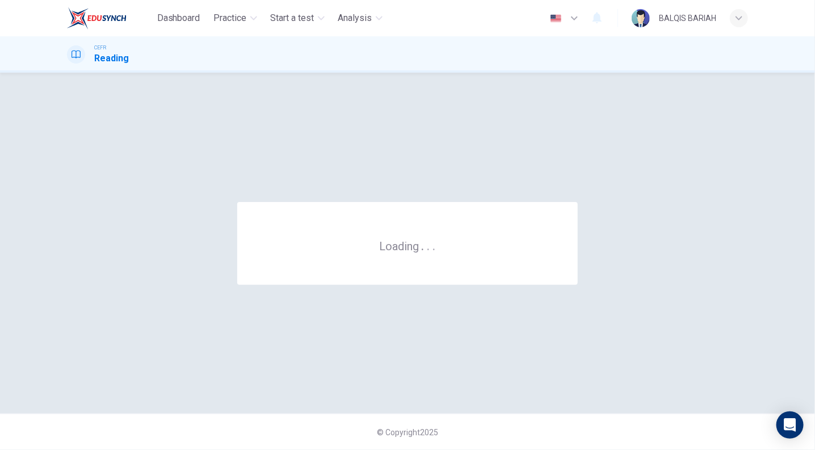
click at [712, 144] on div "Loading . . ." at bounding box center [407, 243] width 681 height 296
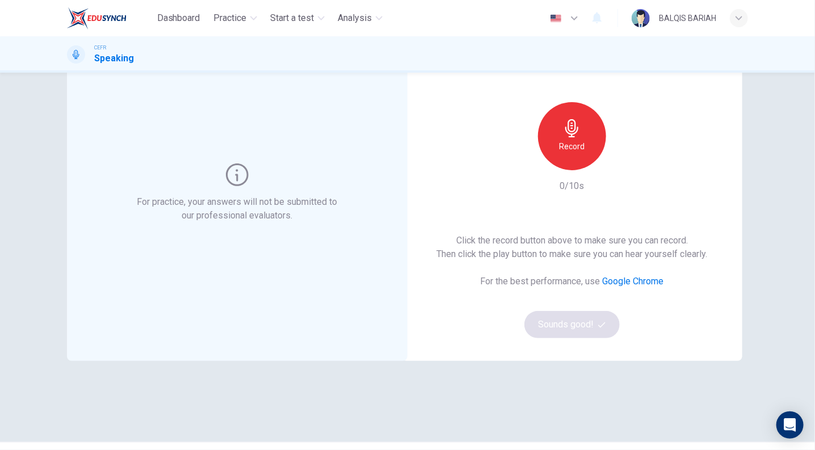
scroll to position [78, 0]
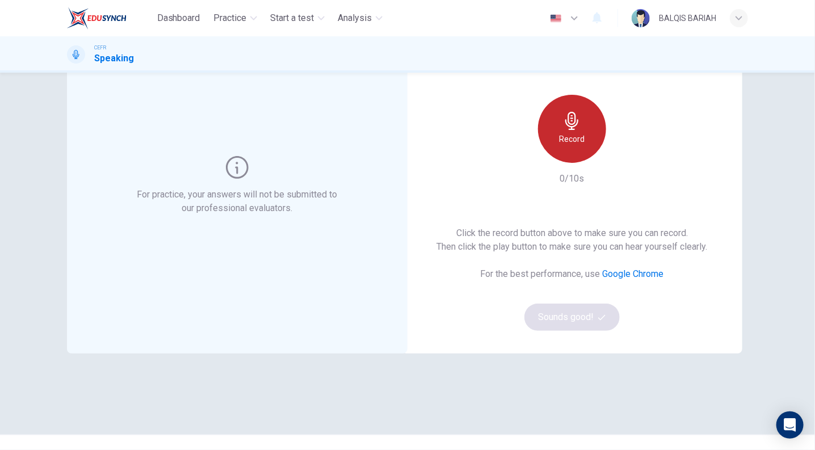
click at [584, 144] on div "Record" at bounding box center [572, 129] width 68 height 68
click at [584, 144] on div "Stop" at bounding box center [572, 129] width 68 height 68
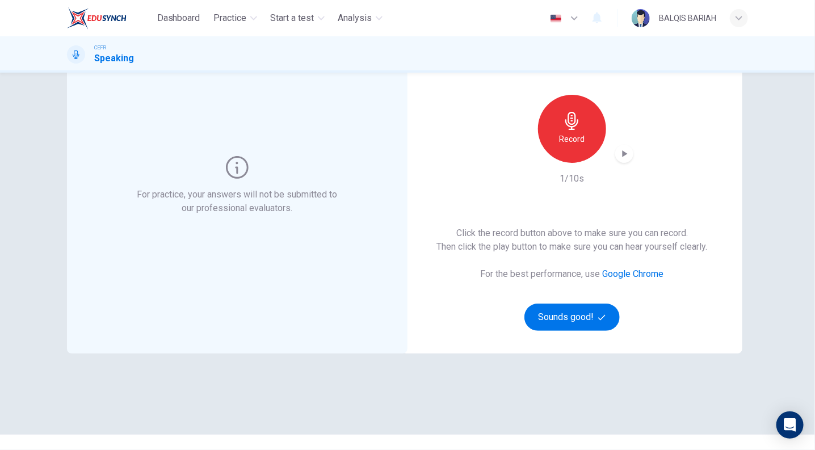
click at [808, 150] on div "For practice, your answers will not be submitted to our professional evaluators…" at bounding box center [407, 261] width 815 height 377
click at [623, 153] on icon "button" at bounding box center [625, 153] width 5 height 7
click at [622, 156] on icon "button" at bounding box center [624, 153] width 11 height 11
click at [578, 138] on h6 "Record" at bounding box center [573, 139] width 26 height 14
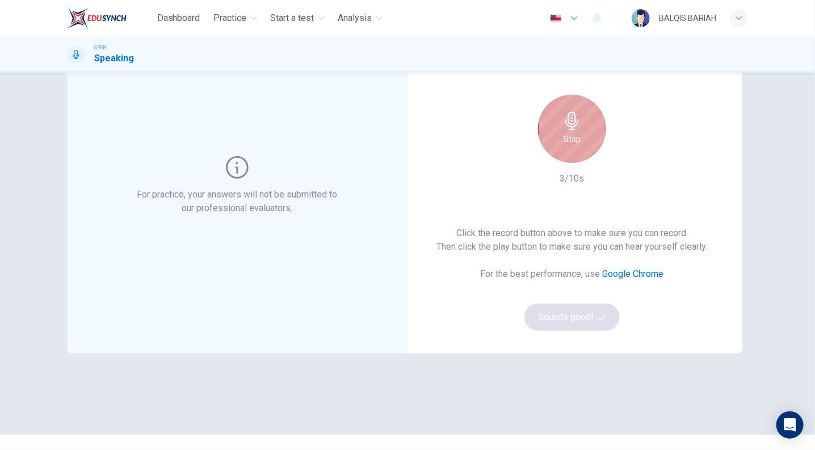
click at [578, 138] on div "Stop" at bounding box center [572, 129] width 68 height 68
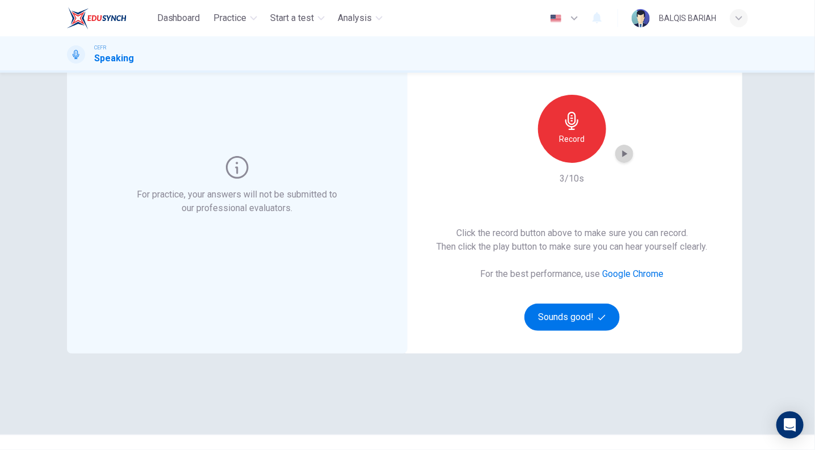
click at [619, 157] on icon "button" at bounding box center [624, 153] width 11 height 11
click at [584, 140] on div "Record" at bounding box center [572, 129] width 68 height 68
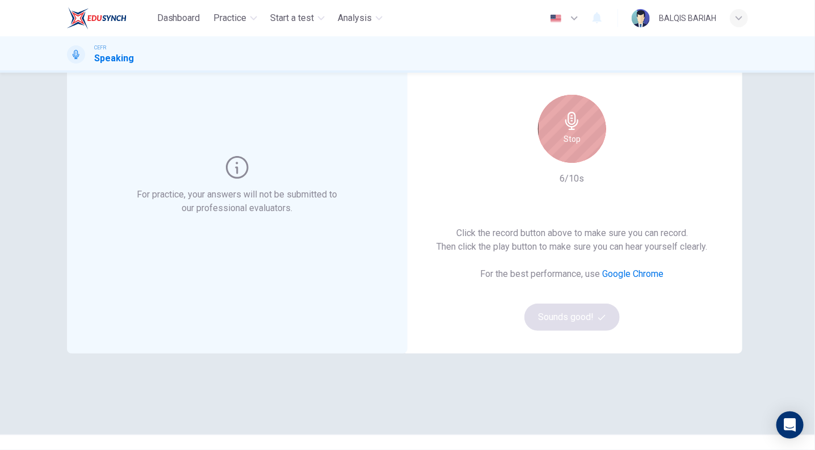
click at [584, 140] on div "Stop" at bounding box center [572, 129] width 68 height 68
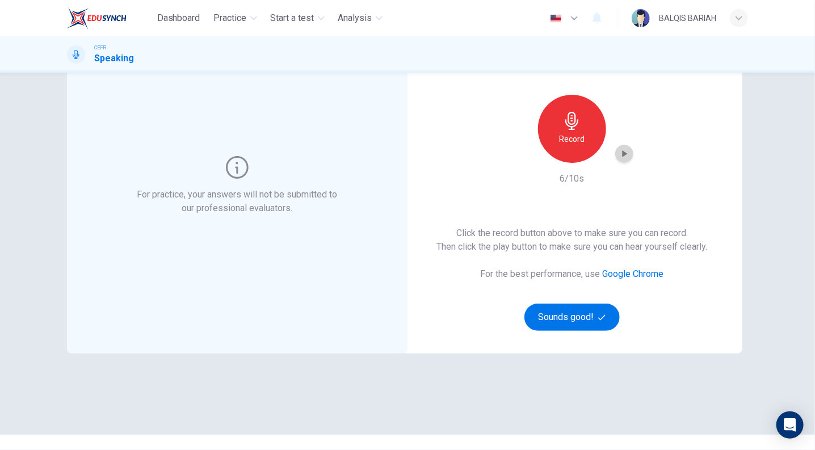
click at [623, 159] on div "button" at bounding box center [624, 154] width 18 height 18
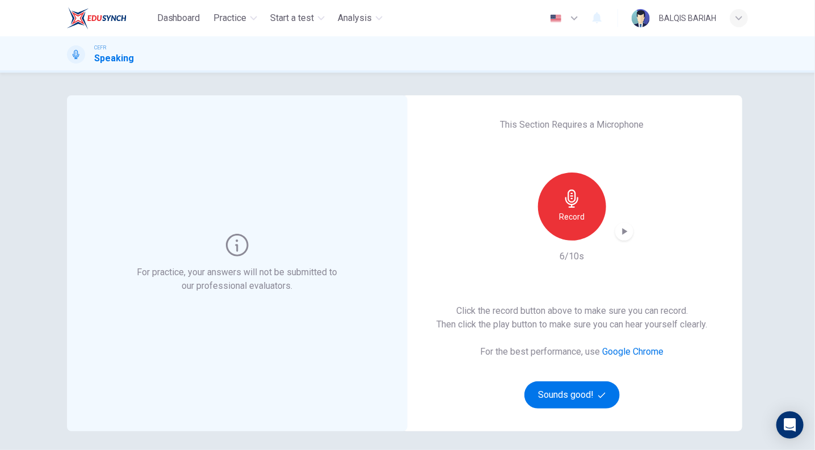
scroll to position [0, 0]
click at [563, 203] on icon "button" at bounding box center [572, 199] width 18 height 18
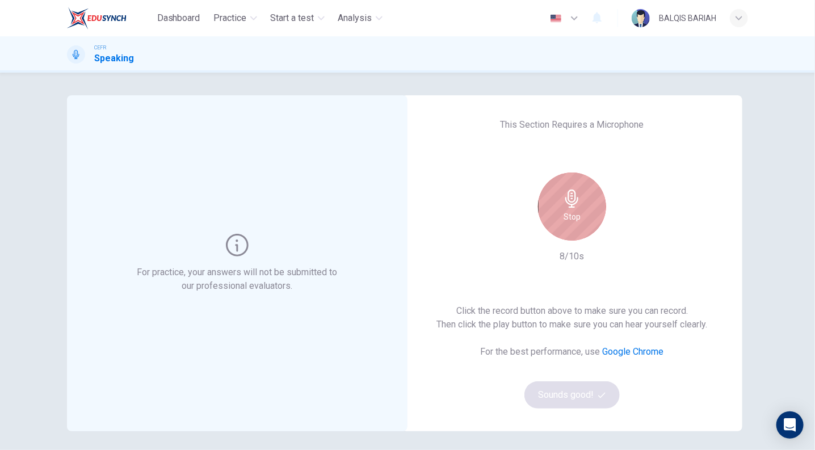
click at [563, 203] on icon "button" at bounding box center [572, 199] width 18 height 18
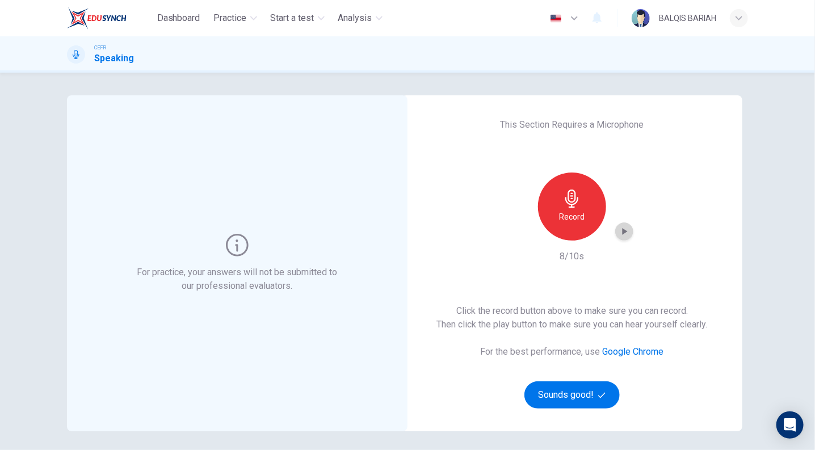
click at [619, 233] on icon "button" at bounding box center [624, 231] width 11 height 11
click at [573, 385] on button "Sounds good!" at bounding box center [571, 394] width 95 height 27
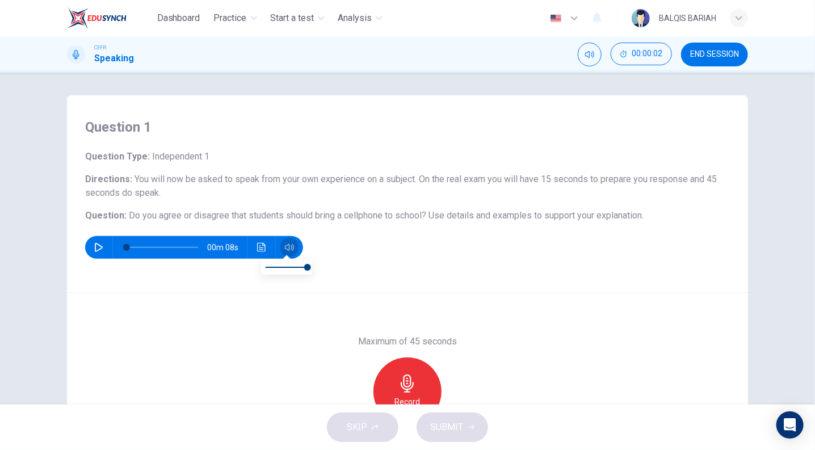
click at [285, 252] on button "button" at bounding box center [289, 247] width 18 height 23
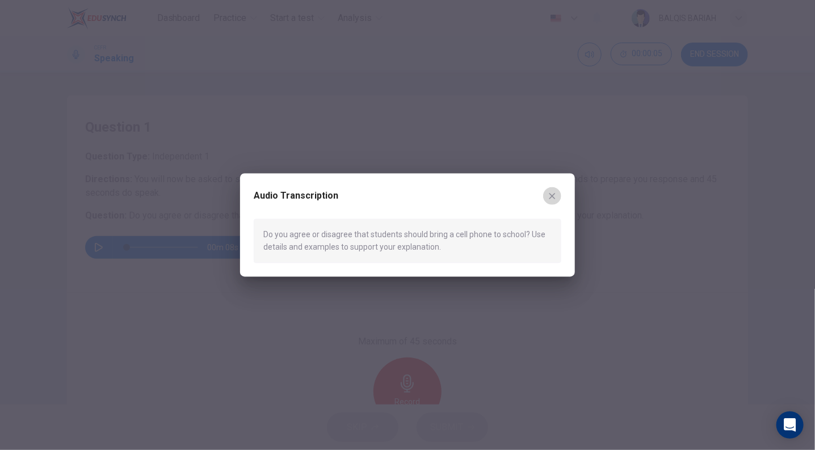
click at [554, 192] on icon "button" at bounding box center [552, 195] width 9 height 9
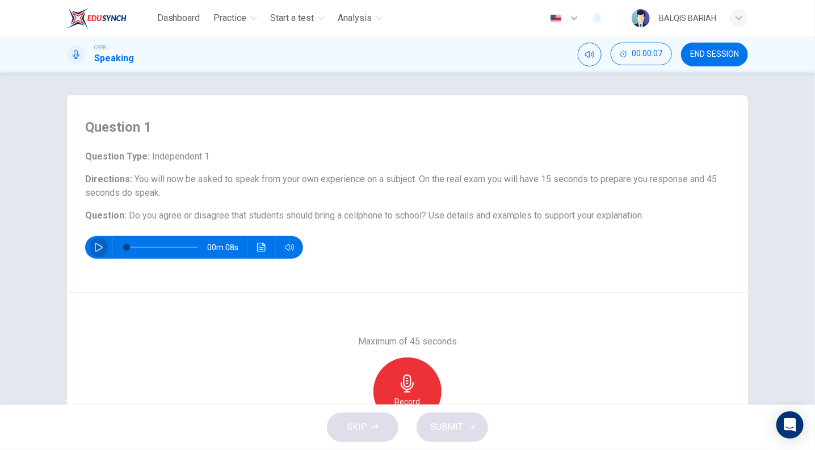
click at [99, 250] on icon "button" at bounding box center [98, 247] width 9 height 9
type input "0"
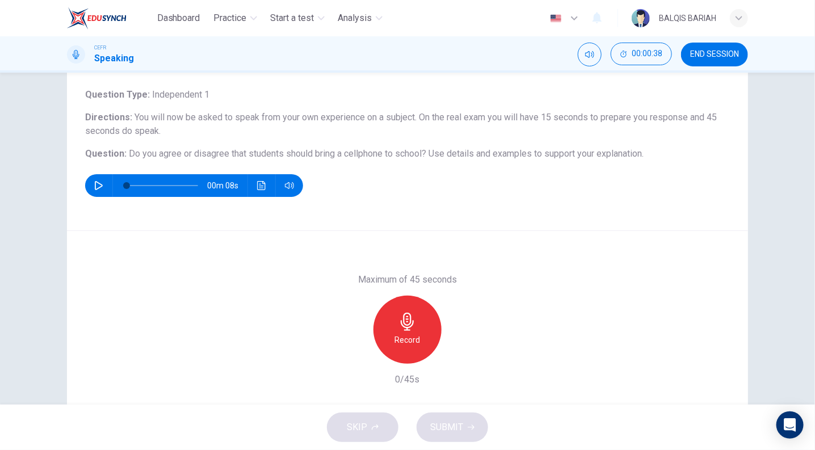
scroll to position [62, 0]
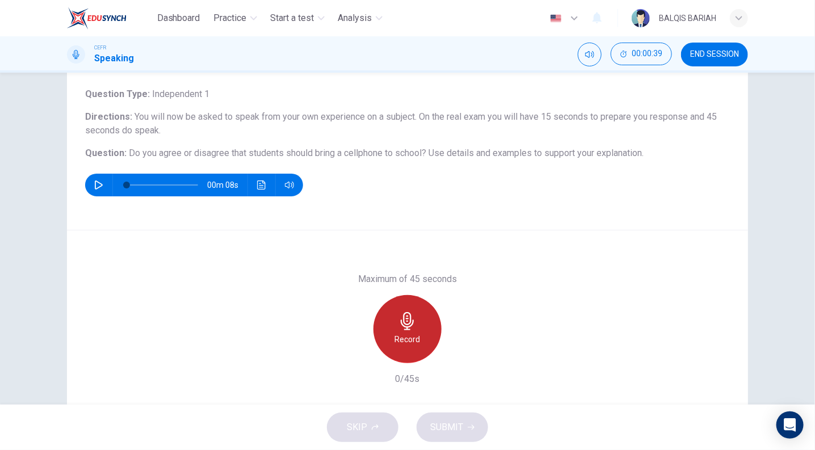
click at [403, 333] on h6 "Record" at bounding box center [408, 340] width 26 height 14
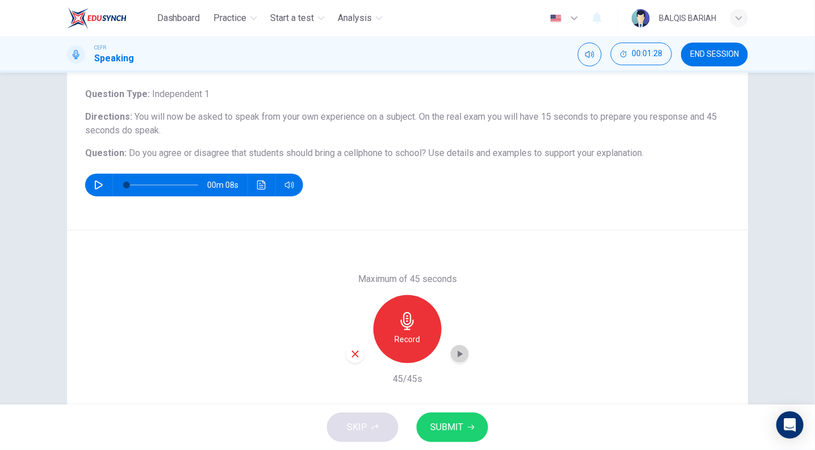
click at [454, 356] on icon "button" at bounding box center [459, 353] width 11 height 11
click at [449, 428] on span "SUBMIT" at bounding box center [446, 427] width 33 height 16
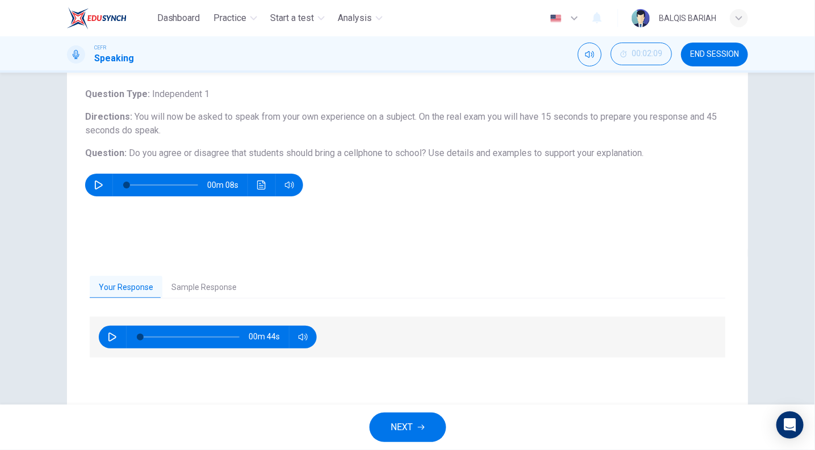
drag, startPoint x: 204, startPoint y: 272, endPoint x: 213, endPoint y: 286, distance: 16.1
click at [213, 286] on div "Your Response Sample Response 00m 44s 00m 49s" at bounding box center [407, 340] width 681 height 175
click at [213, 286] on button "Sample Response" at bounding box center [203, 288] width 83 height 24
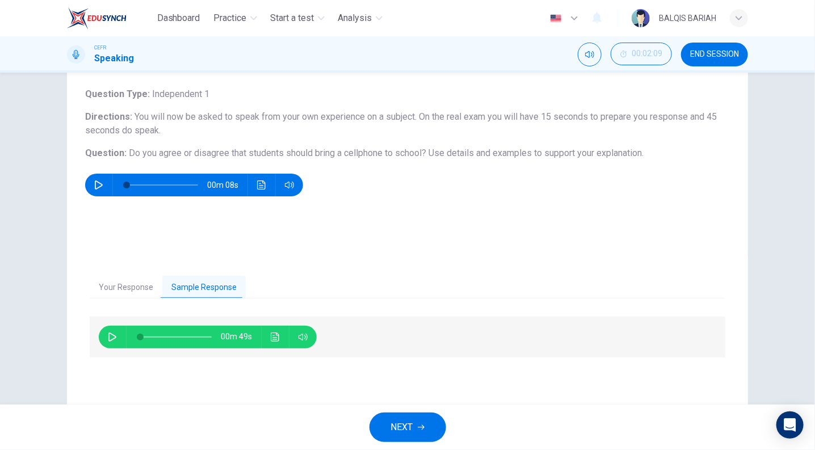
drag, startPoint x: 108, startPoint y: 340, endPoint x: 263, endPoint y: 344, distance: 155.5
click at [263, 344] on div "00m 49s" at bounding box center [208, 337] width 218 height 23
click at [275, 339] on icon "Click to see the audio transcription" at bounding box center [275, 337] width 9 height 9
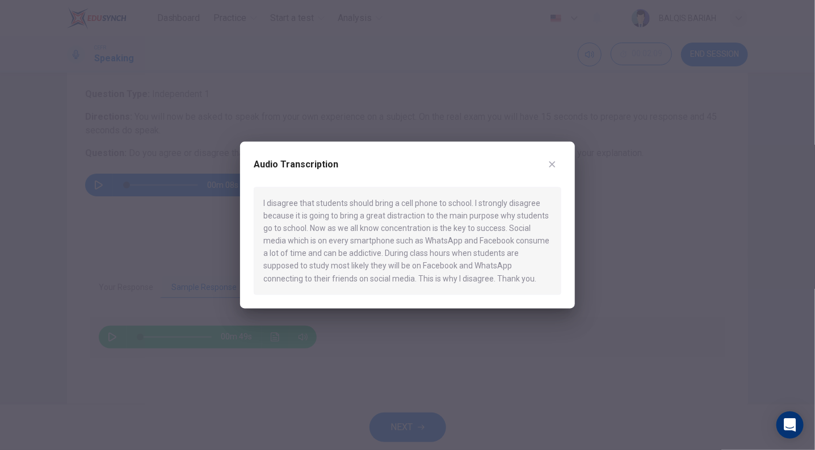
click at [116, 338] on div at bounding box center [407, 225] width 815 height 450
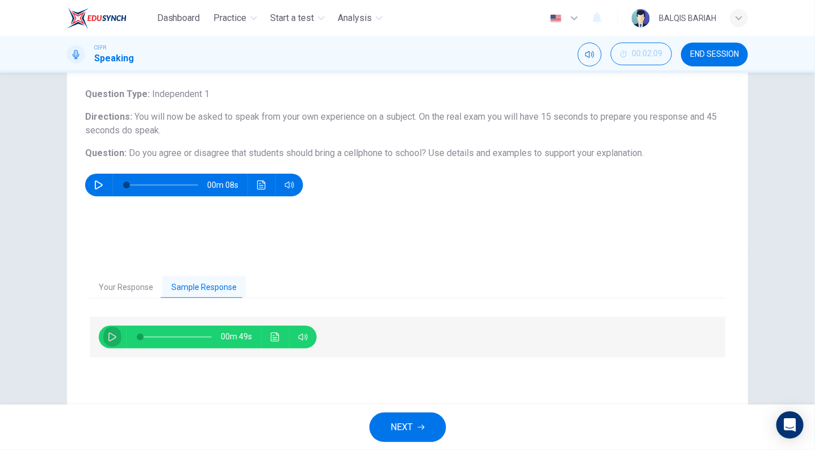
click at [116, 338] on button "button" at bounding box center [112, 337] width 18 height 23
click at [271, 336] on icon "Click to see the audio transcription" at bounding box center [275, 337] width 9 height 9
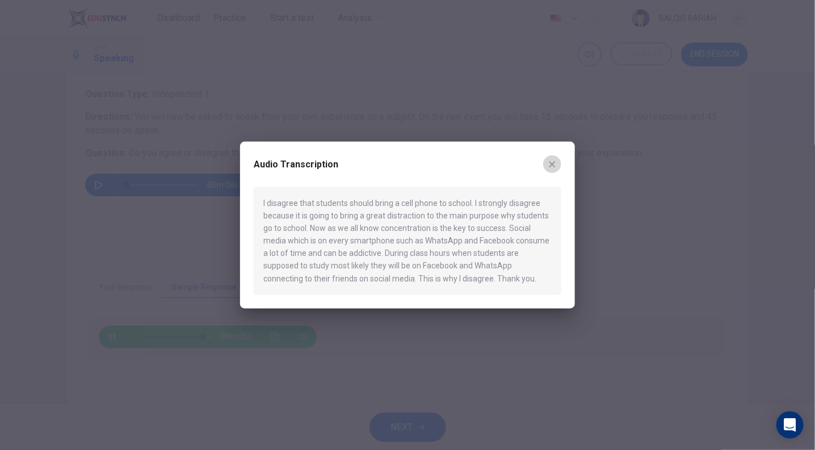
click at [554, 169] on button "button" at bounding box center [552, 164] width 18 height 18
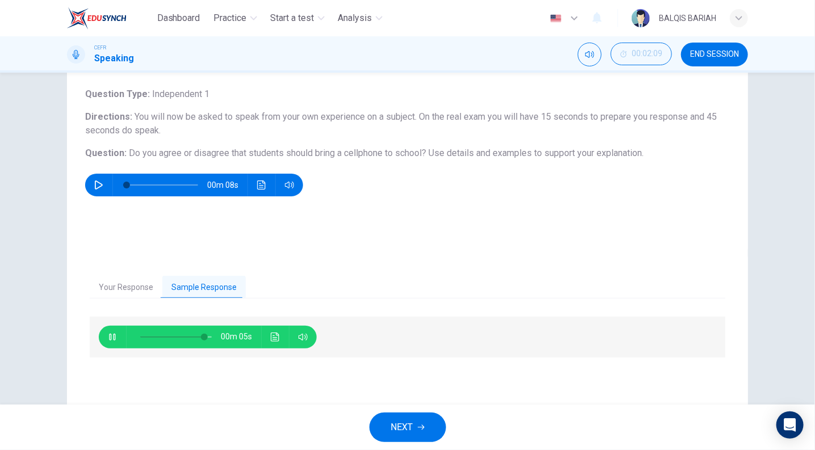
type input "92"
click at [402, 414] on button "NEXT" at bounding box center [407, 428] width 77 height 30
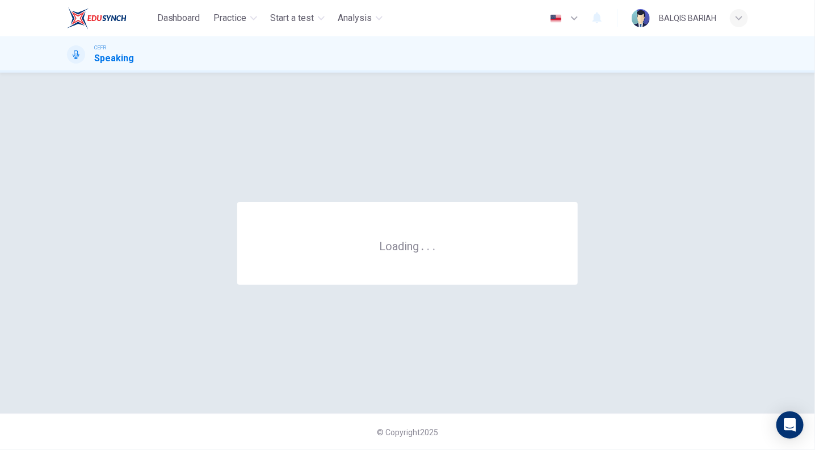
scroll to position [0, 0]
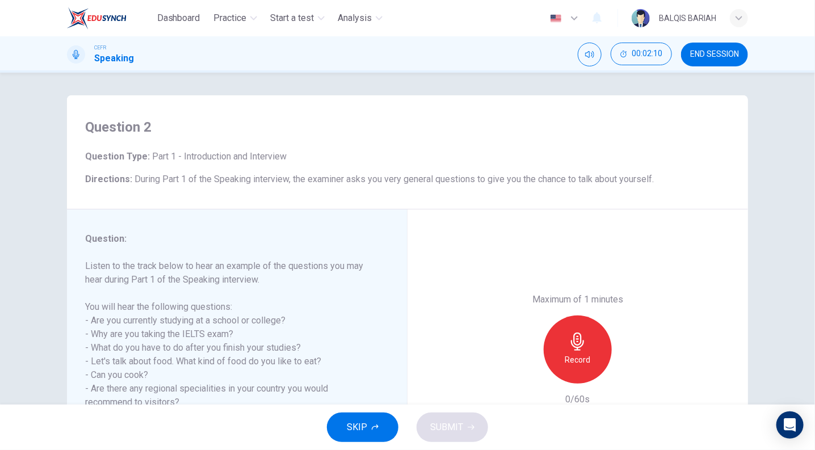
click at [383, 421] on button "SKIP" at bounding box center [363, 428] width 72 height 30
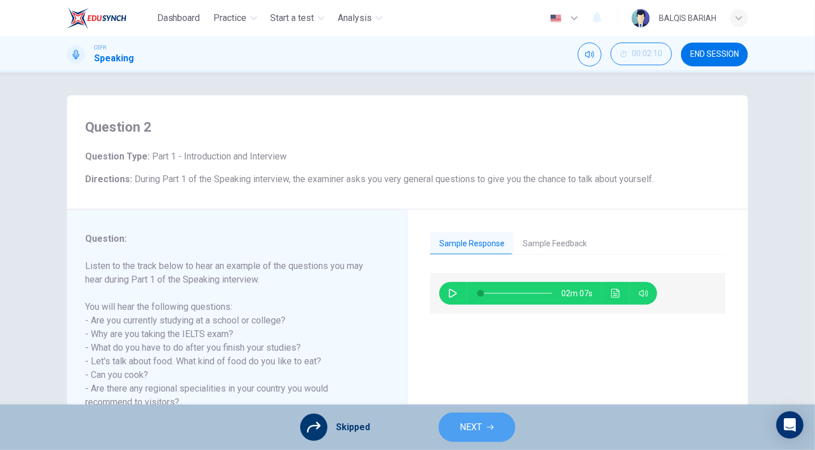
click at [491, 415] on button "NEXT" at bounding box center [477, 428] width 77 height 30
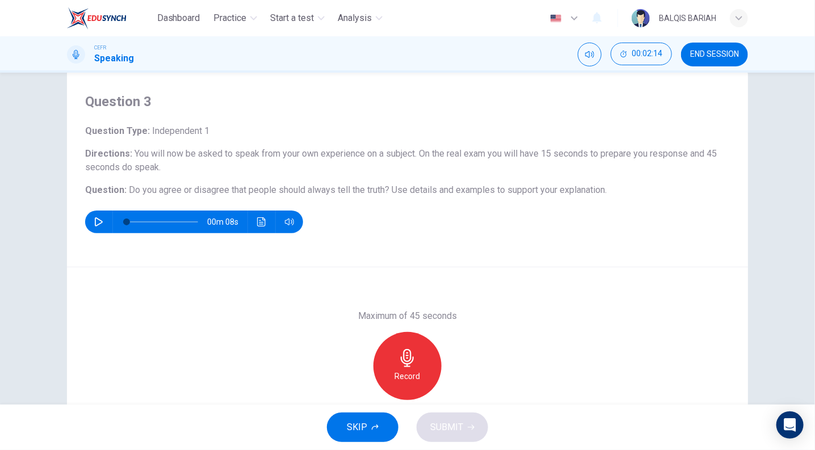
scroll to position [57, 0]
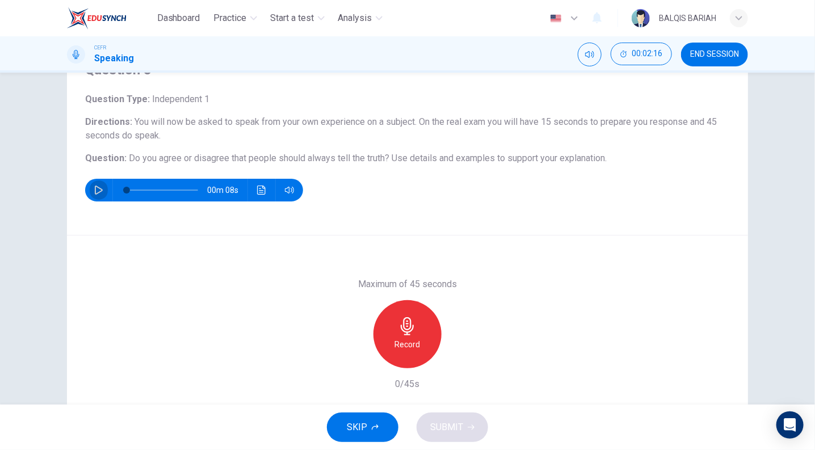
click at [94, 199] on button "button" at bounding box center [99, 190] width 18 height 23
type input "0"
click at [431, 343] on div "Record" at bounding box center [407, 334] width 68 height 68
click at [444, 427] on span "SUBMIT" at bounding box center [446, 427] width 33 height 16
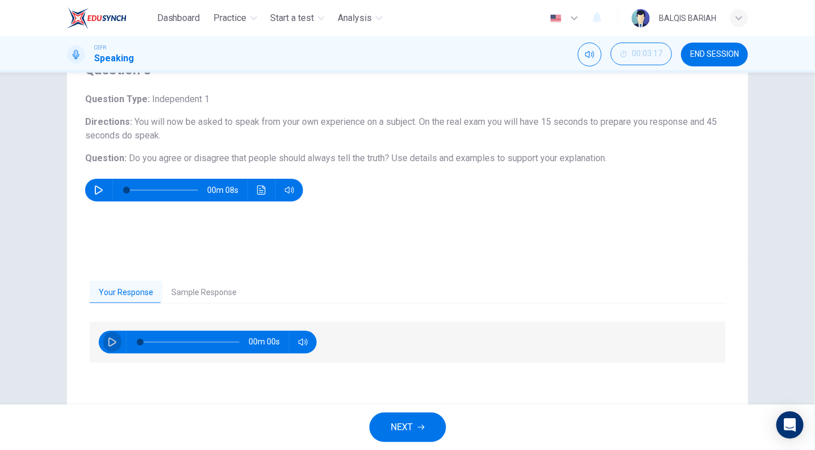
click at [109, 338] on icon "button" at bounding box center [112, 342] width 9 height 9
click at [112, 344] on icon "button" at bounding box center [112, 342] width 9 height 9
click at [108, 338] on icon "button" at bounding box center [112, 342] width 9 height 9
click at [208, 289] on button "Sample Response" at bounding box center [203, 293] width 83 height 24
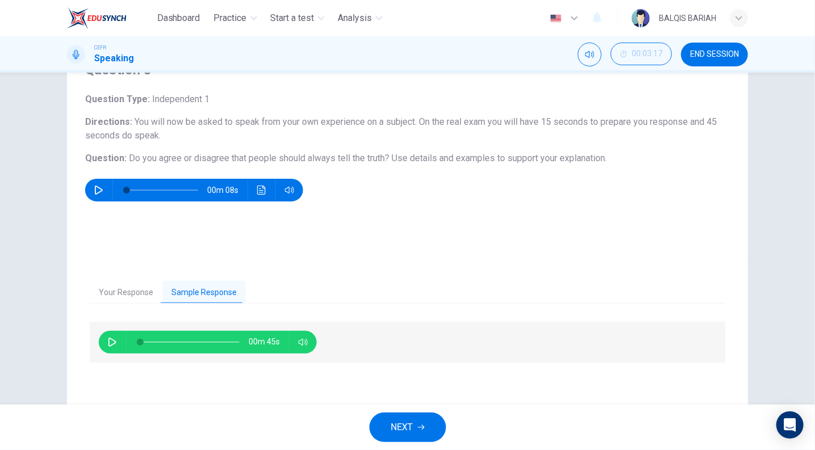
click at [108, 342] on icon "button" at bounding box center [112, 342] width 9 height 9
type input "0"
click at [421, 424] on icon "button" at bounding box center [421, 427] width 7 height 7
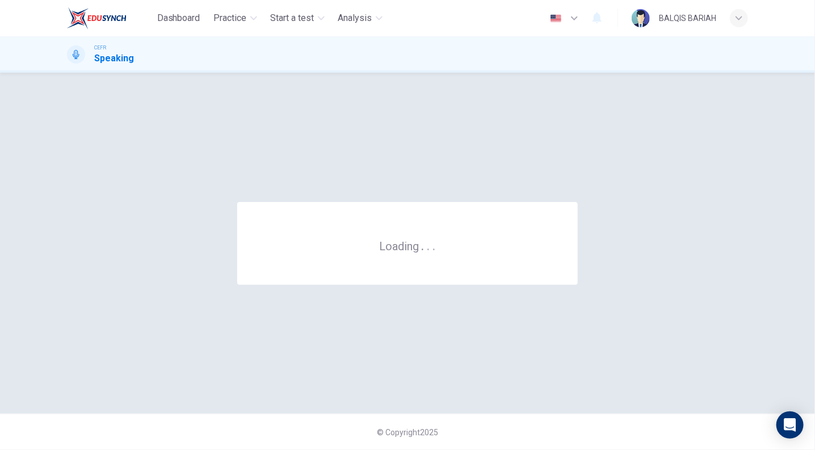
scroll to position [0, 0]
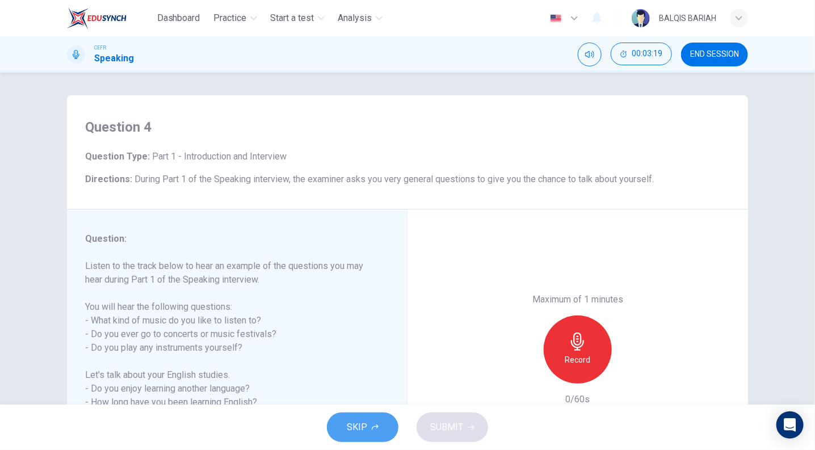
click at [373, 422] on button "SKIP" at bounding box center [363, 428] width 72 height 30
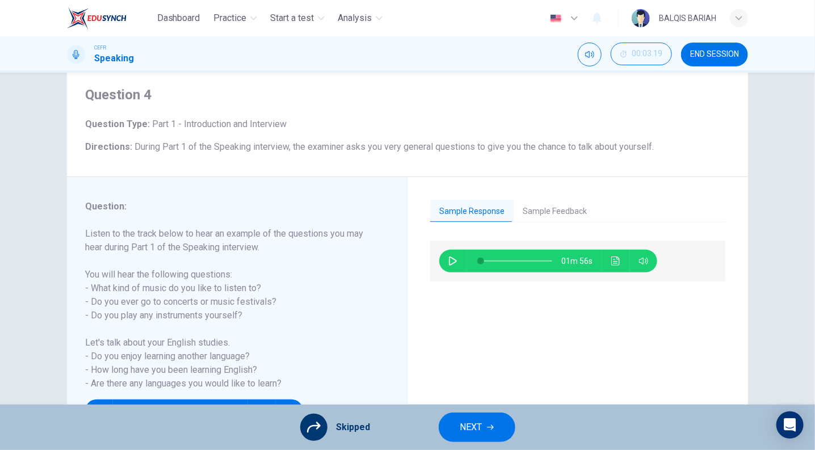
scroll to position [34, 0]
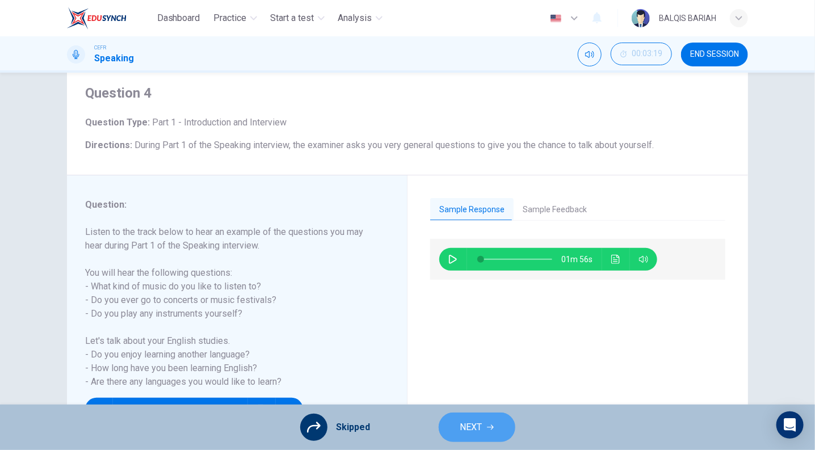
click at [475, 418] on button "NEXT" at bounding box center [477, 428] width 77 height 30
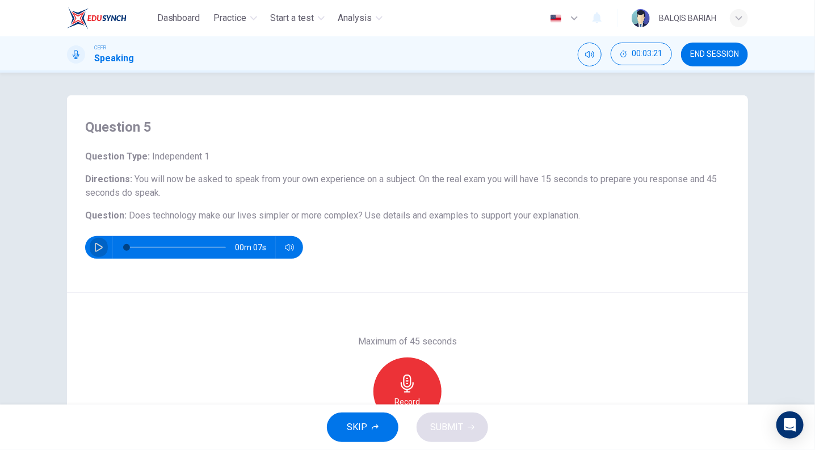
click at [94, 246] on icon "button" at bounding box center [98, 247] width 9 height 9
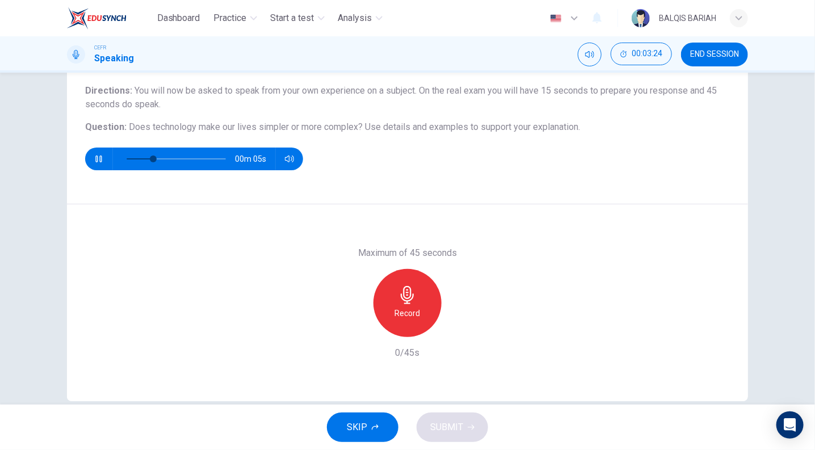
scroll to position [106, 0]
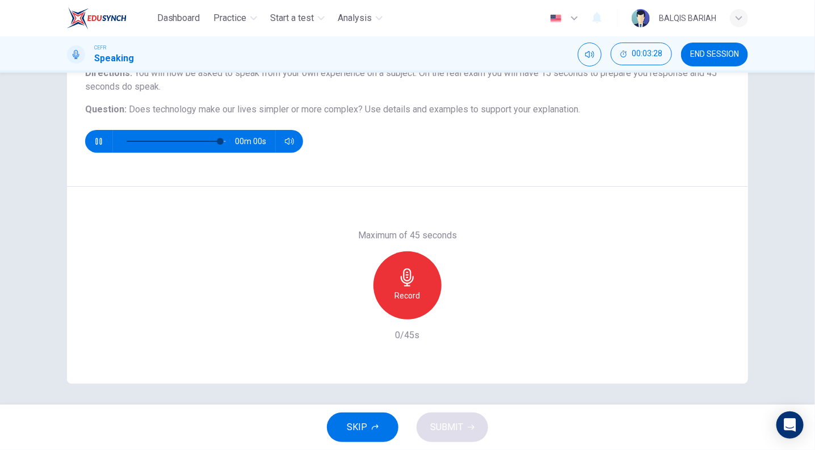
type input "0"
click at [407, 289] on h6 "Record" at bounding box center [408, 296] width 26 height 14
click at [454, 307] on icon "button" at bounding box center [459, 310] width 11 height 11
click at [454, 427] on span "SUBMIT" at bounding box center [446, 427] width 33 height 16
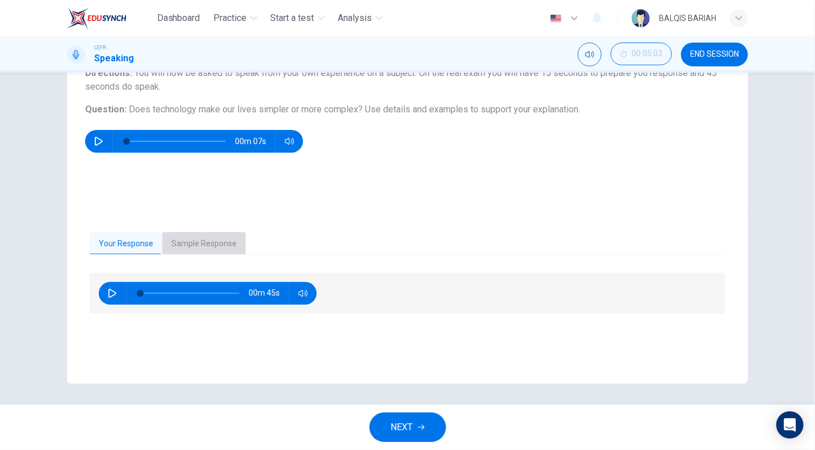
click at [209, 243] on button "Sample Response" at bounding box center [203, 244] width 83 height 24
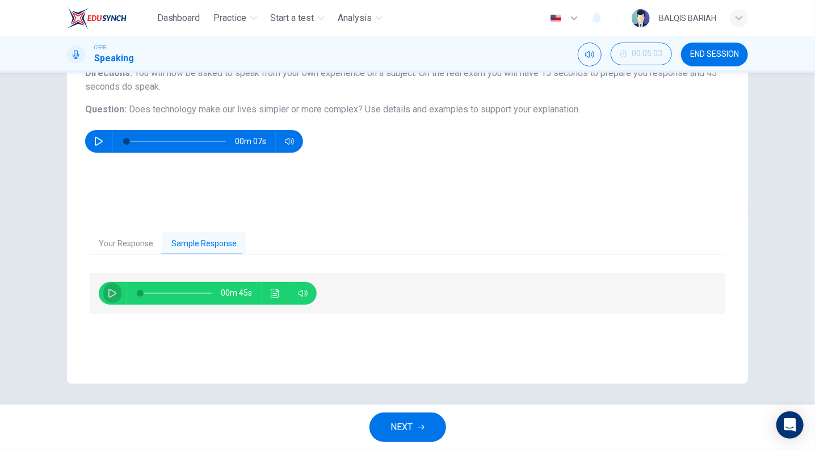
click at [111, 294] on icon "button" at bounding box center [112, 293] width 8 height 9
type input "78"
click at [402, 433] on span "NEXT" at bounding box center [402, 427] width 22 height 16
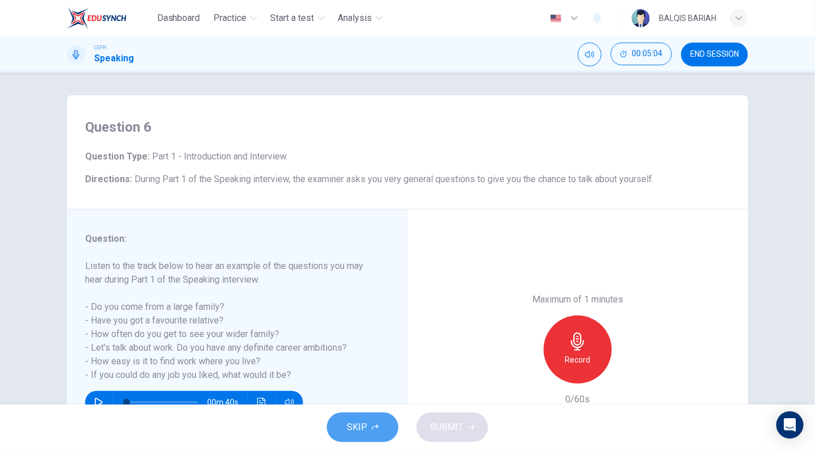
click at [370, 420] on button "SKIP" at bounding box center [363, 428] width 72 height 30
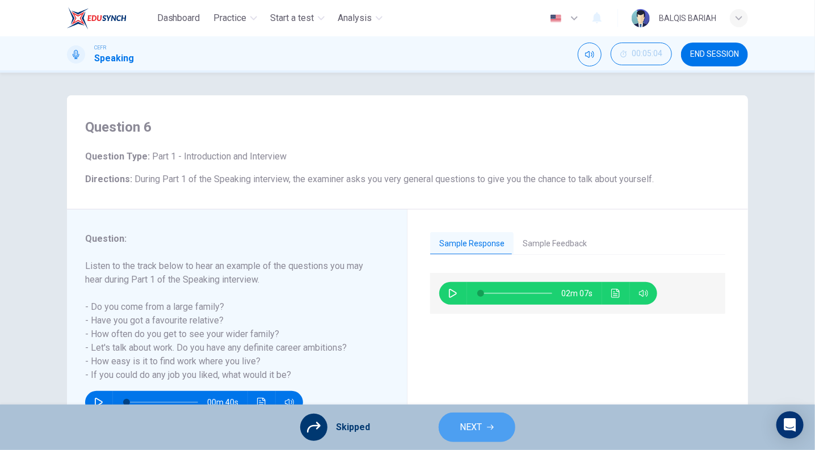
click at [475, 424] on span "NEXT" at bounding box center [471, 427] width 22 height 16
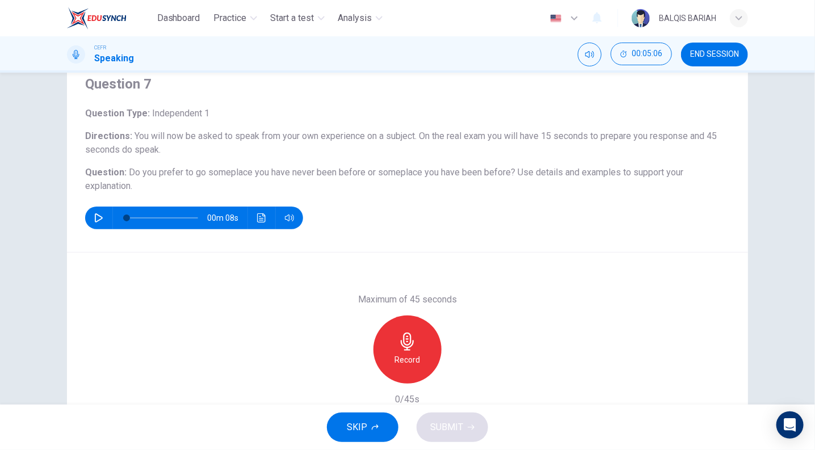
scroll to position [67, 0]
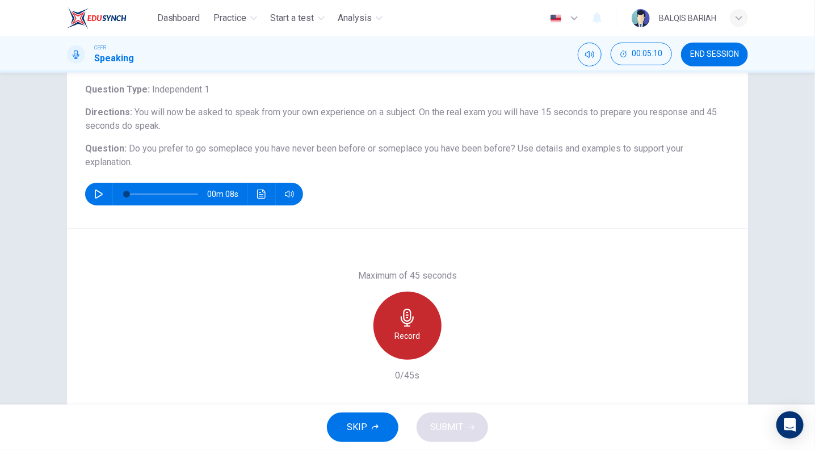
click at [412, 346] on div "Record" at bounding box center [407, 326] width 68 height 68
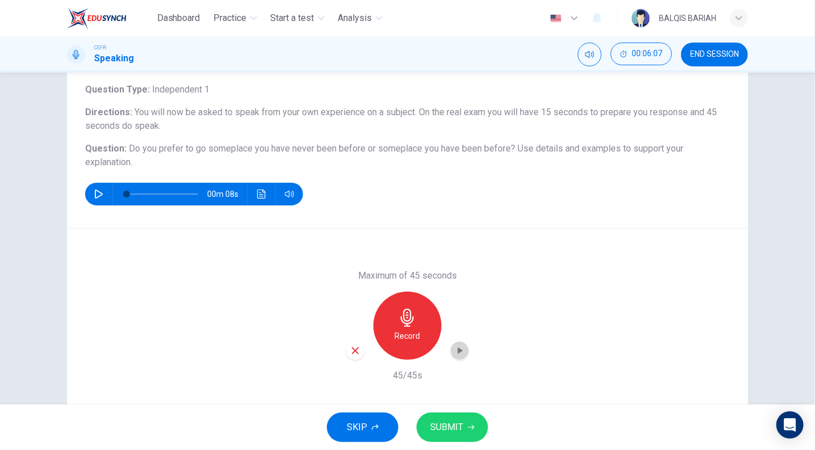
click at [454, 352] on icon "button" at bounding box center [459, 350] width 11 height 11
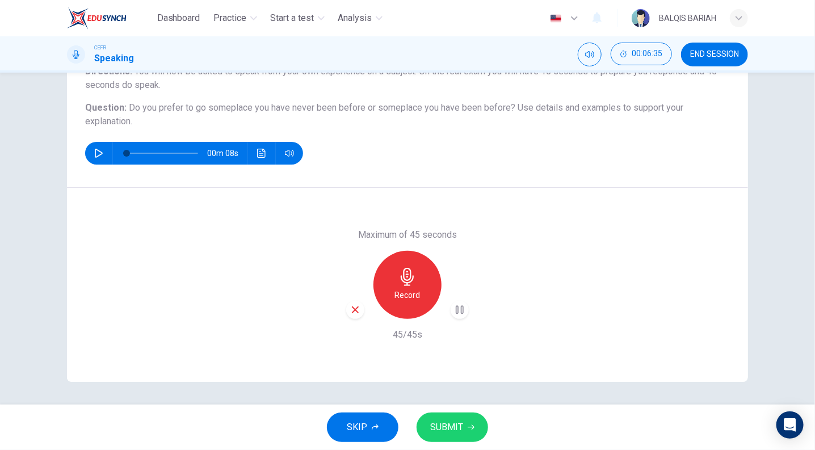
scroll to position [107, 0]
click at [456, 419] on span "SUBMIT" at bounding box center [446, 427] width 33 height 16
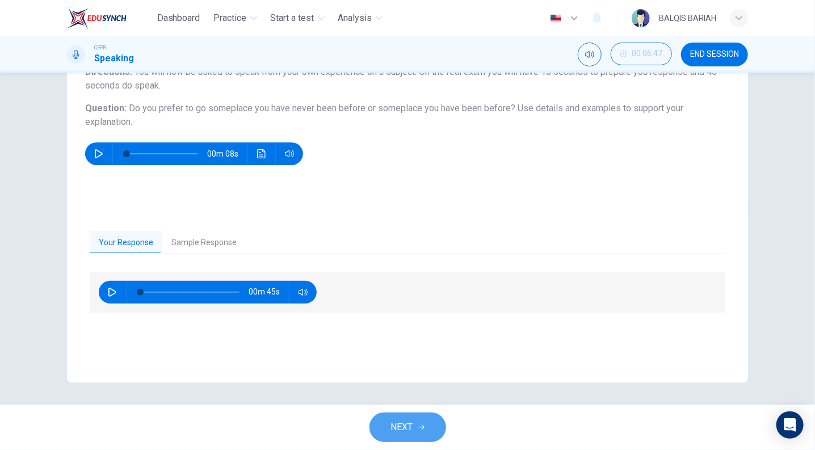
click at [428, 432] on button "NEXT" at bounding box center [407, 428] width 77 height 30
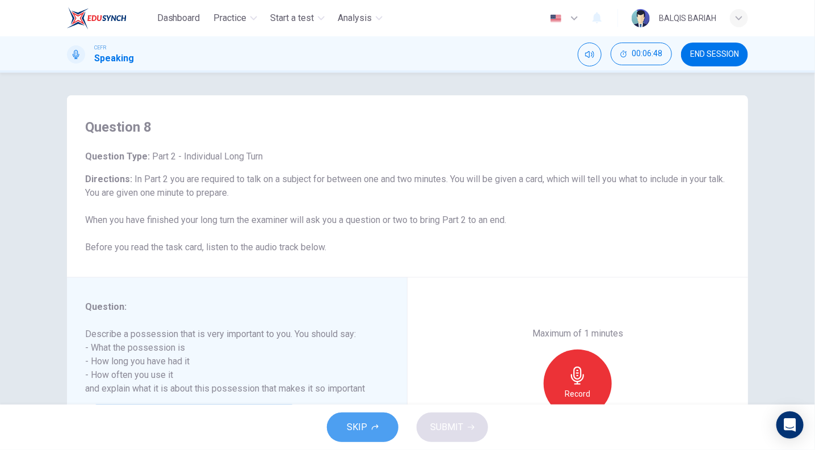
click at [335, 432] on button "SKIP" at bounding box center [363, 428] width 72 height 30
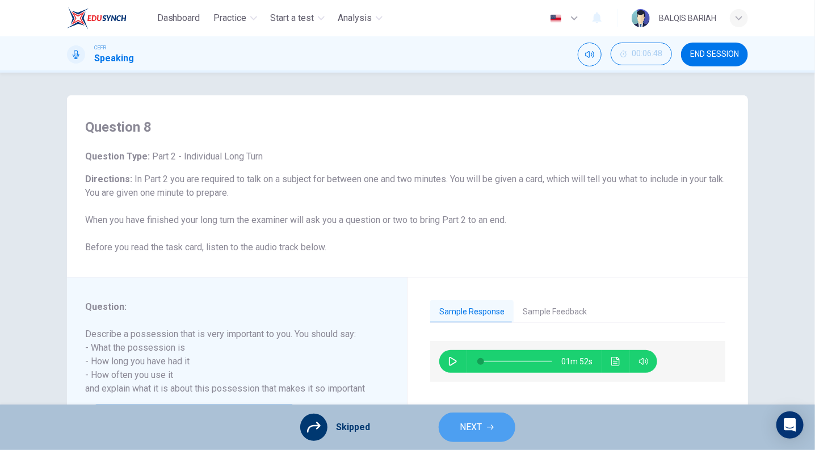
click at [488, 423] on button "NEXT" at bounding box center [477, 428] width 77 height 30
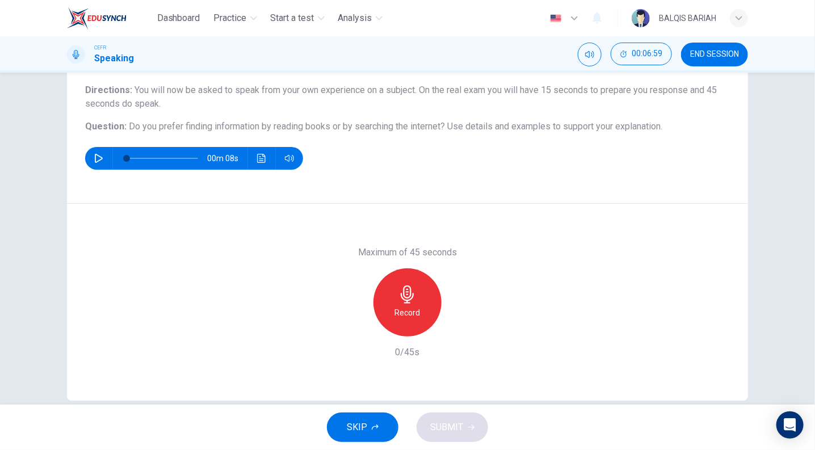
scroll to position [90, 0]
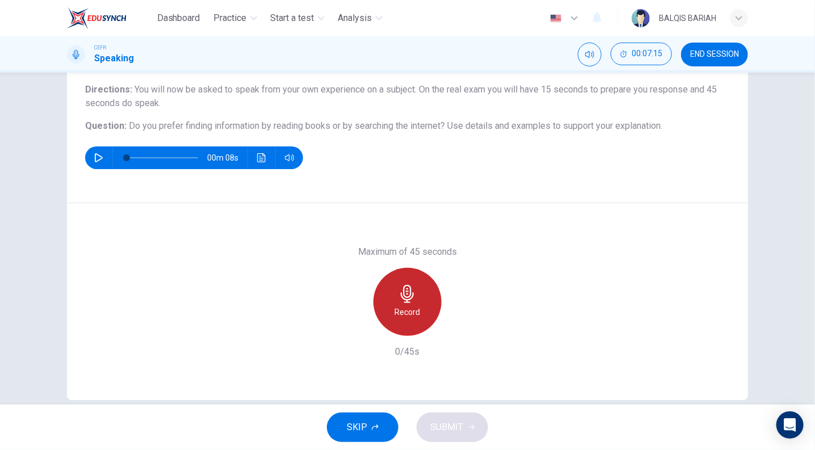
click at [395, 314] on h6 "Record" at bounding box center [408, 312] width 26 height 14
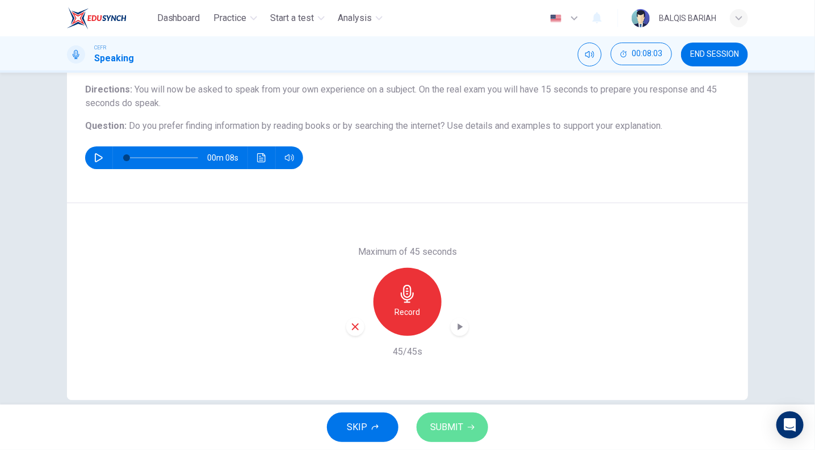
click at [431, 429] on span "SUBMIT" at bounding box center [446, 427] width 33 height 16
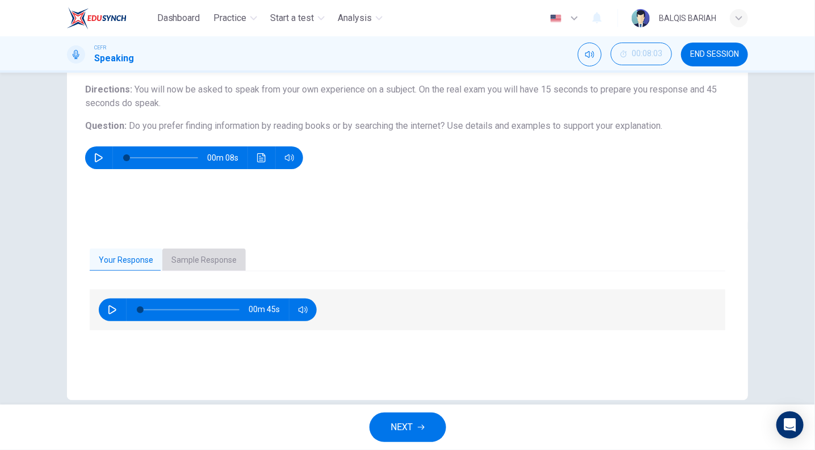
click at [208, 251] on button "Sample Response" at bounding box center [203, 261] width 83 height 24
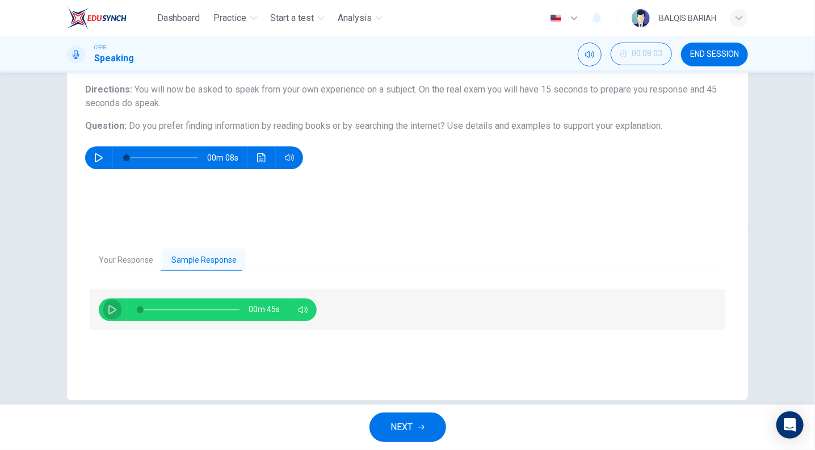
click at [110, 314] on button "button" at bounding box center [112, 309] width 18 height 23
type input "94"
click at [421, 427] on icon "button" at bounding box center [421, 427] width 7 height 5
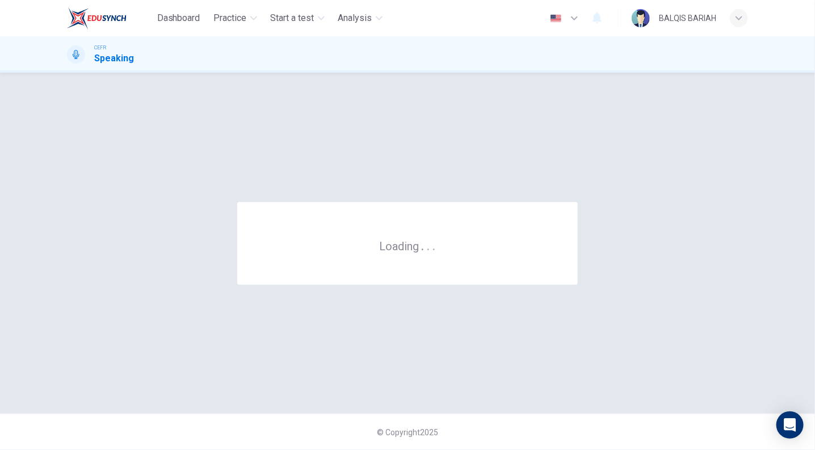
scroll to position [0, 0]
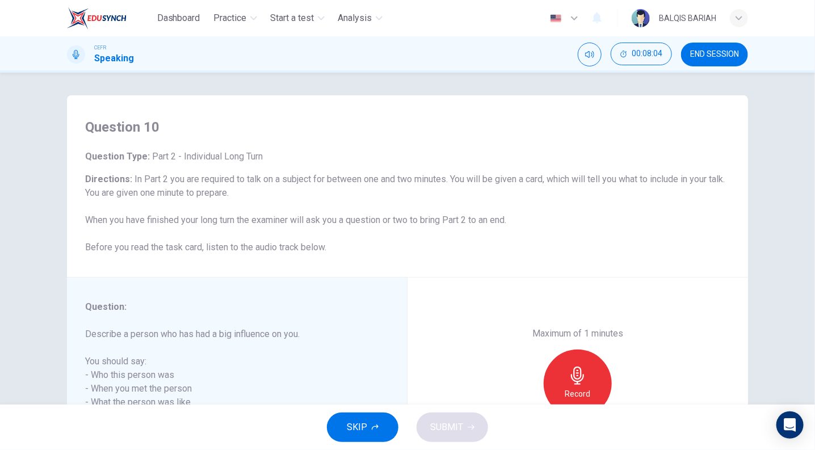
click at [375, 427] on icon "button" at bounding box center [375, 427] width 7 height 7
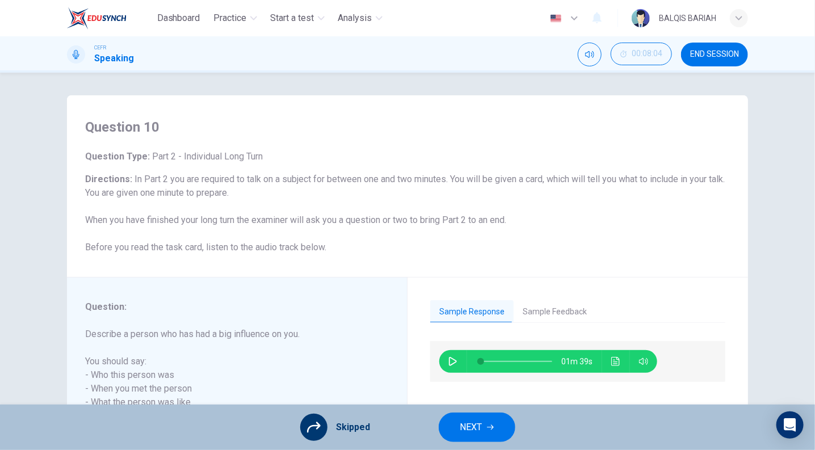
click at [503, 418] on button "NEXT" at bounding box center [477, 428] width 77 height 30
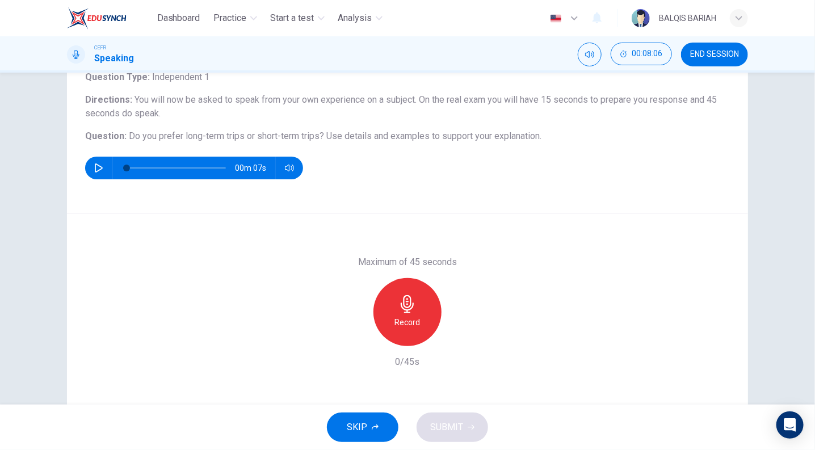
scroll to position [80, 0]
click at [297, 327] on div "Maximum of 45 seconds Record 0/45s" at bounding box center [407, 311] width 681 height 197
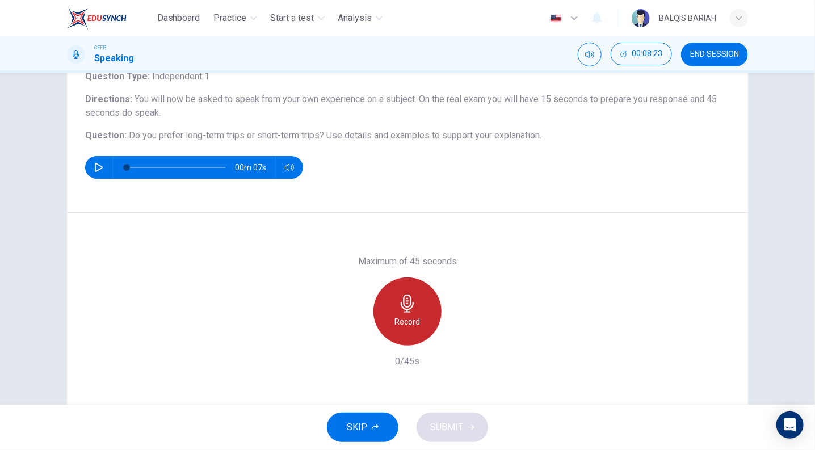
click at [409, 309] on icon "button" at bounding box center [407, 304] width 18 height 18
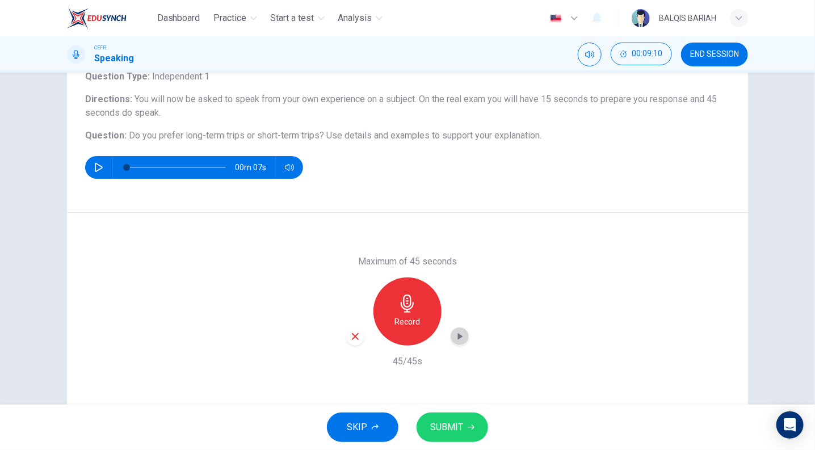
click at [458, 336] on icon "button" at bounding box center [460, 336] width 5 height 7
click at [469, 428] on icon "button" at bounding box center [471, 427] width 7 height 7
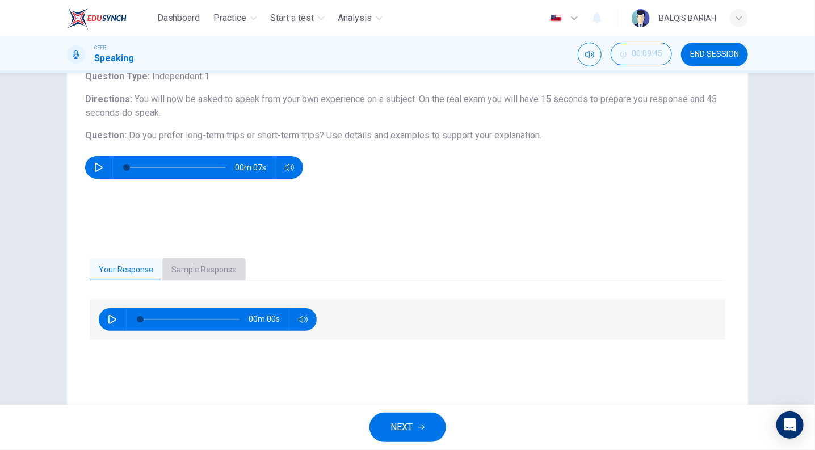
click at [210, 264] on button "Sample Response" at bounding box center [203, 270] width 83 height 24
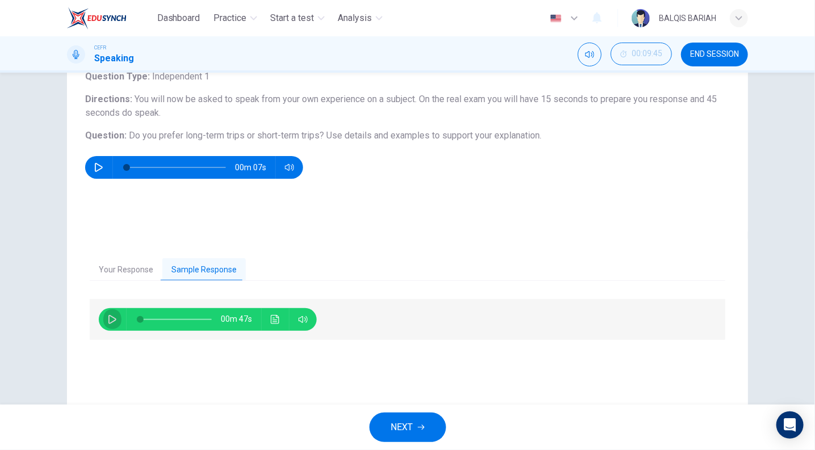
click at [113, 318] on icon "button" at bounding box center [112, 319] width 9 height 9
click at [270, 326] on button "Click to see the audio transcription" at bounding box center [275, 319] width 18 height 23
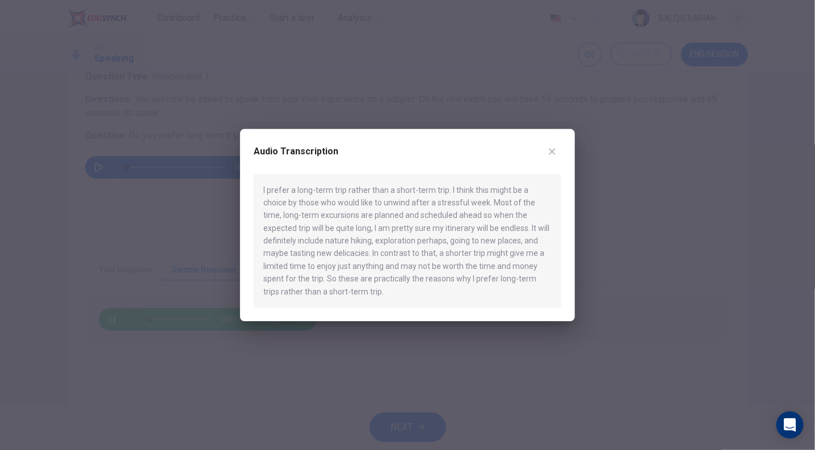
drag, startPoint x: 394, startPoint y: 214, endPoint x: 455, endPoint y: 204, distance: 60.9
click at [455, 204] on div "I prefer a long-term trip rather than a short-term trip. I think this might be …" at bounding box center [408, 241] width 308 height 134
click at [454, 204] on div "I prefer a long-term trip rather than a short-term trip. I think this might be …" at bounding box center [408, 241] width 308 height 134
click at [551, 156] on button "button" at bounding box center [552, 151] width 18 height 18
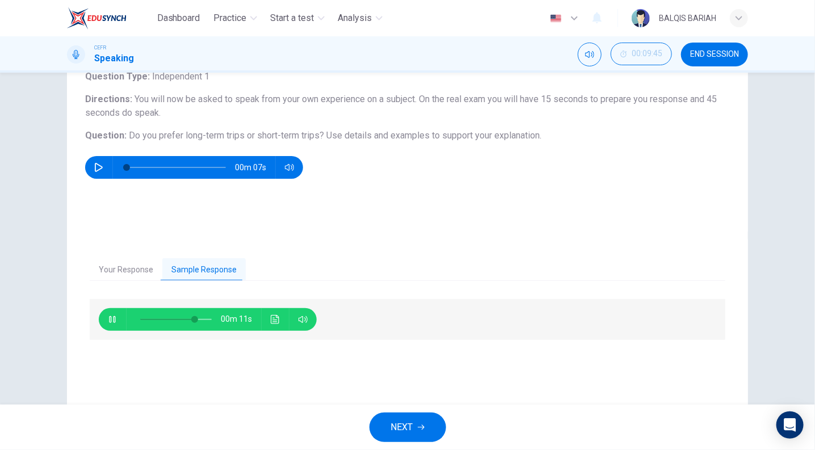
type input "79"
click at [424, 423] on button "NEXT" at bounding box center [407, 428] width 77 height 30
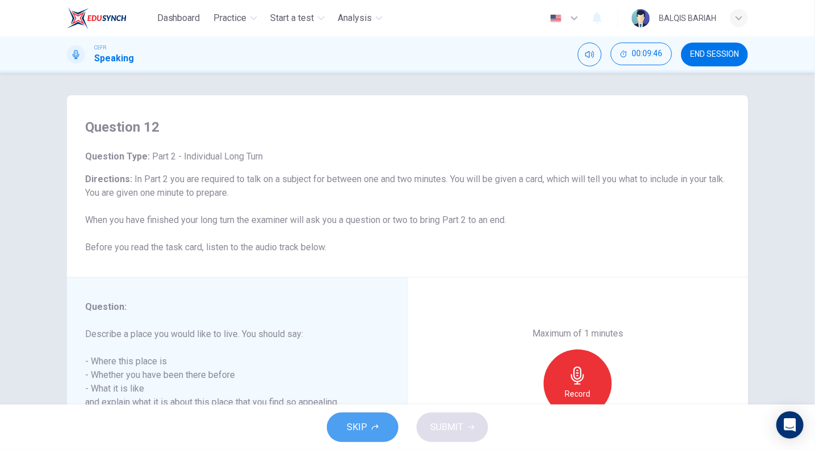
click at [381, 418] on button "SKIP" at bounding box center [363, 428] width 72 height 30
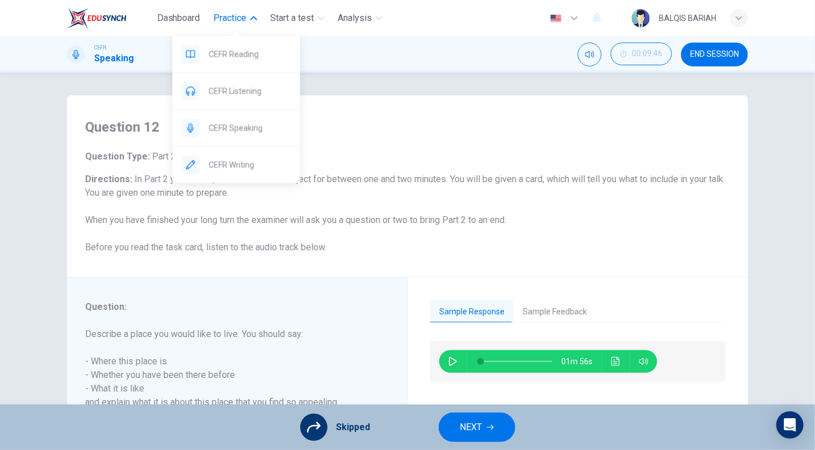
click at [233, 21] on span "Practice" at bounding box center [230, 18] width 33 height 14
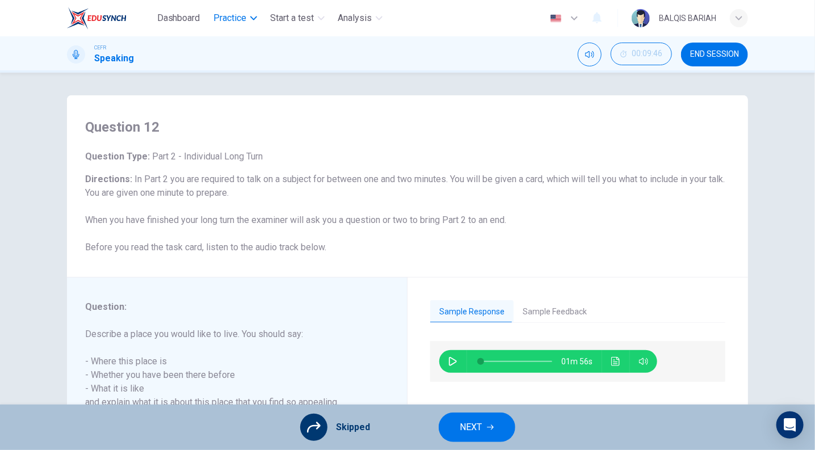
click at [233, 21] on span "Practice" at bounding box center [230, 18] width 33 height 14
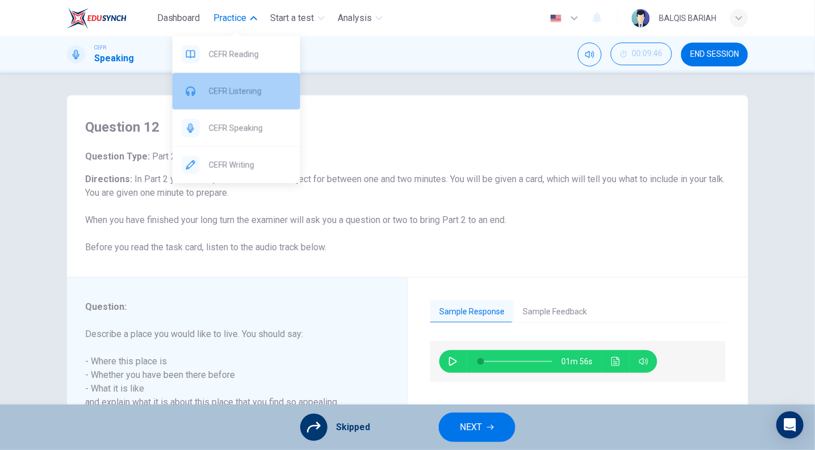
click at [244, 88] on span "CEFR Listening" at bounding box center [250, 92] width 82 height 14
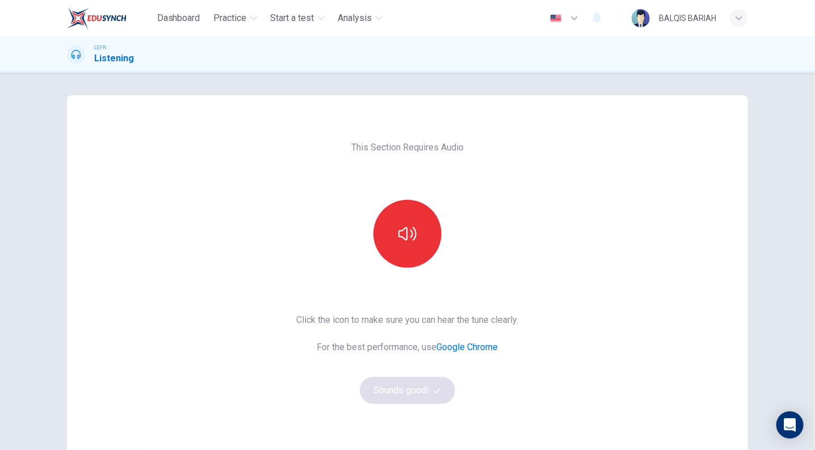
scroll to position [26, 0]
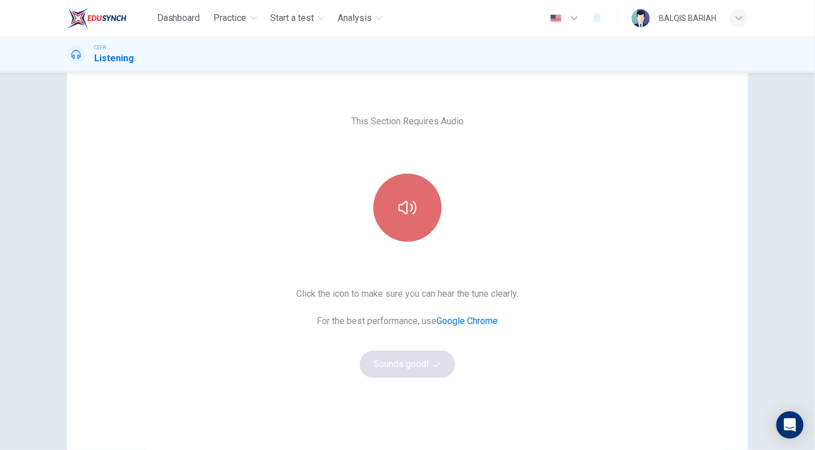
click at [409, 220] on button "button" at bounding box center [407, 208] width 68 height 68
click at [403, 184] on button "button" at bounding box center [407, 208] width 68 height 68
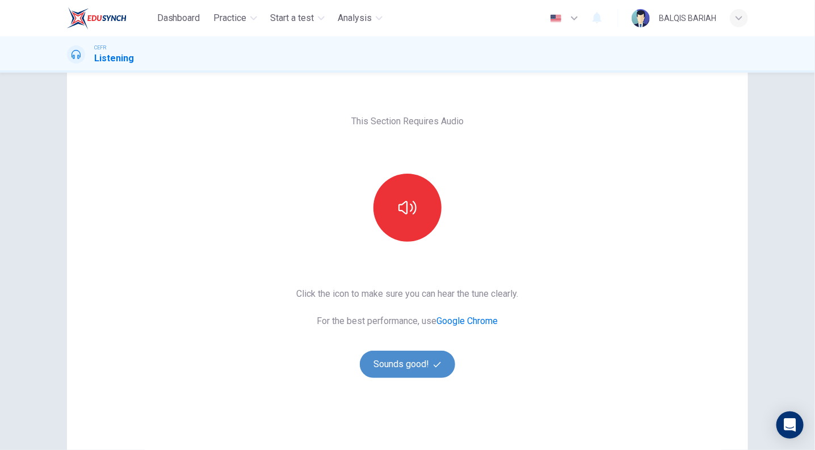
click at [413, 371] on button "Sounds good!" at bounding box center [407, 364] width 95 height 27
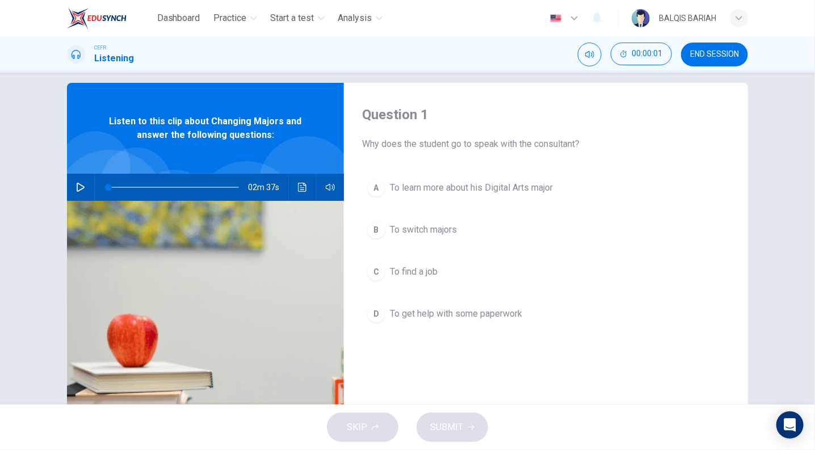
scroll to position [11, 0]
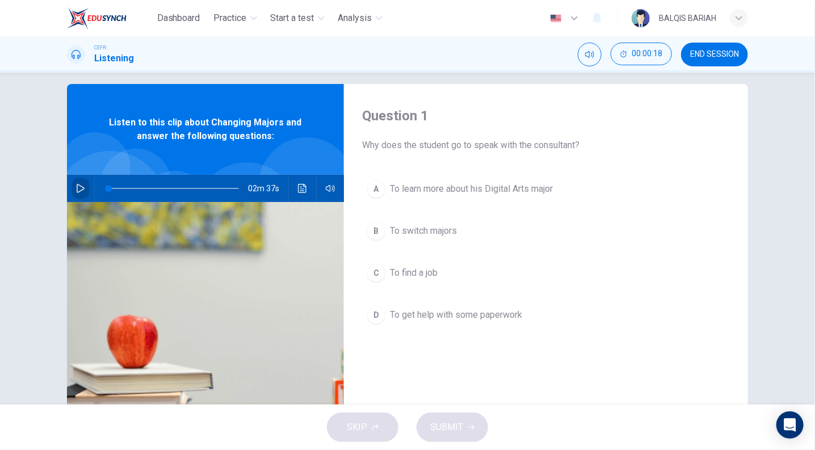
click at [72, 191] on button "button" at bounding box center [81, 188] width 18 height 27
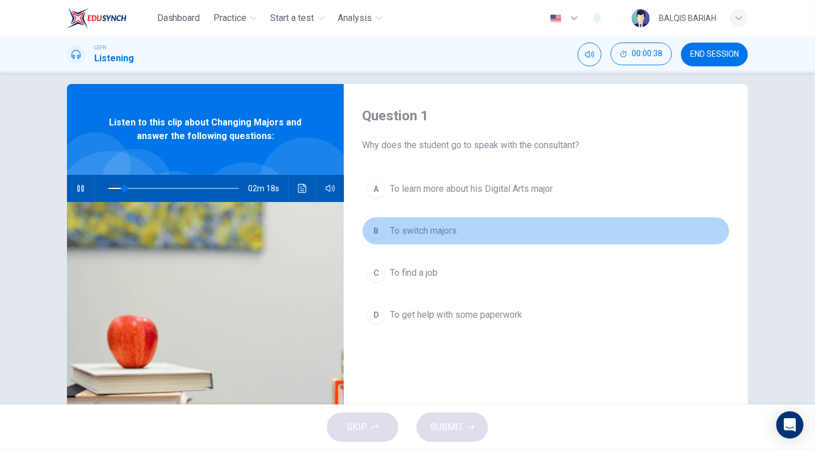
click at [376, 232] on div "B" at bounding box center [376, 231] width 18 height 18
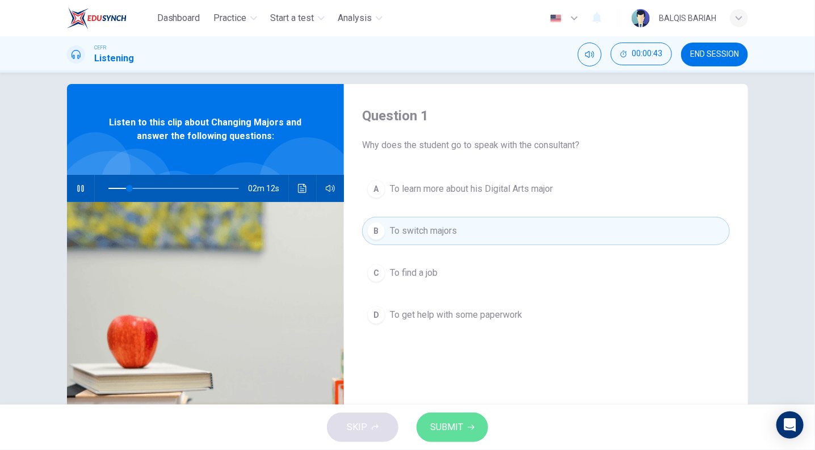
click at [454, 419] on span "SUBMIT" at bounding box center [446, 427] width 33 height 16
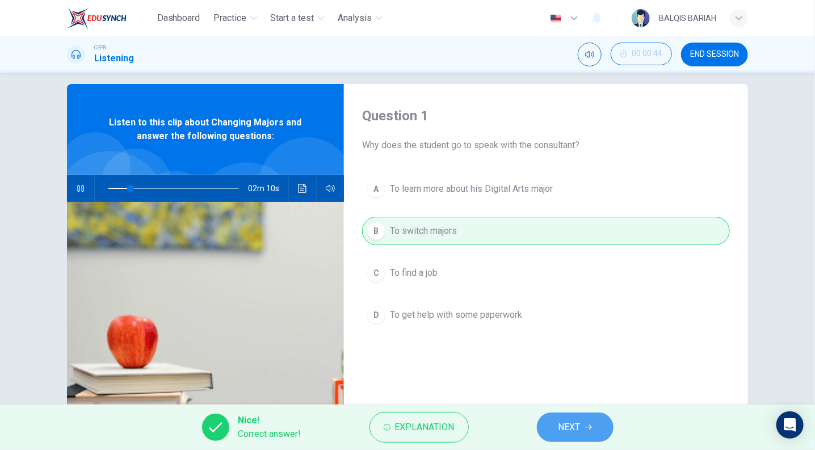
click at [557, 427] on button "NEXT" at bounding box center [575, 428] width 77 height 30
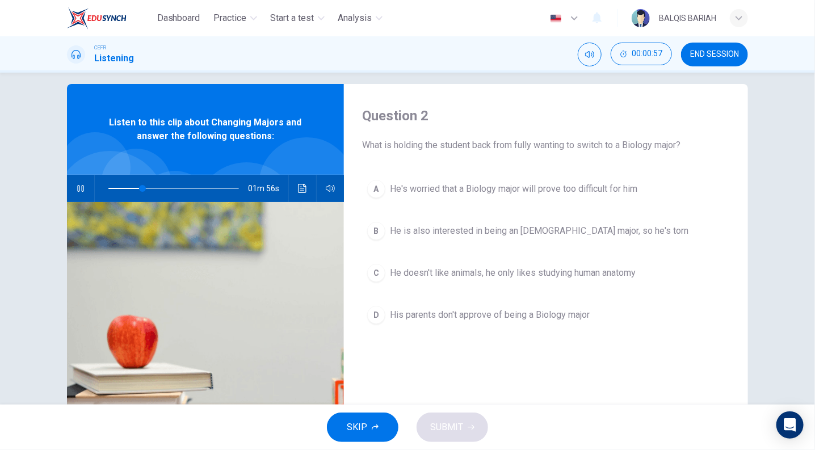
click at [557, 427] on div "SKIP SUBMIT" at bounding box center [407, 427] width 815 height 45
click at [373, 188] on div "A" at bounding box center [376, 189] width 18 height 18
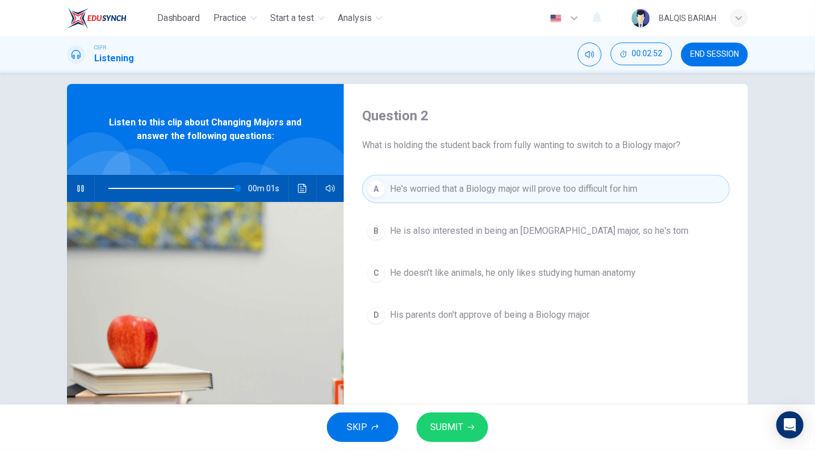
click at [468, 427] on icon "button" at bounding box center [471, 427] width 7 height 5
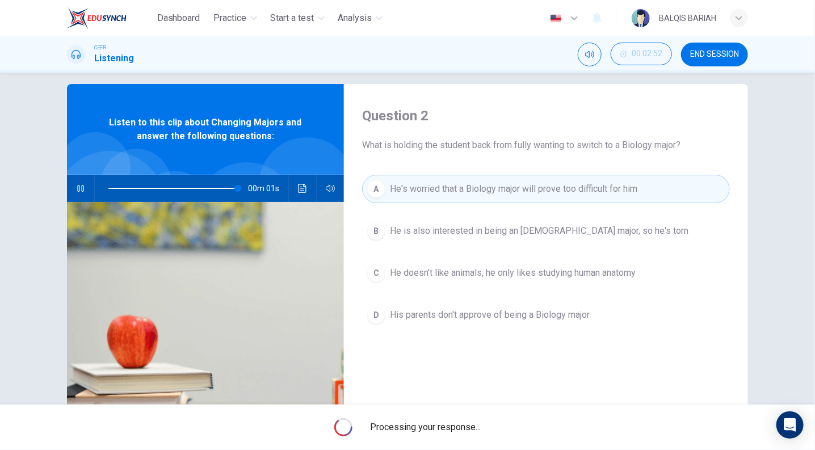
type input "0"
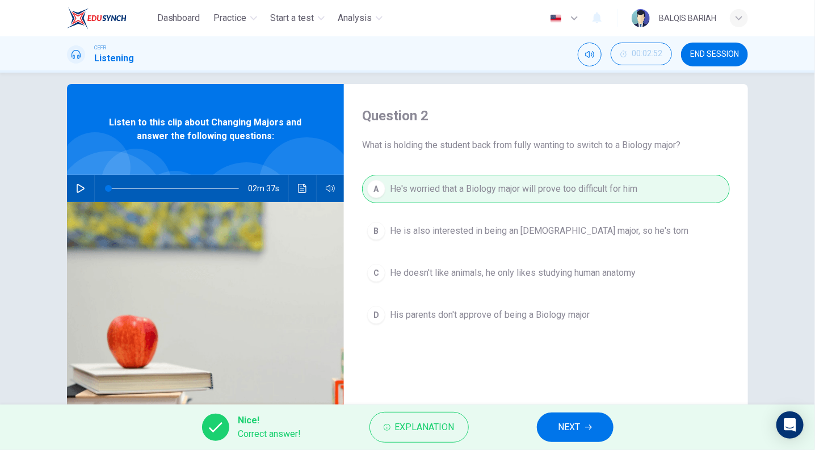
click at [604, 428] on button "NEXT" at bounding box center [575, 428] width 77 height 30
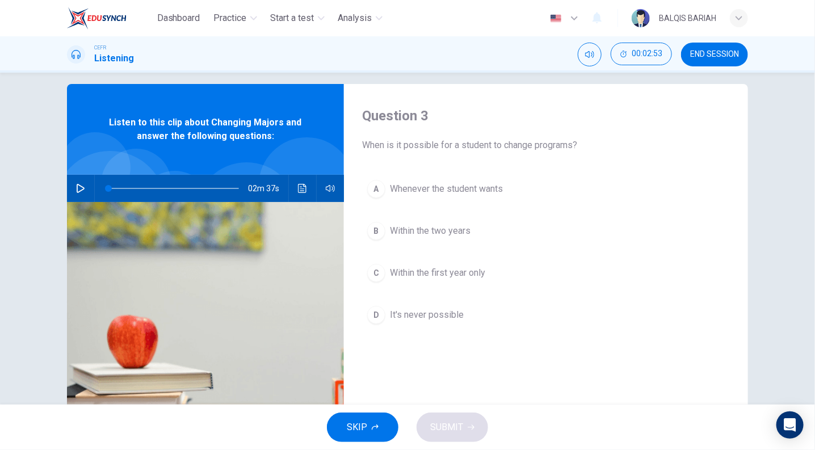
click at [468, 273] on span "Within the first year only" at bounding box center [437, 273] width 95 height 14
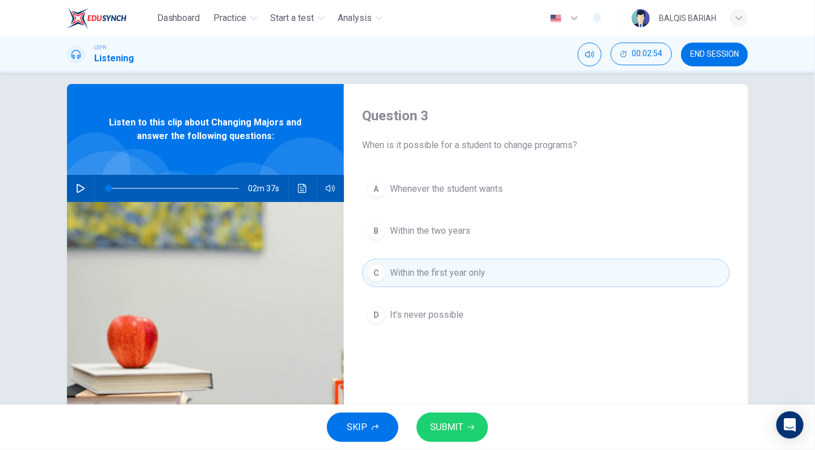
click at [472, 426] on icon "button" at bounding box center [471, 427] width 7 height 5
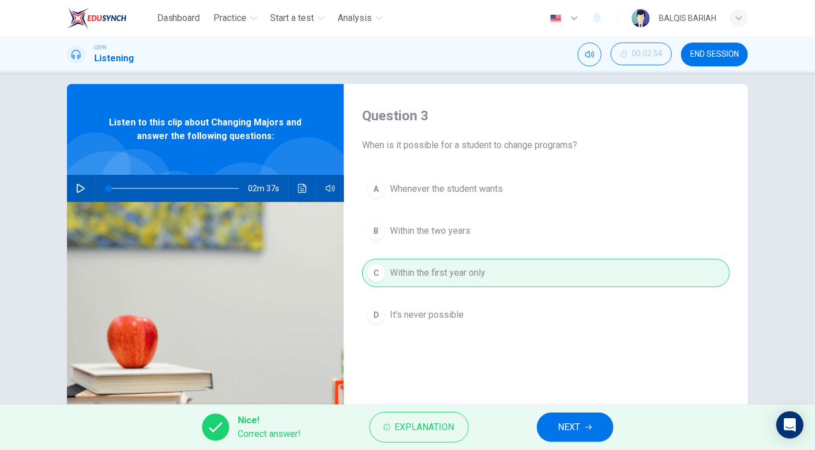
click at [561, 428] on span "NEXT" at bounding box center [569, 427] width 22 height 16
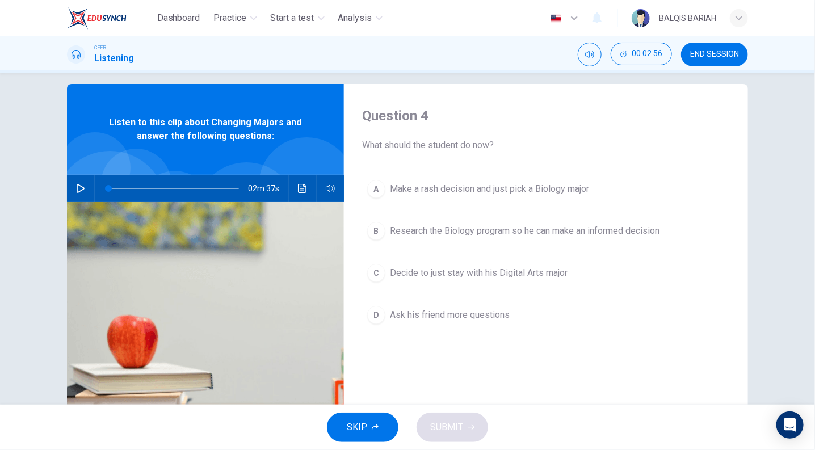
click at [617, 233] on span "Research the Biology program so he can make an informed decision" at bounding box center [525, 231] width 270 height 14
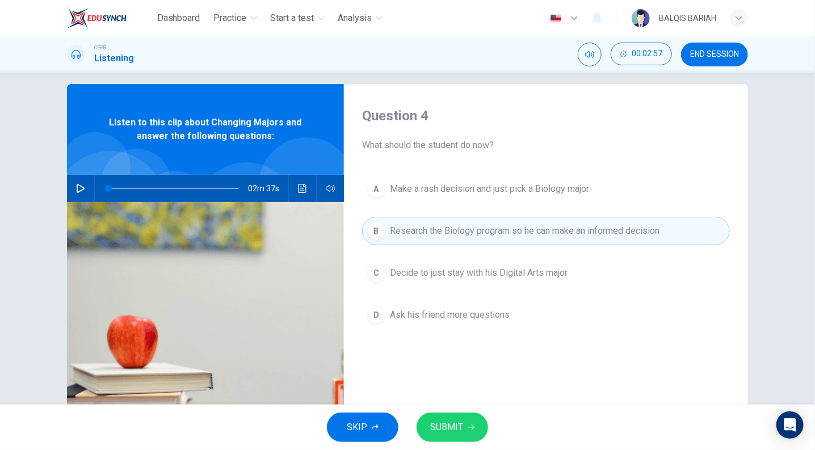
click at [470, 427] on icon "button" at bounding box center [471, 427] width 7 height 5
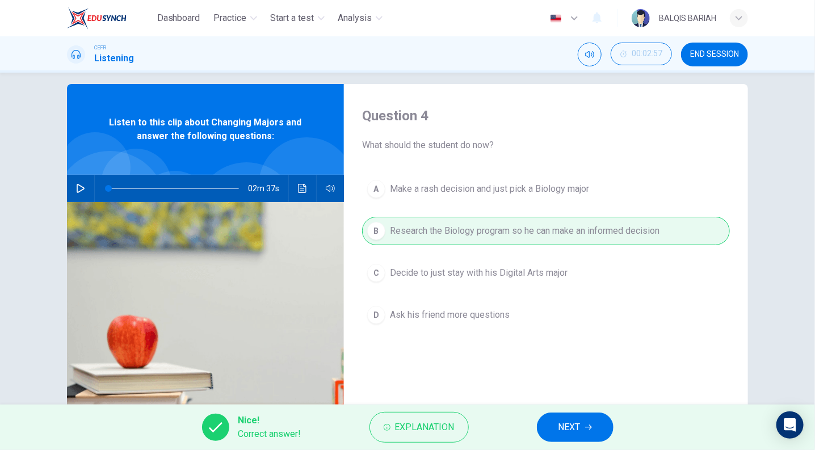
click at [580, 413] on button "NEXT" at bounding box center [575, 428] width 77 height 30
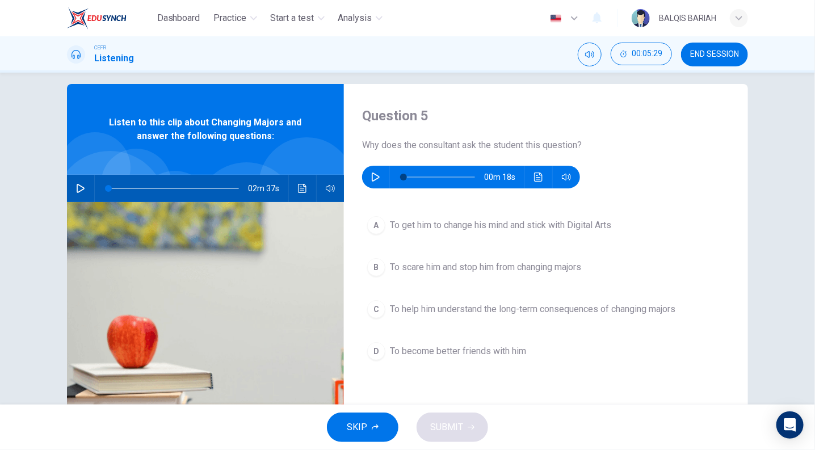
click at [373, 177] on icon "button" at bounding box center [375, 177] width 9 height 9
click at [651, 312] on span "To help him understand the long-term consequences of changing majors" at bounding box center [532, 309] width 285 height 14
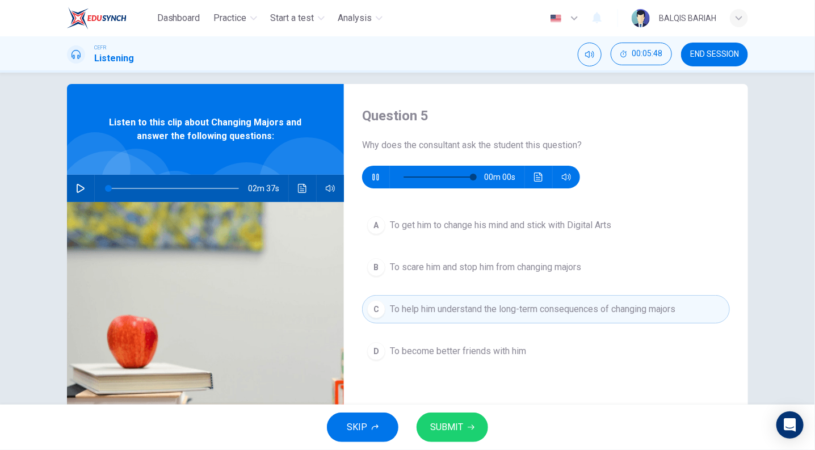
type input "0"
click at [486, 431] on div "SKIP SUBMIT" at bounding box center [407, 427] width 815 height 45
click at [472, 427] on icon "button" at bounding box center [471, 427] width 7 height 7
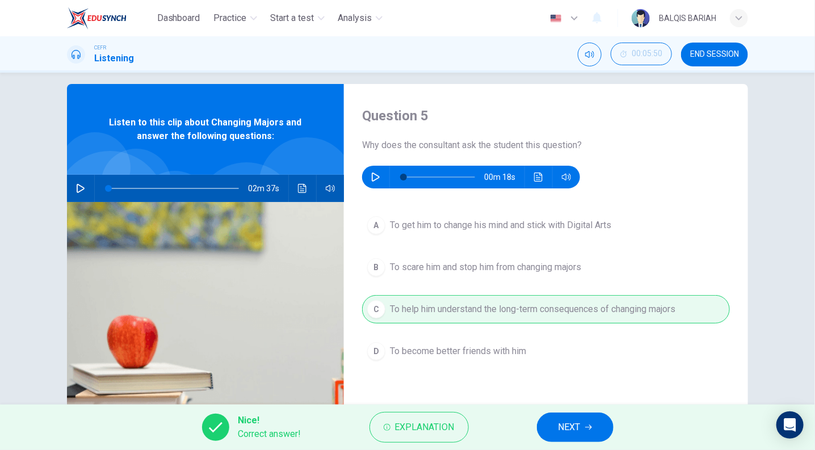
click at [574, 430] on span "NEXT" at bounding box center [569, 427] width 22 height 16
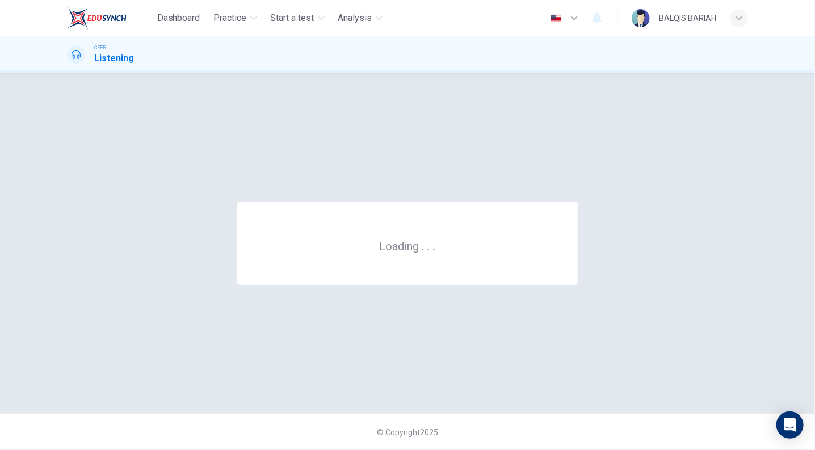
scroll to position [0, 0]
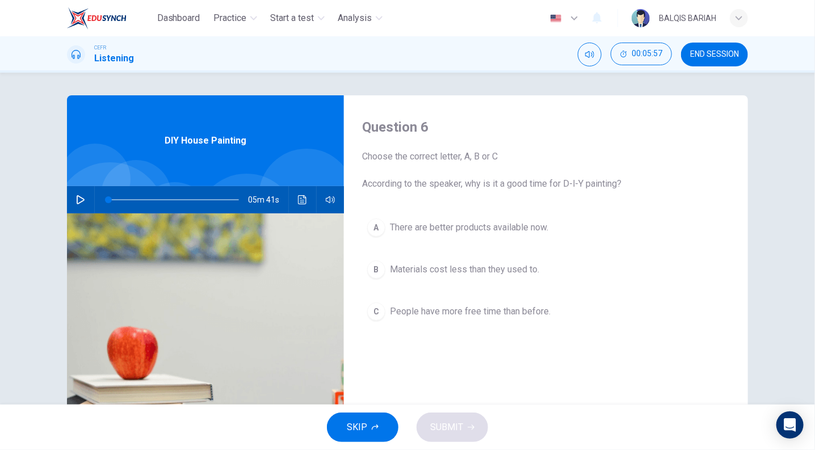
click at [94, 198] on hr at bounding box center [94, 199] width 1 height 27
click at [78, 200] on icon "button" at bounding box center [80, 199] width 9 height 9
click at [371, 271] on div "B" at bounding box center [376, 269] width 18 height 18
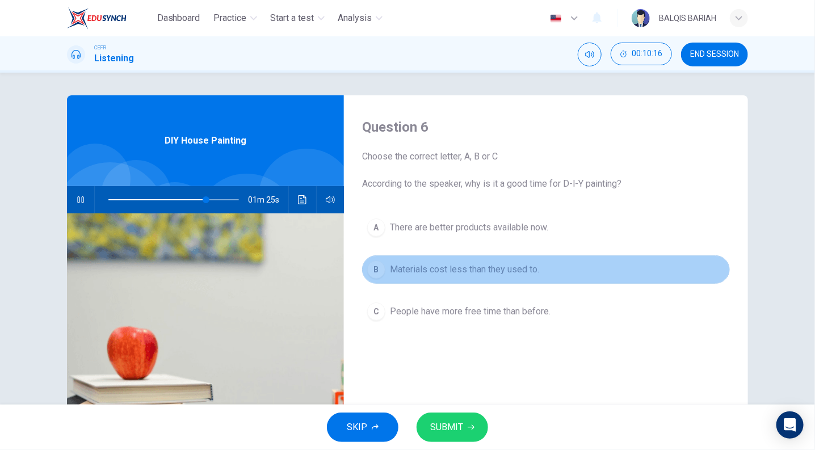
click at [479, 276] on span "Materials cost less than they used to." at bounding box center [464, 270] width 149 height 14
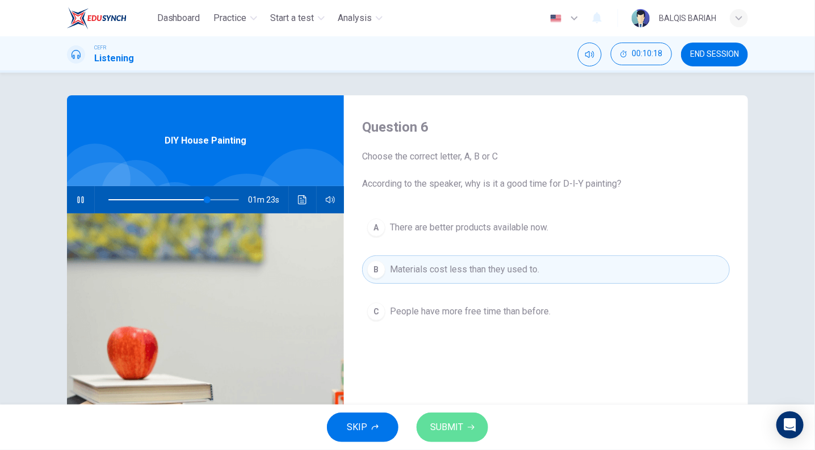
click at [466, 426] on button "SUBMIT" at bounding box center [453, 428] width 72 height 30
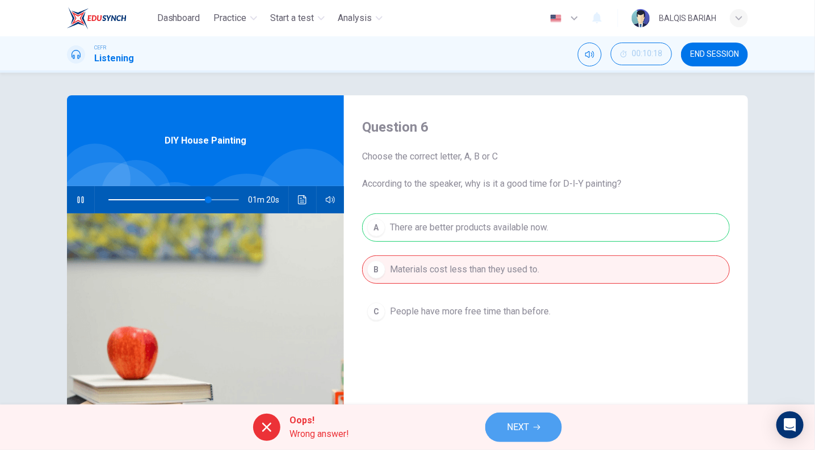
click at [530, 430] on button "NEXT" at bounding box center [523, 428] width 77 height 30
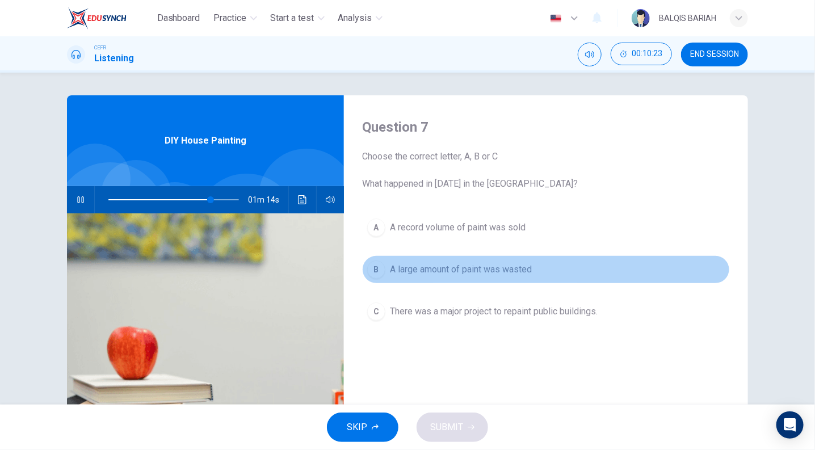
click at [422, 264] on span "A large amount of paint was wasted" at bounding box center [461, 270] width 142 height 14
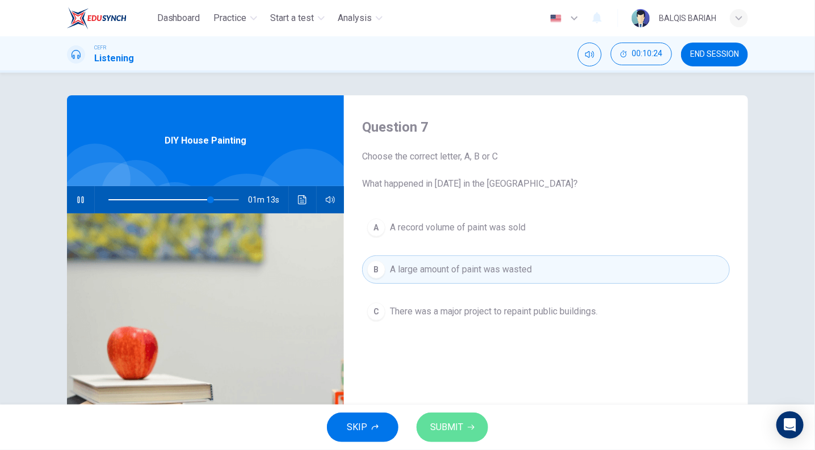
click at [441, 427] on span "SUBMIT" at bounding box center [446, 427] width 33 height 16
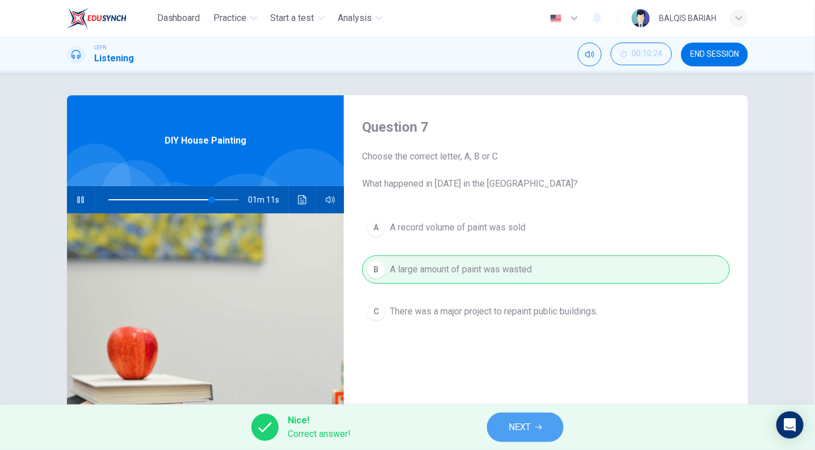
click at [527, 425] on span "NEXT" at bounding box center [519, 427] width 22 height 16
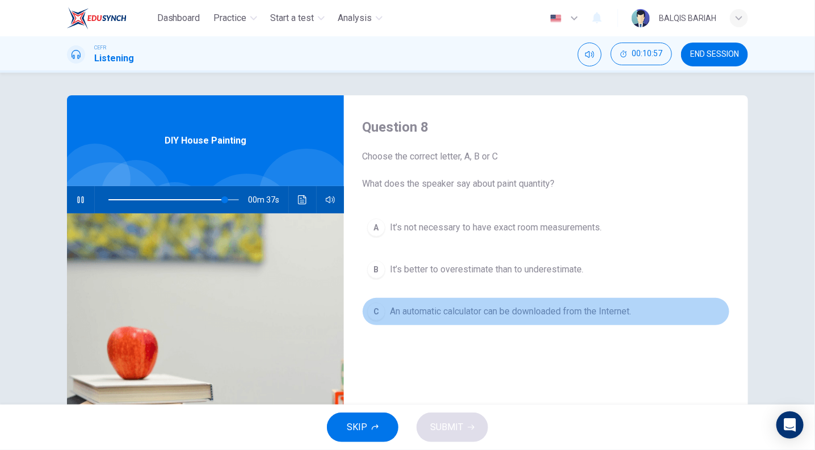
click at [474, 316] on span "An automatic calculator can be downloaded from the Internet." at bounding box center [510, 312] width 241 height 14
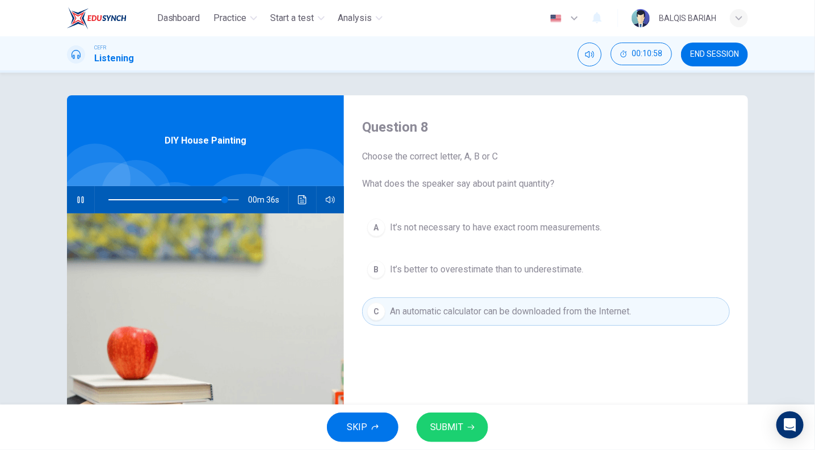
click at [451, 431] on span "SUBMIT" at bounding box center [446, 427] width 33 height 16
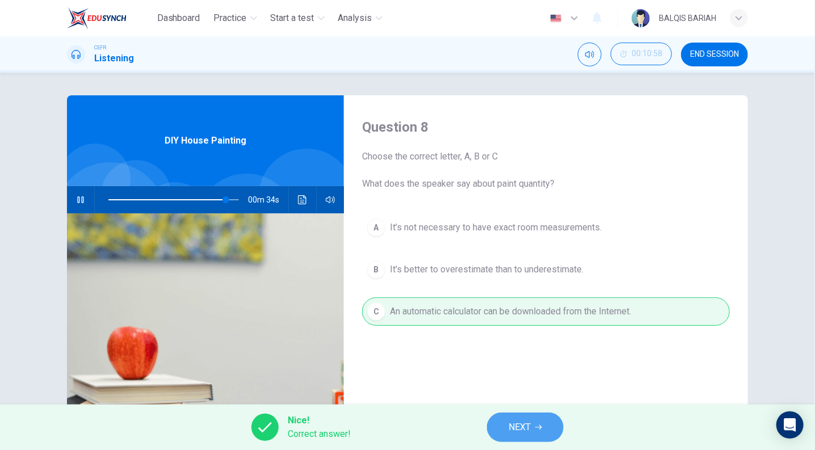
click at [512, 417] on button "NEXT" at bounding box center [525, 428] width 77 height 30
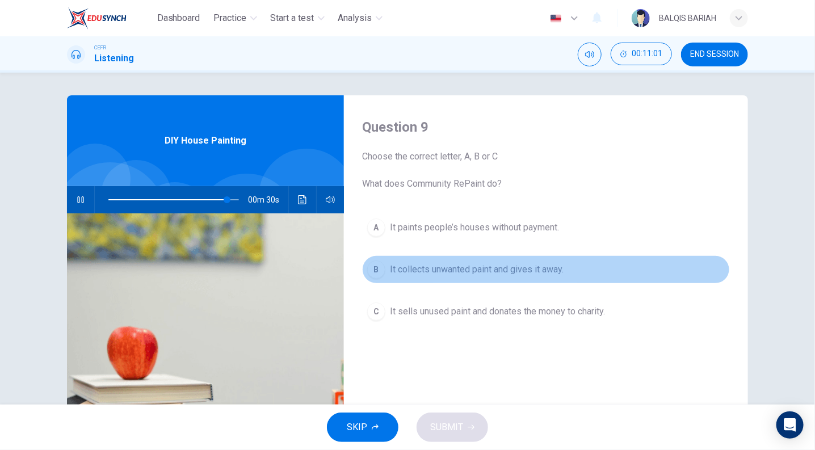
click at [513, 283] on button "B It collects unwanted paint and gives it away." at bounding box center [546, 269] width 368 height 28
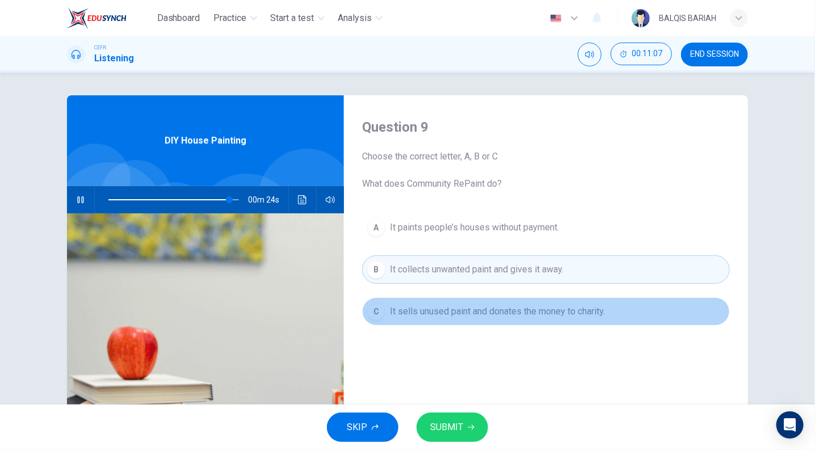
click at [539, 313] on span "It sells unused paint and donates the money to charity." at bounding box center [497, 312] width 215 height 14
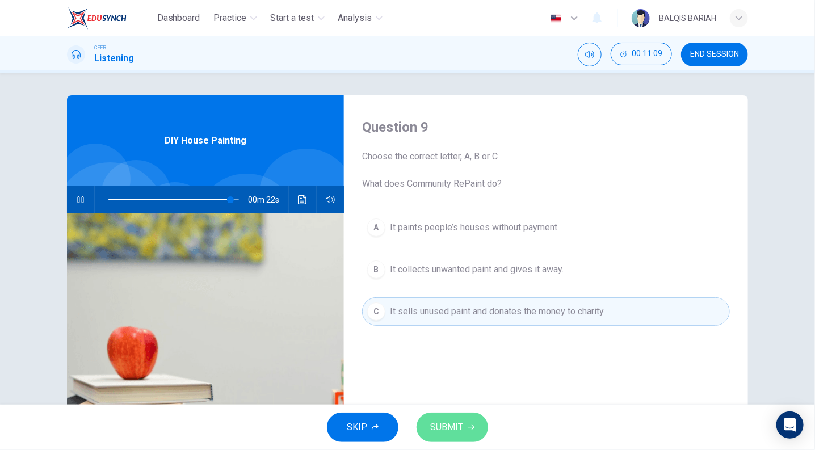
click at [452, 419] on span "SUBMIT" at bounding box center [446, 427] width 33 height 16
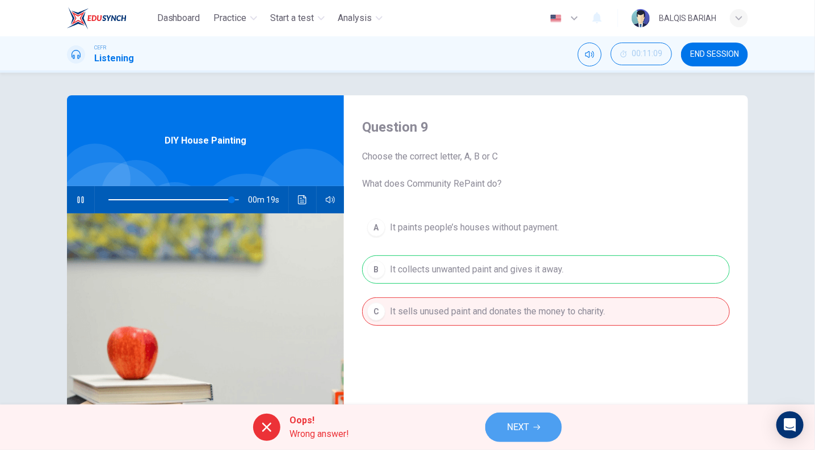
click at [530, 426] on button "NEXT" at bounding box center [523, 428] width 77 height 30
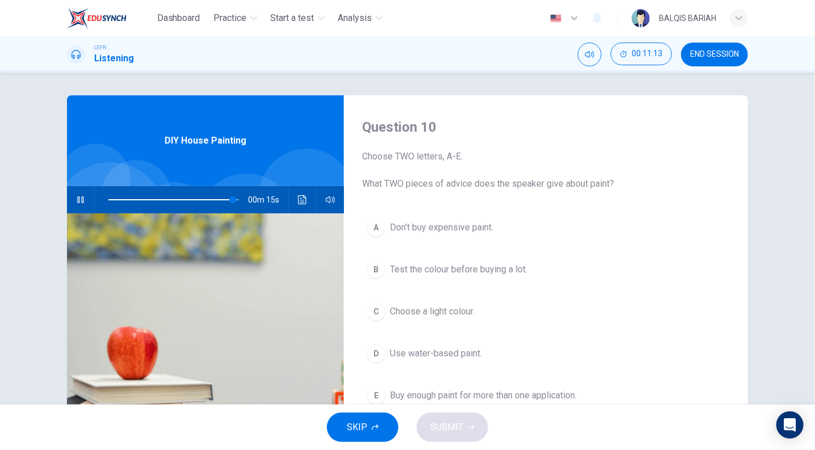
scroll to position [9, 0]
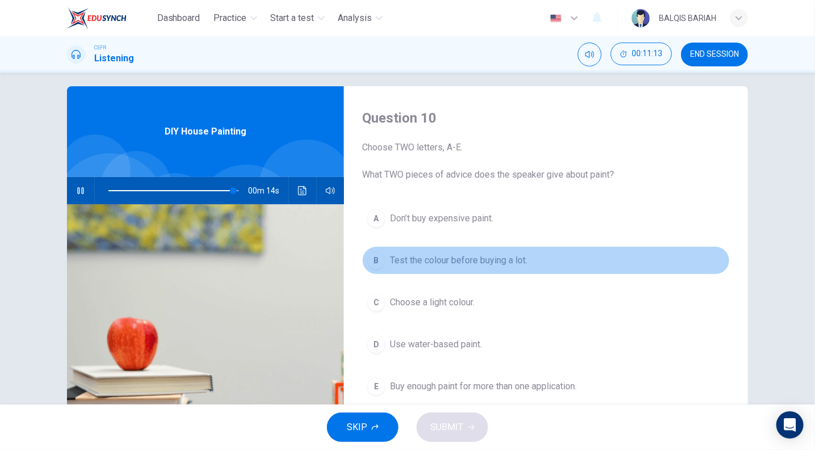
click at [508, 250] on button "B Test the colour before buying a lot." at bounding box center [546, 260] width 368 height 28
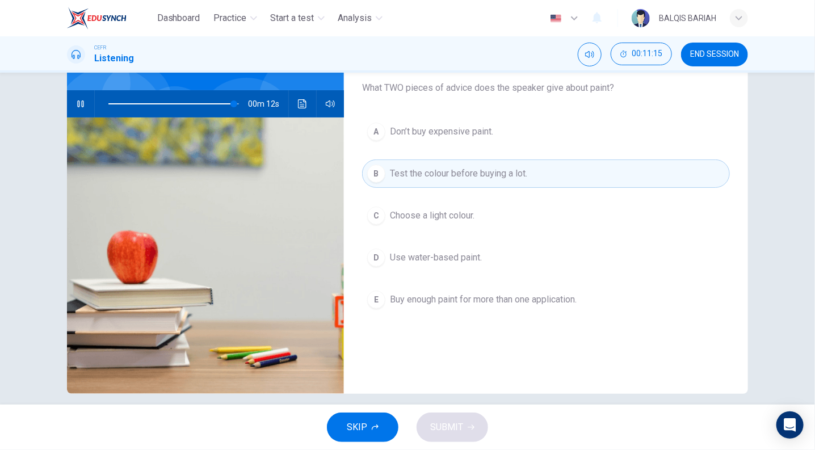
scroll to position [106, 0]
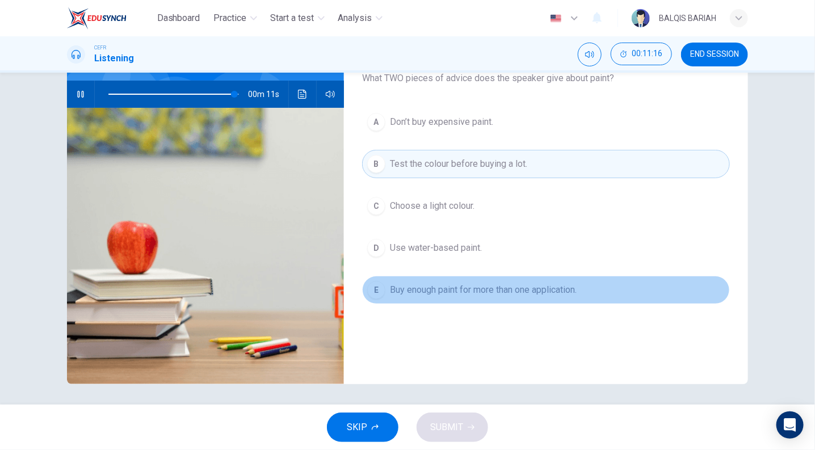
click at [503, 300] on button "E Buy enough paint for more than one application." at bounding box center [546, 290] width 368 height 28
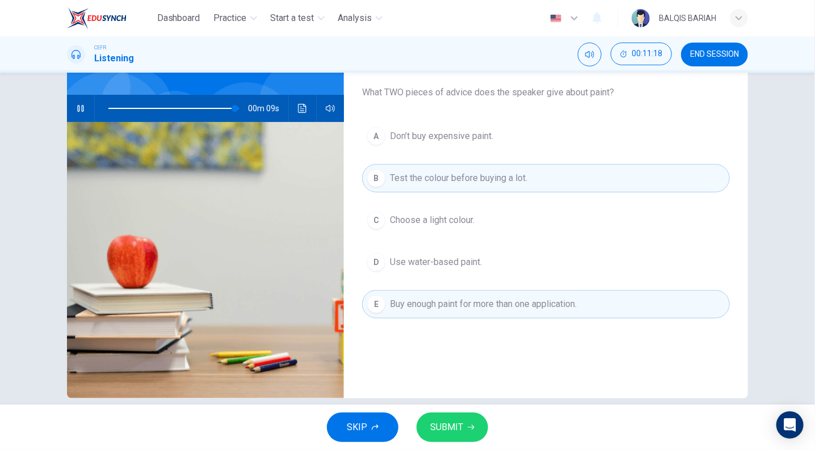
scroll to position [89, 0]
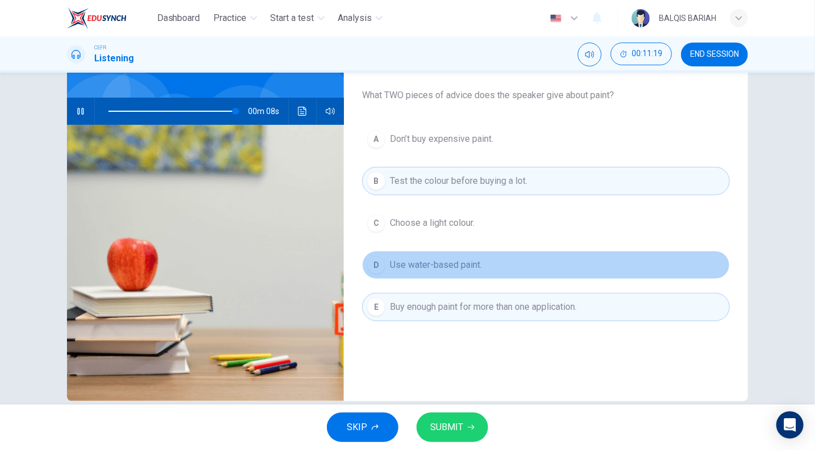
click at [443, 264] on span "Use water-based paint." at bounding box center [436, 265] width 92 height 14
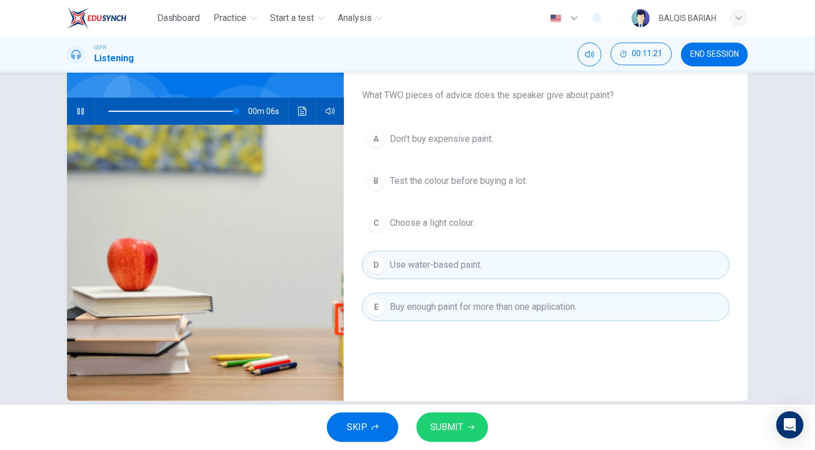
click at [470, 190] on button "B Test the colour before buying a lot." at bounding box center [546, 181] width 368 height 28
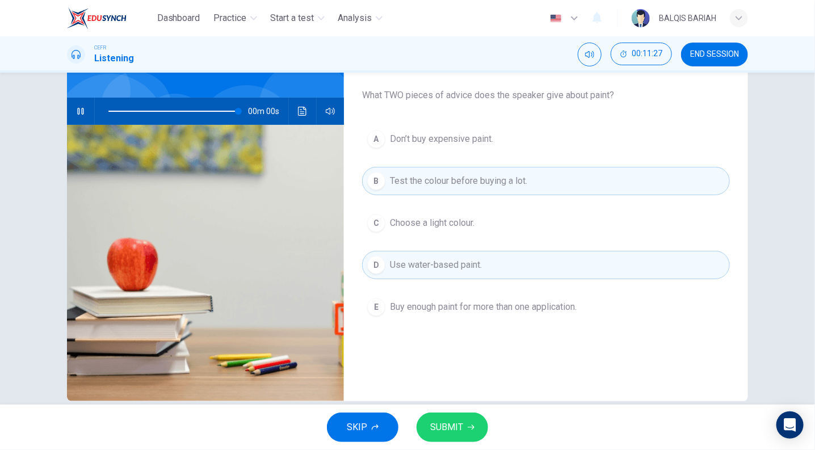
type input "0"
click at [450, 426] on span "SUBMIT" at bounding box center [446, 427] width 33 height 16
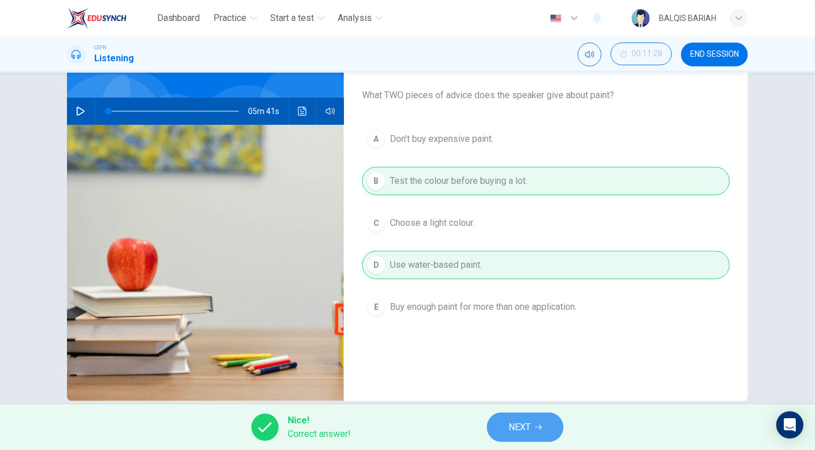
click at [525, 434] on span "NEXT" at bounding box center [519, 427] width 22 height 16
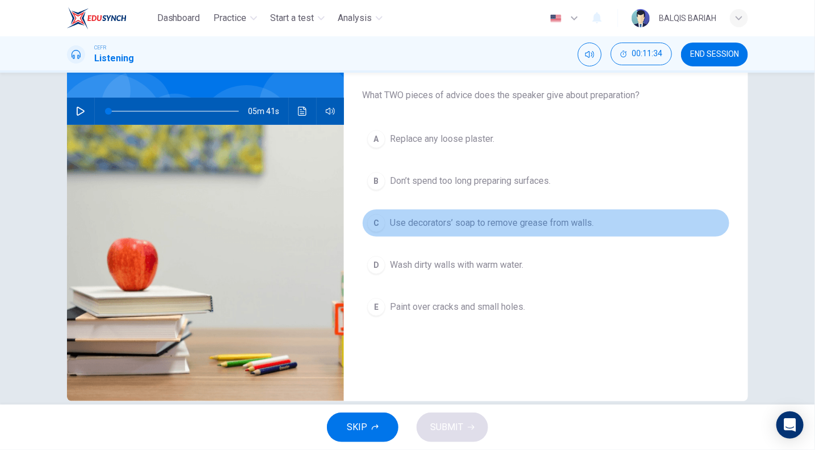
click at [519, 224] on span "Use decorators’ soap to remove grease from walls." at bounding box center [492, 223] width 204 height 14
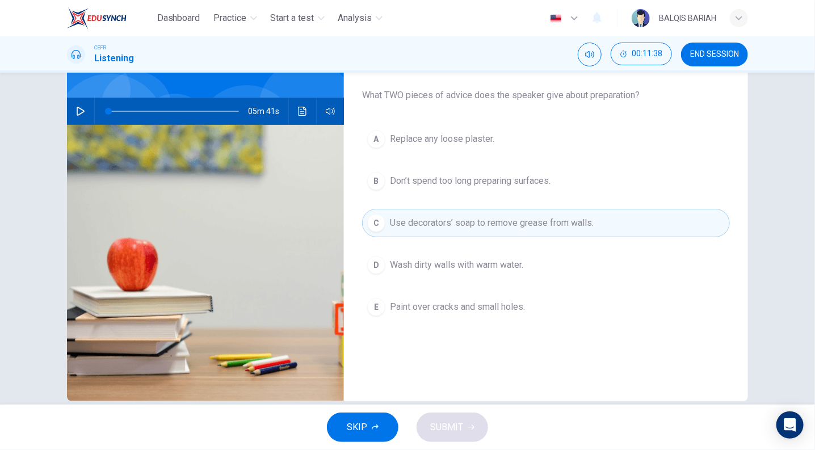
click at [485, 253] on button "D Wash dirty walls with warm water." at bounding box center [546, 265] width 368 height 28
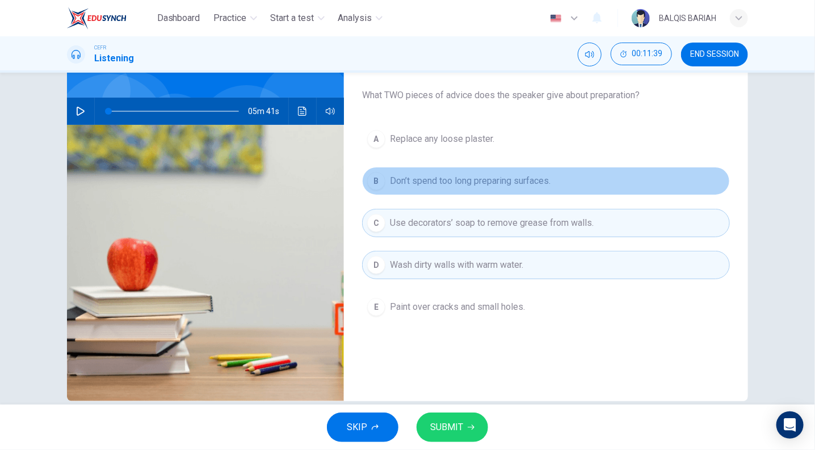
click at [478, 176] on span "Don’t spend too long preparing surfaces." at bounding box center [470, 181] width 161 height 14
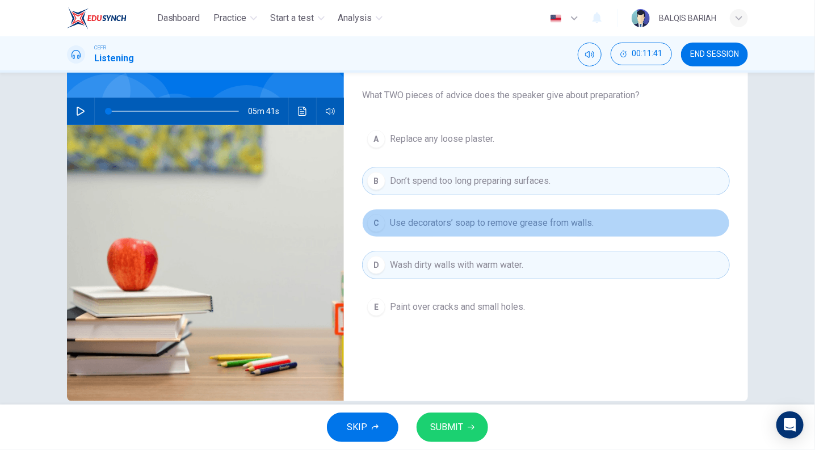
click at [484, 224] on span "Use decorators’ soap to remove grease from walls." at bounding box center [492, 223] width 204 height 14
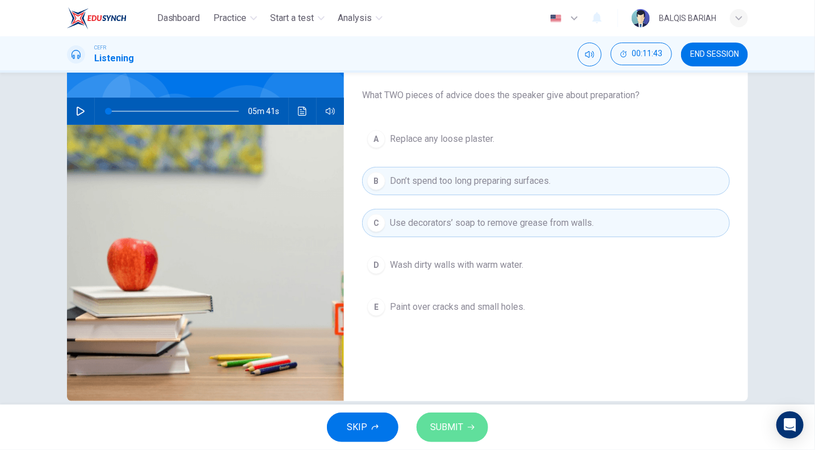
click at [447, 416] on button "SUBMIT" at bounding box center [453, 428] width 72 height 30
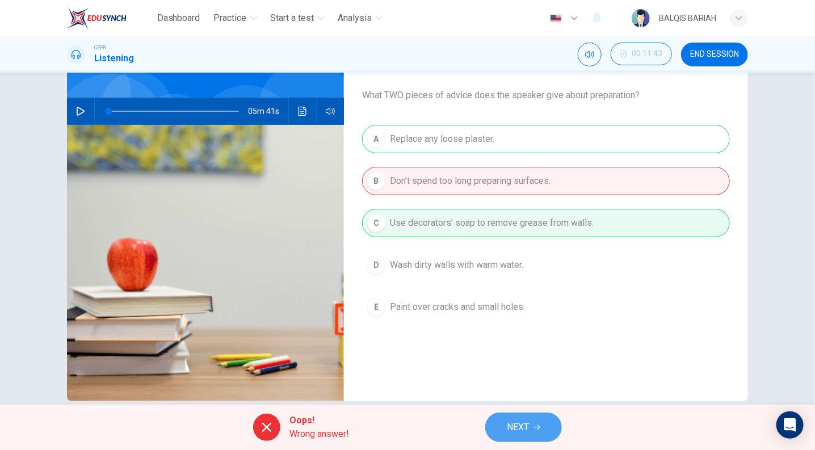
click at [526, 435] on button "NEXT" at bounding box center [523, 428] width 77 height 30
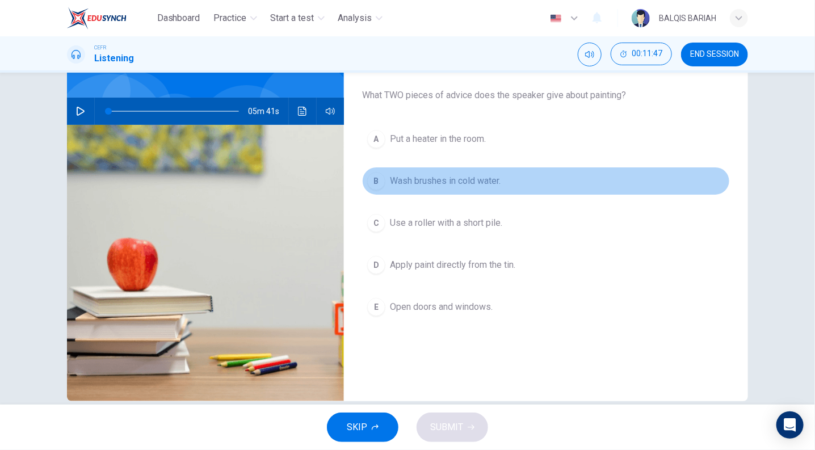
click at [455, 182] on span "Wash brushes in cold water." at bounding box center [445, 181] width 111 height 14
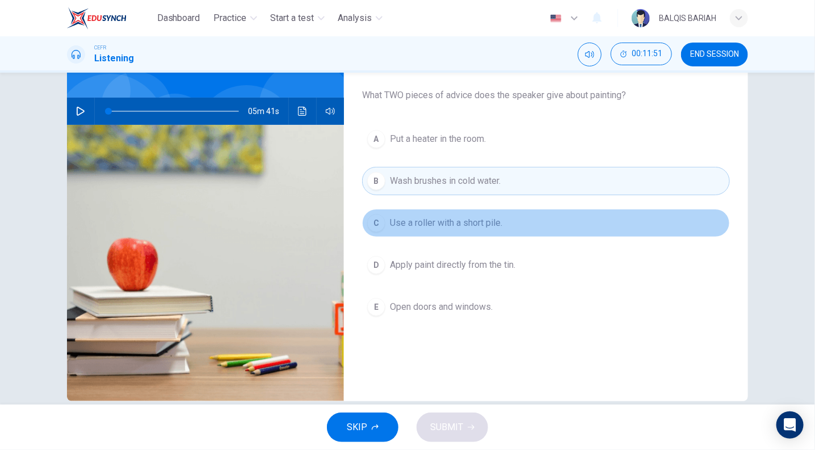
click at [473, 219] on span "Use a roller with a short pile." at bounding box center [446, 223] width 112 height 14
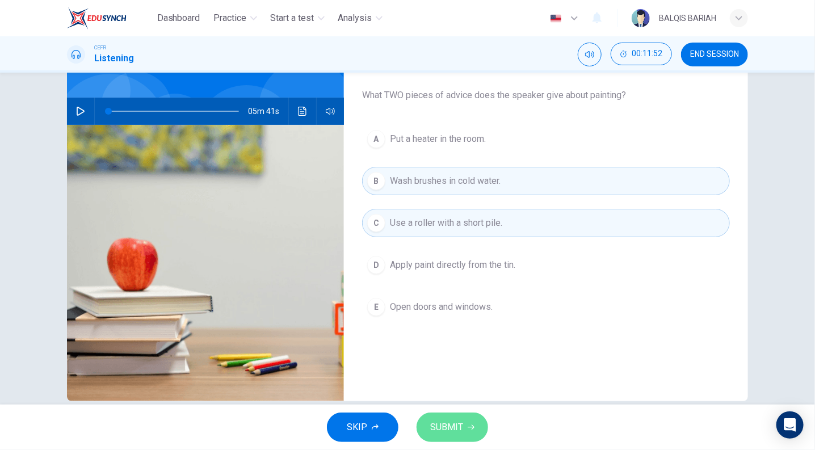
click at [445, 414] on button "SUBMIT" at bounding box center [453, 428] width 72 height 30
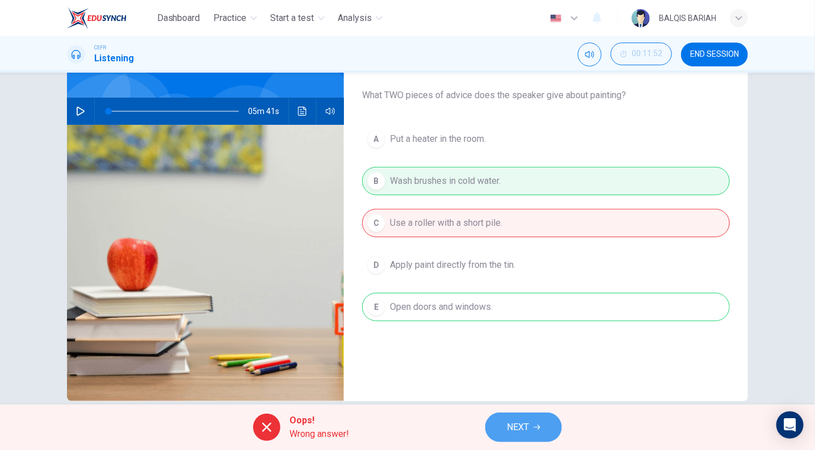
click at [538, 438] on button "NEXT" at bounding box center [523, 428] width 77 height 30
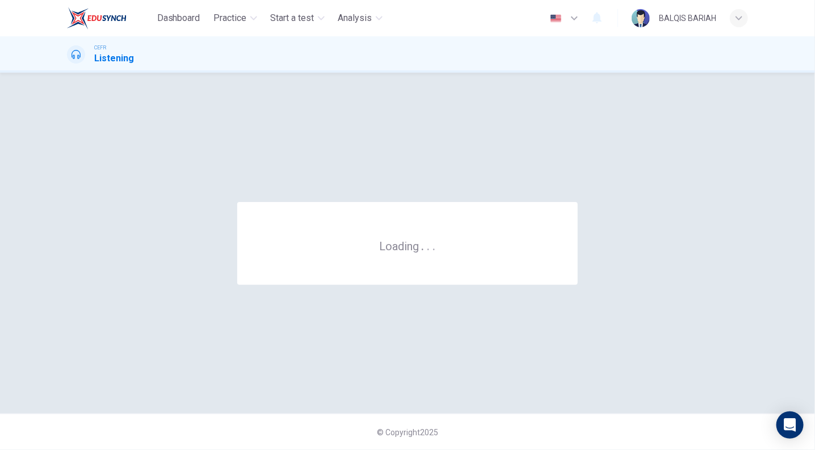
scroll to position [0, 0]
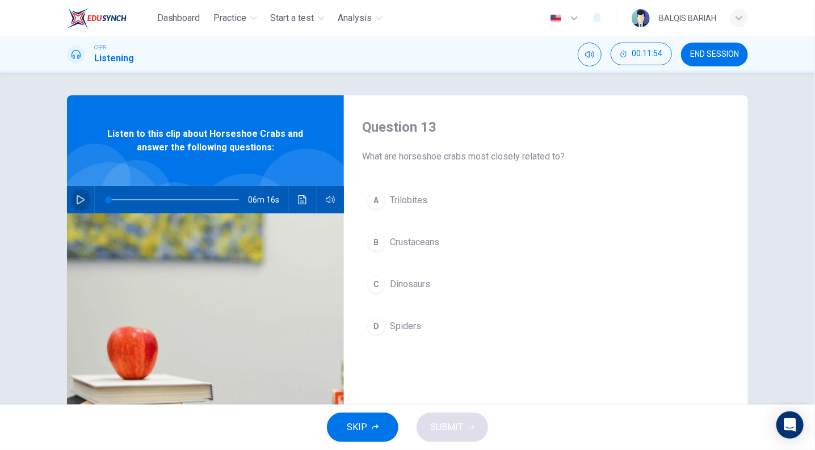
click at [79, 199] on icon "button" at bounding box center [81, 199] width 8 height 9
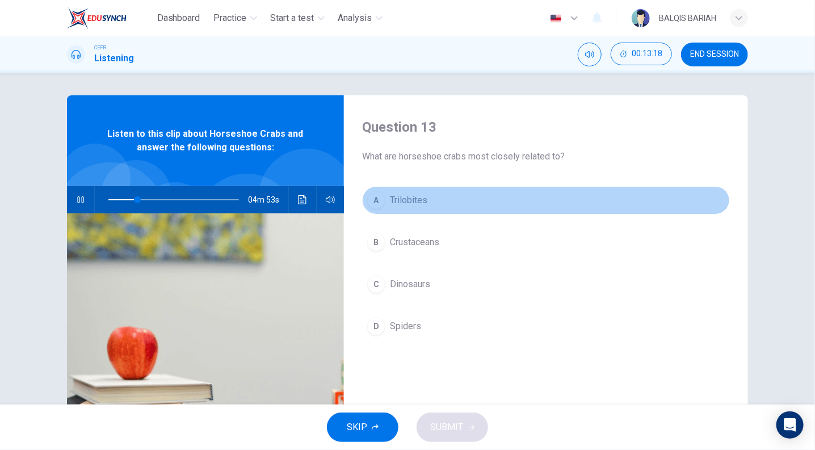
click at [414, 205] on span "Trilobites" at bounding box center [408, 201] width 37 height 14
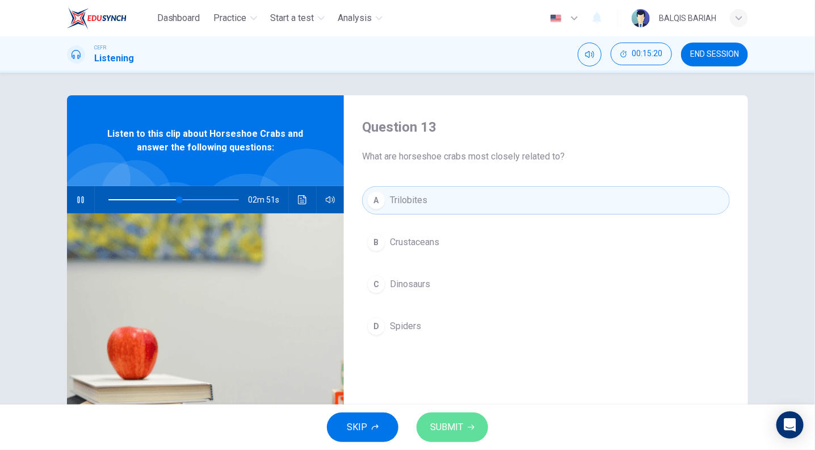
click at [461, 427] on span "SUBMIT" at bounding box center [446, 427] width 33 height 16
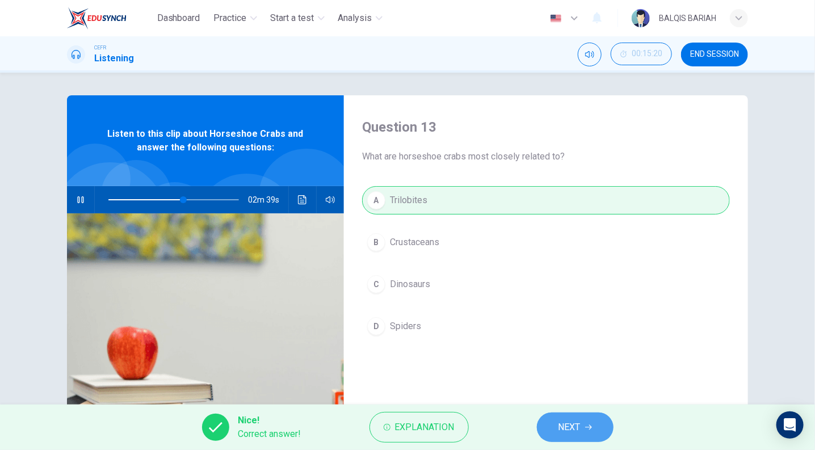
click at [586, 421] on button "NEXT" at bounding box center [575, 428] width 77 height 30
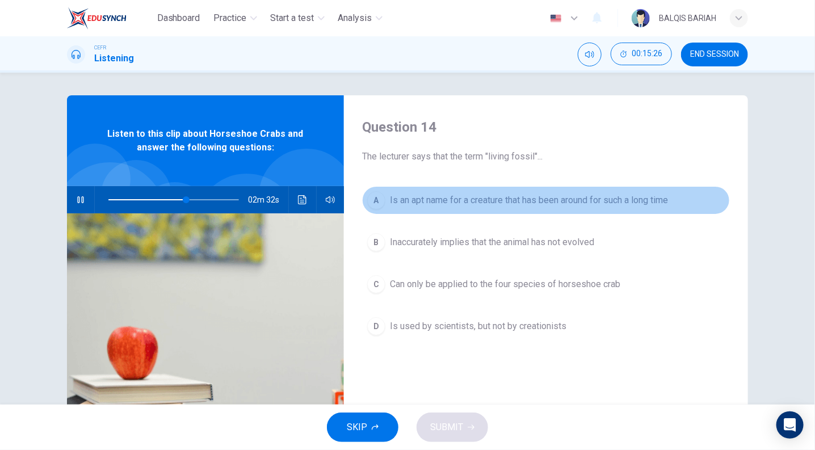
click at [371, 207] on div "A" at bounding box center [376, 200] width 18 height 18
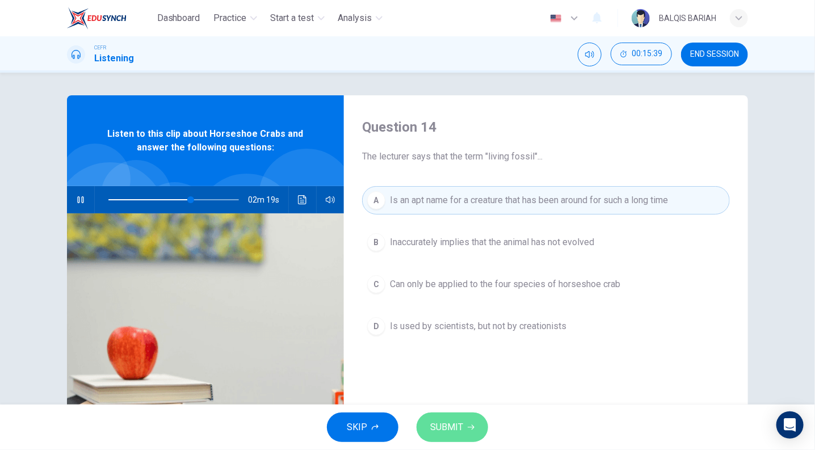
click at [430, 423] on span "SUBMIT" at bounding box center [446, 427] width 33 height 16
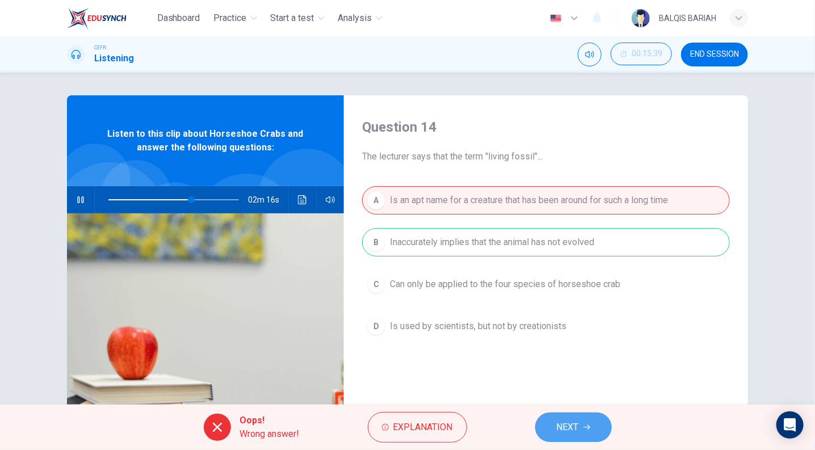
click at [577, 423] on span "NEXT" at bounding box center [568, 427] width 22 height 16
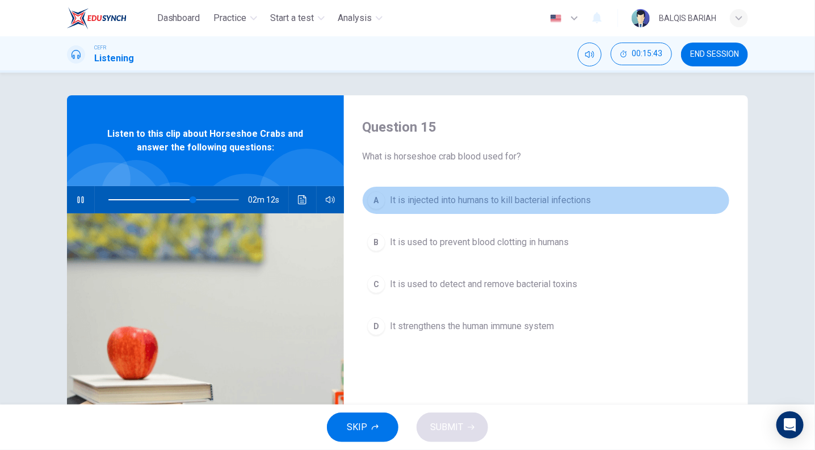
click at [372, 202] on div "A" at bounding box center [376, 200] width 18 height 18
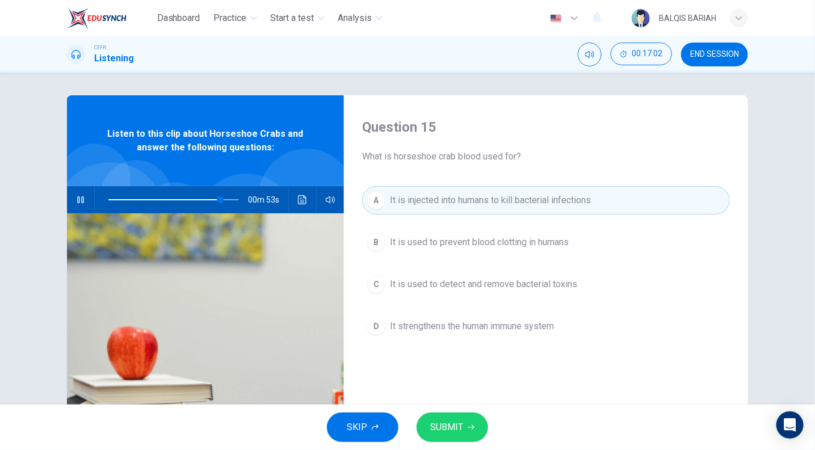
click at [455, 350] on div "A It is injected into humans to kill bacterial infections B It is used to preve…" at bounding box center [546, 274] width 368 height 177
click at [447, 424] on span "SUBMIT" at bounding box center [446, 427] width 33 height 16
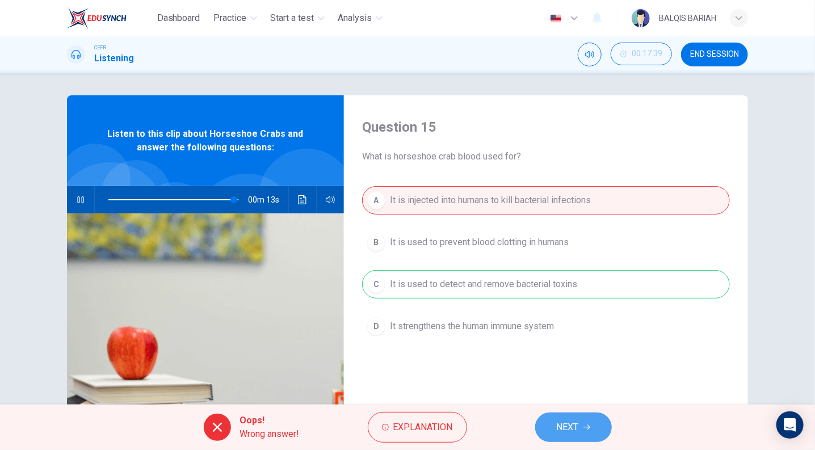
click at [564, 433] on span "NEXT" at bounding box center [568, 427] width 22 height 16
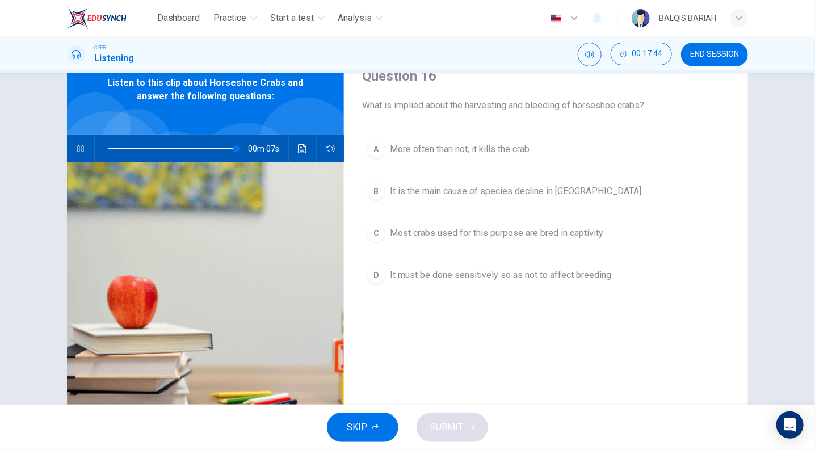
scroll to position [51, 0]
type input "0"
click at [494, 246] on button "C Most crabs used for this purpose are bred in captivity" at bounding box center [546, 234] width 368 height 28
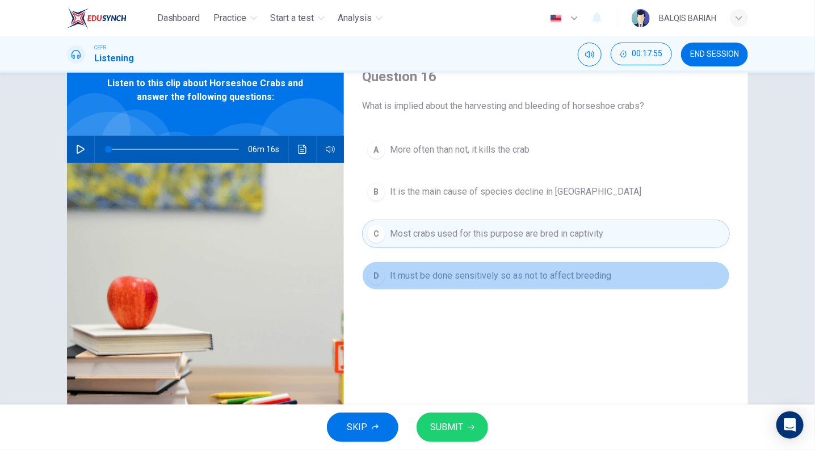
click at [494, 283] on button "D It must be done sensitively so as not to affect breeding" at bounding box center [546, 276] width 368 height 28
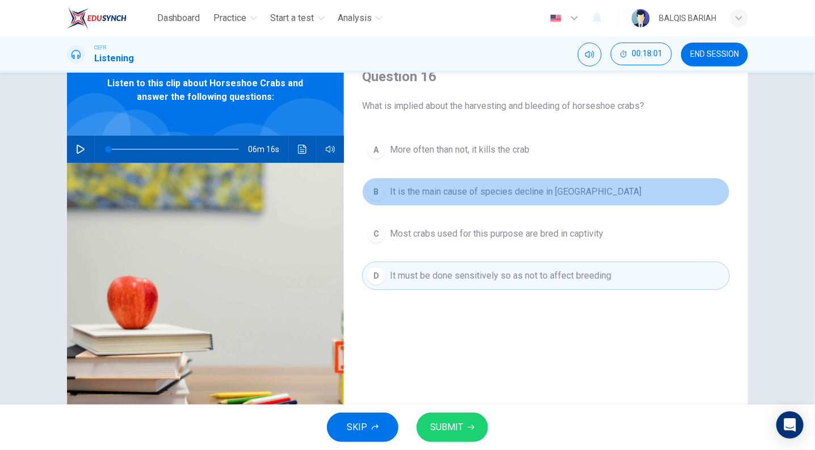
click at [491, 194] on span "It is the main cause of species decline in Japan" at bounding box center [515, 192] width 251 height 14
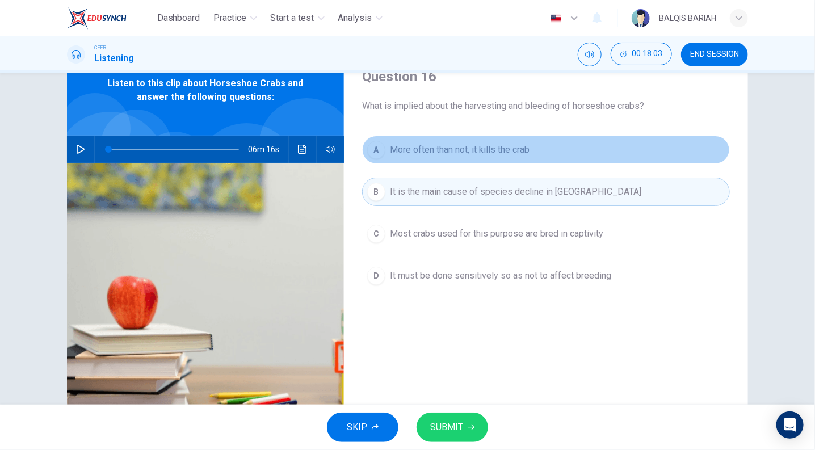
click at [480, 158] on button "A More often than not, it kills the crab" at bounding box center [546, 150] width 368 height 28
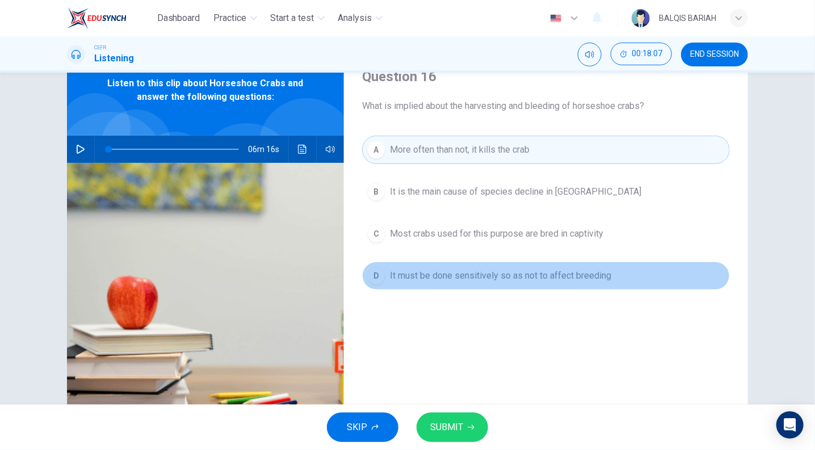
click at [467, 280] on span "It must be done sensitively so as not to affect breeding" at bounding box center [500, 276] width 221 height 14
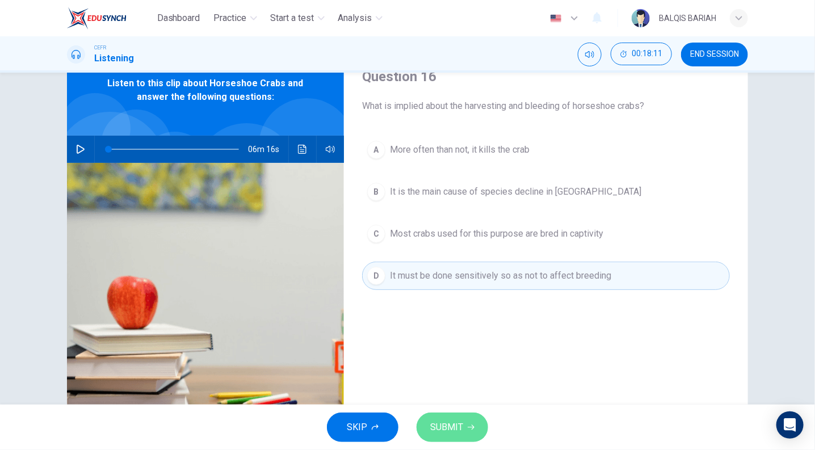
click at [474, 423] on button "SUBMIT" at bounding box center [453, 428] width 72 height 30
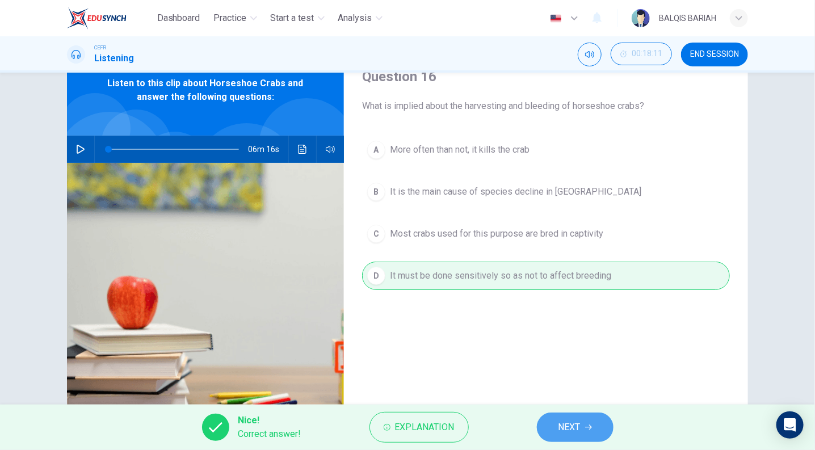
click at [567, 423] on span "NEXT" at bounding box center [569, 427] width 22 height 16
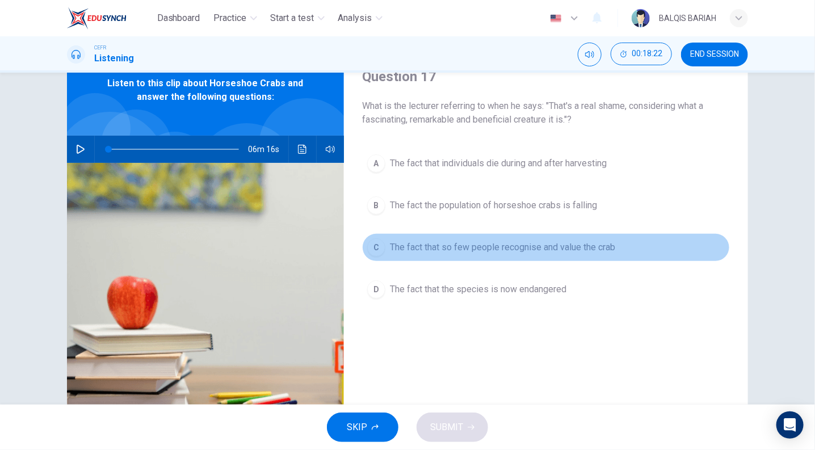
click at [523, 251] on span "The fact that so few people recognise and value the crab" at bounding box center [502, 248] width 225 height 14
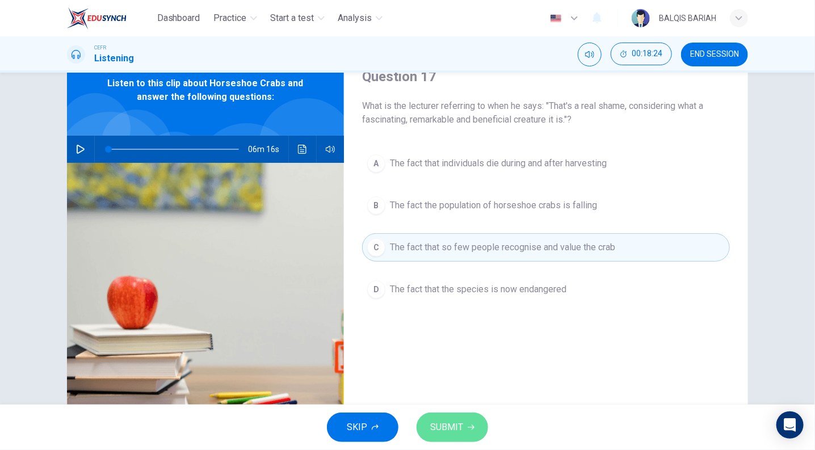
click at [470, 418] on button "SUBMIT" at bounding box center [453, 428] width 72 height 30
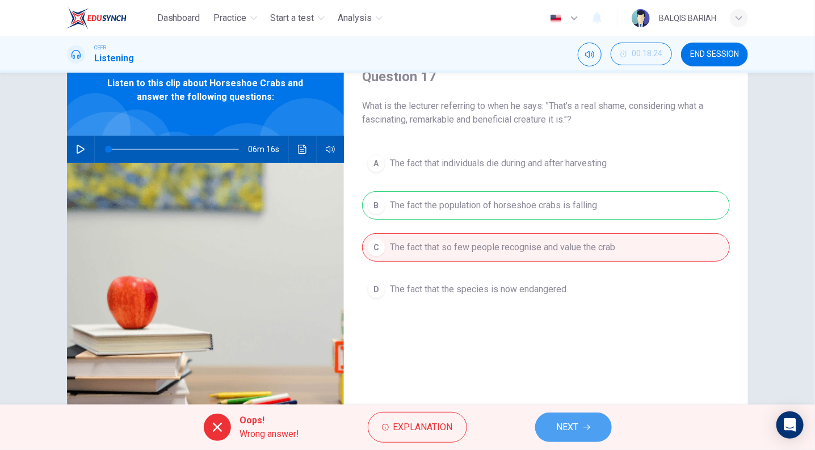
click at [575, 429] on span "NEXT" at bounding box center [568, 427] width 22 height 16
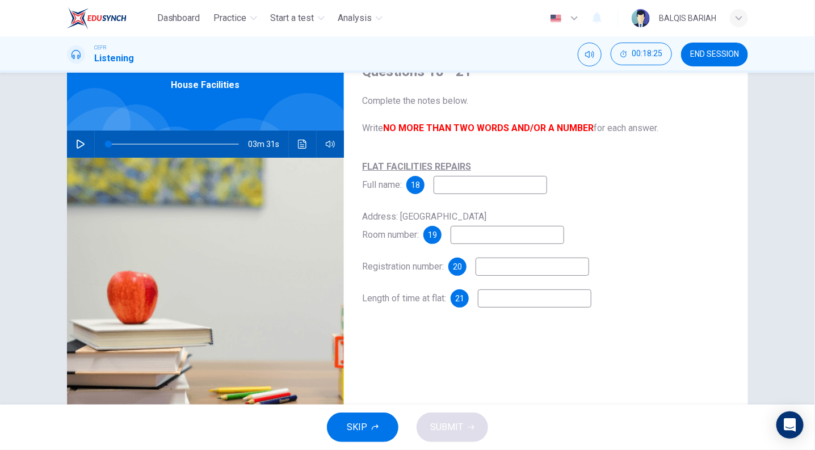
scroll to position [56, 0]
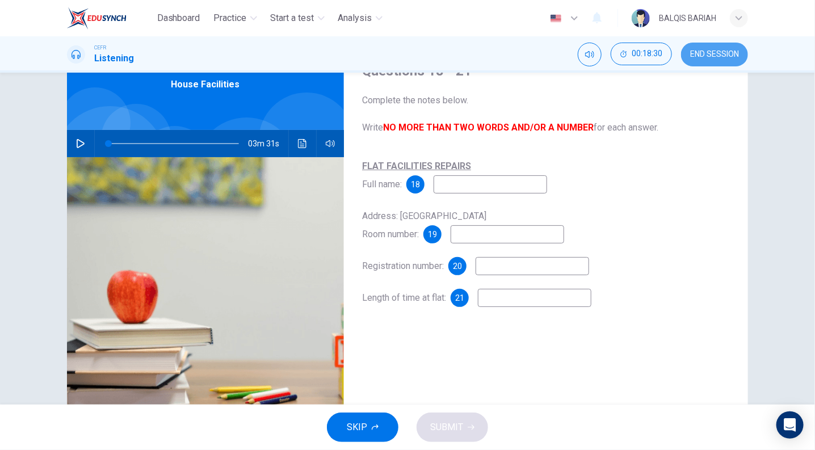
click at [715, 54] on span "END SESSION" at bounding box center [714, 54] width 49 height 9
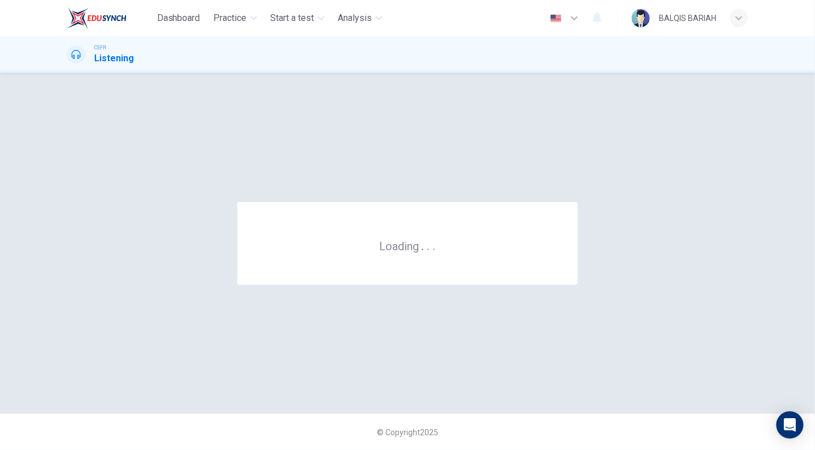
scroll to position [0, 0]
